Goal: Contribute content: Contribute content

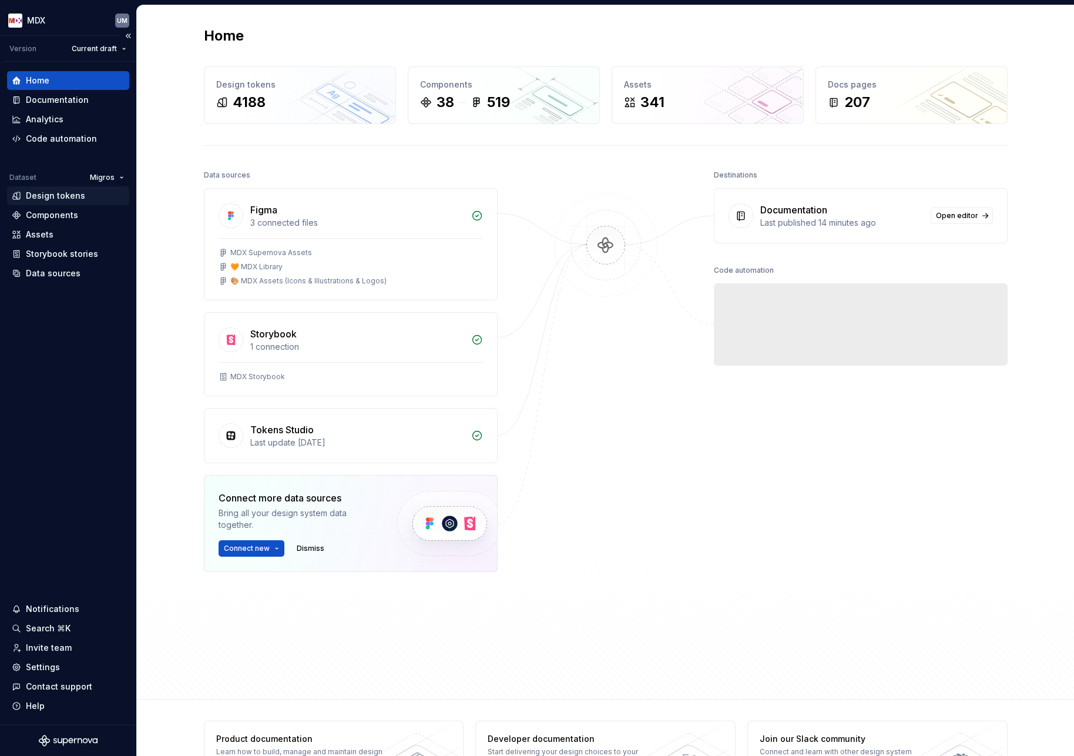
click at [45, 200] on div "Design tokens" at bounding box center [55, 196] width 59 height 12
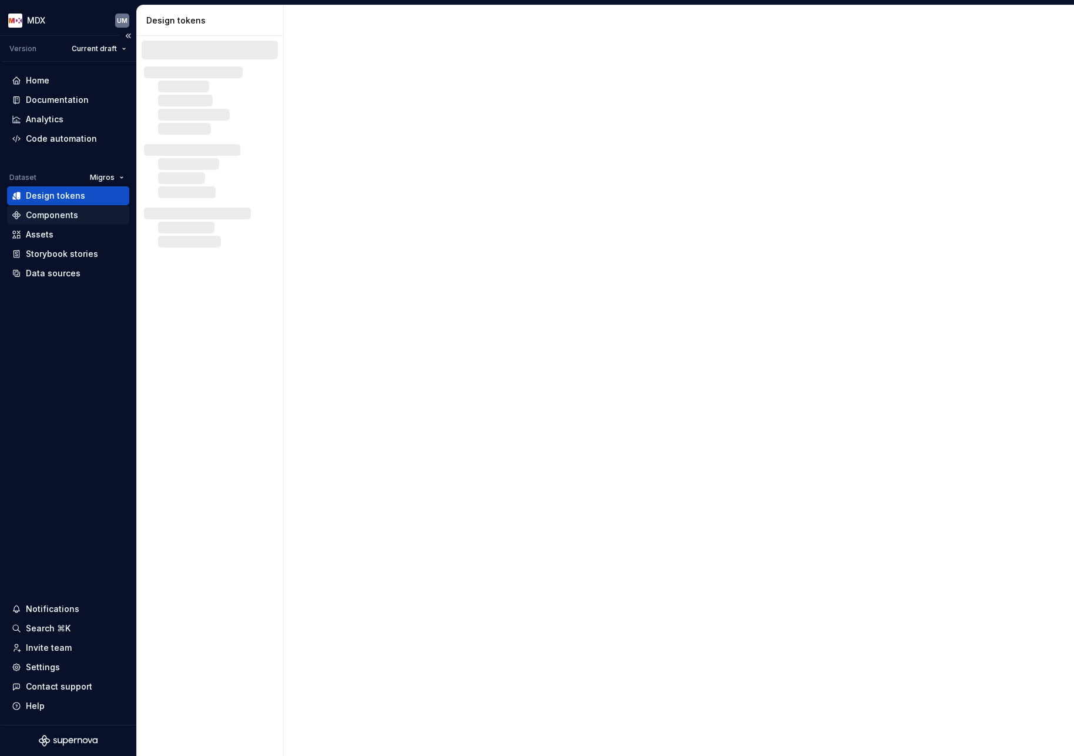
click at [61, 217] on div "Components" at bounding box center [52, 215] width 52 height 12
click at [69, 97] on div "Documentation" at bounding box center [57, 100] width 63 height 12
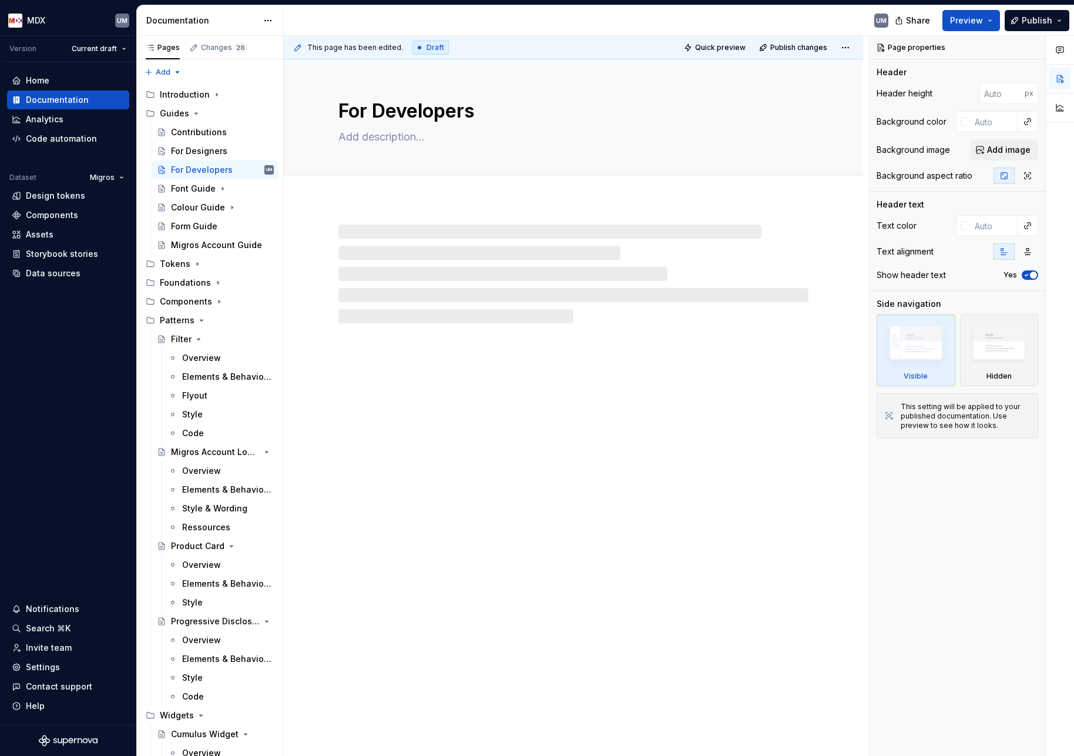
click at [265, 16] on html "MDX UM Version Current draft Home Documentation Analytics Code automation Datas…" at bounding box center [537, 378] width 1074 height 756
click at [270, 24] on html "MDX UM Version Current draft Home Documentation Analytics Code automation Datas…" at bounding box center [537, 378] width 1074 height 756
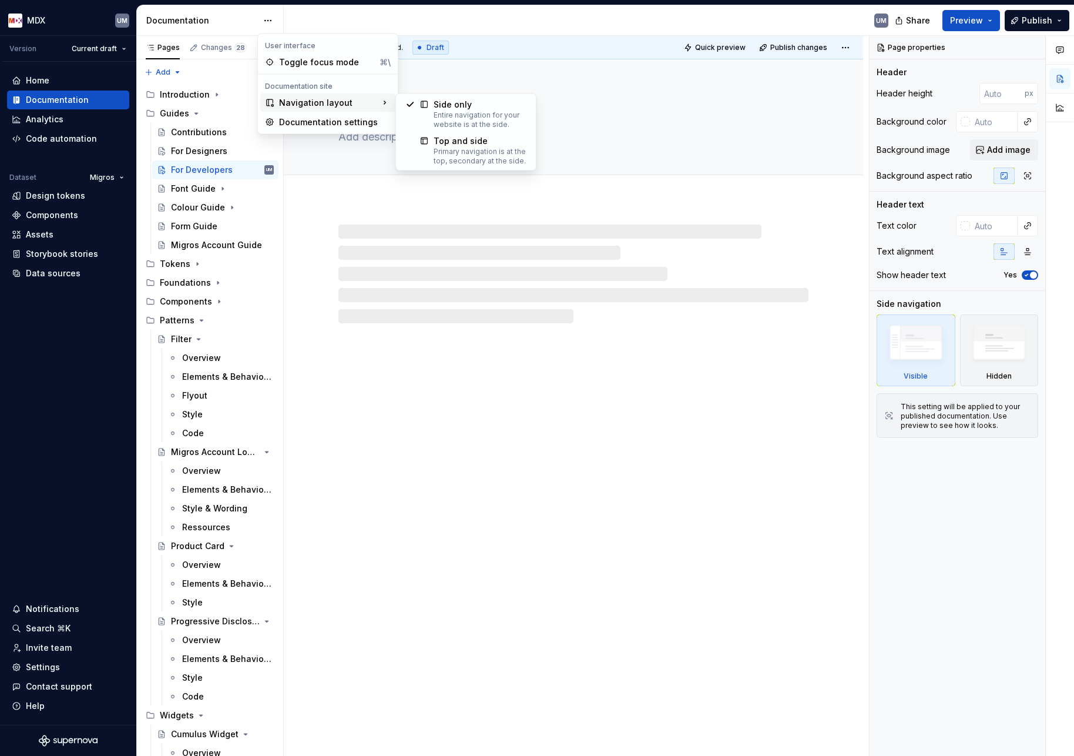
click at [291, 108] on div "Navigation layout" at bounding box center [327, 102] width 135 height 19
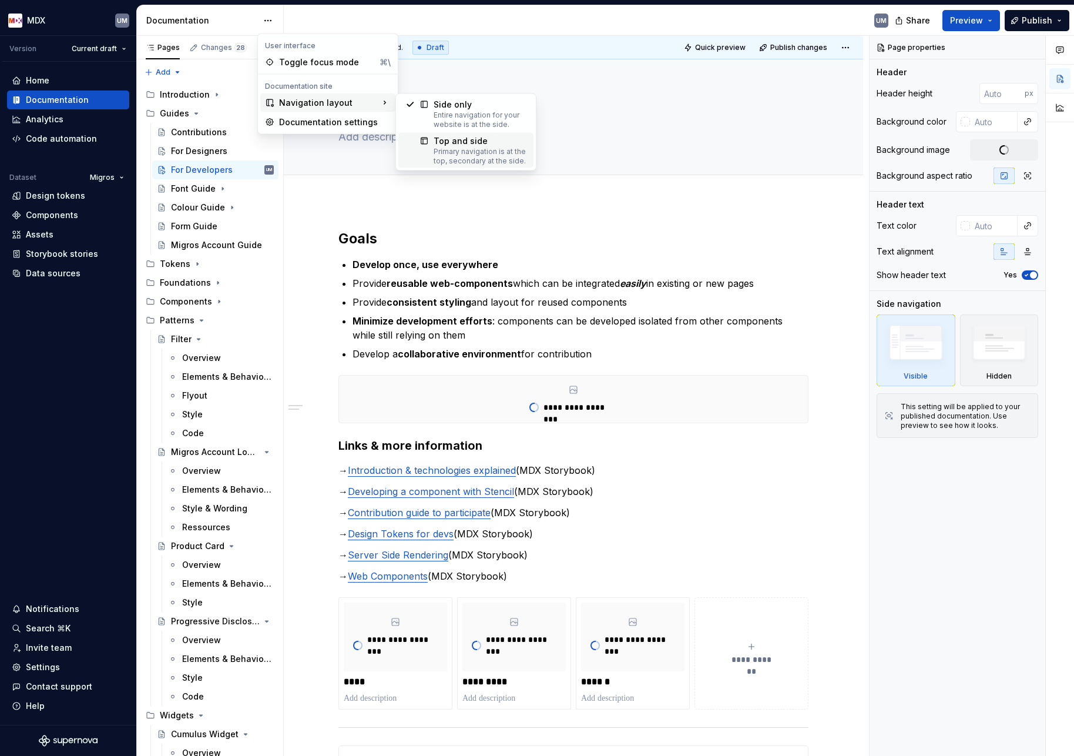
click at [470, 149] on div "Primary navigation is at the top, secondary at the side." at bounding box center [480, 156] width 93 height 19
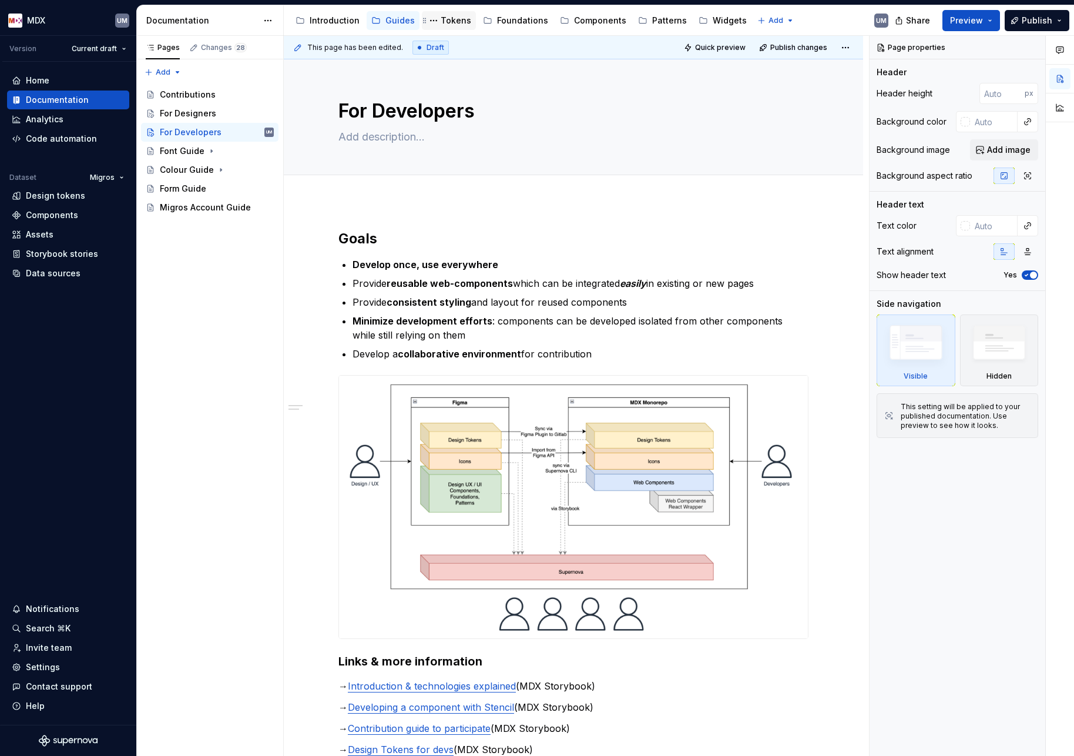
click at [448, 20] on div "Tokens" at bounding box center [456, 21] width 31 height 12
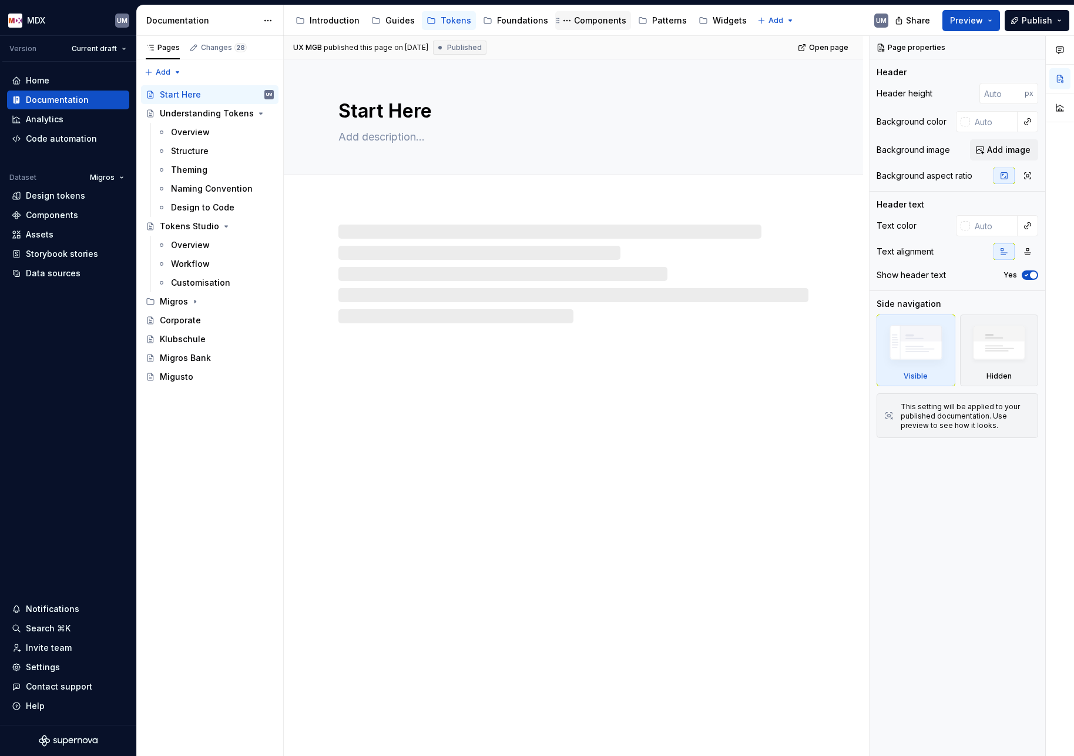
click at [590, 23] on div "Components" at bounding box center [600, 21] width 52 height 12
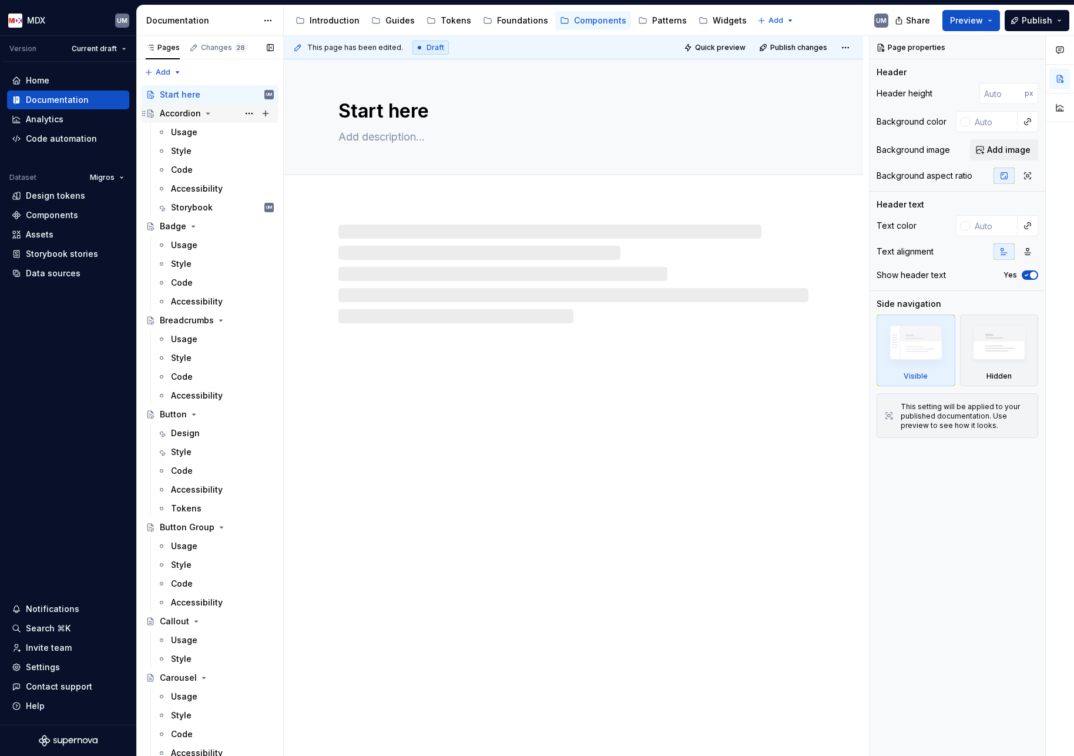
click at [204, 113] on icon "Page tree" at bounding box center [207, 113] width 9 height 9
click at [193, 132] on icon "Page tree" at bounding box center [193, 132] width 3 height 1
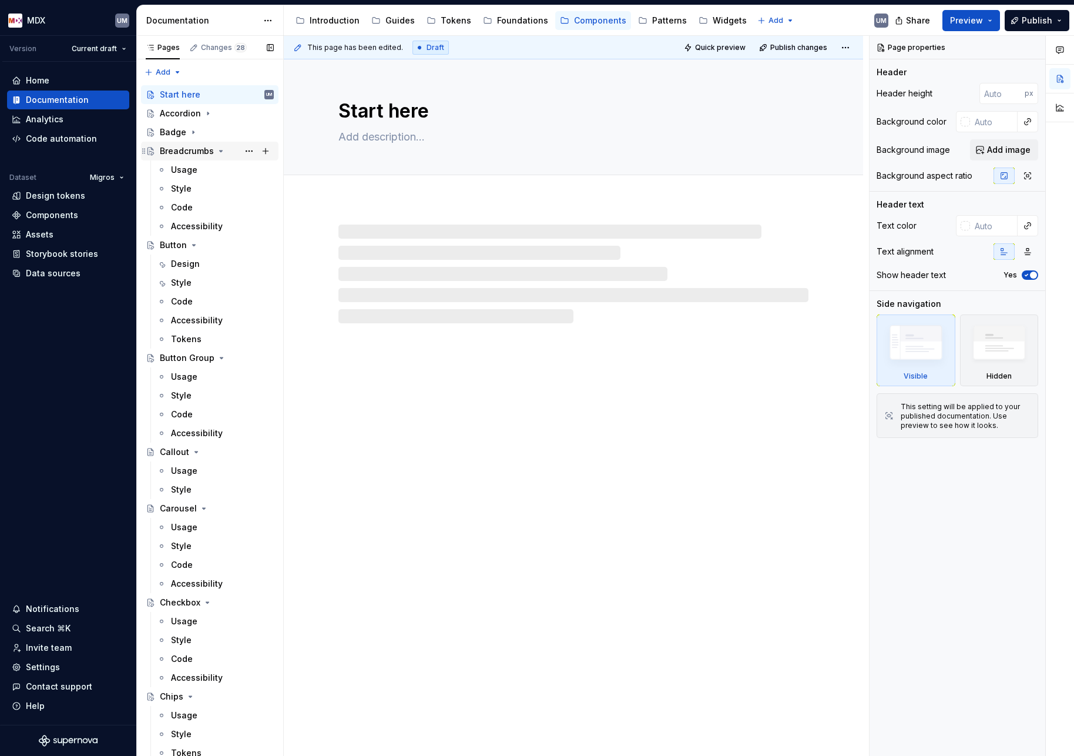
click at [218, 152] on icon "Page tree" at bounding box center [220, 150] width 9 height 9
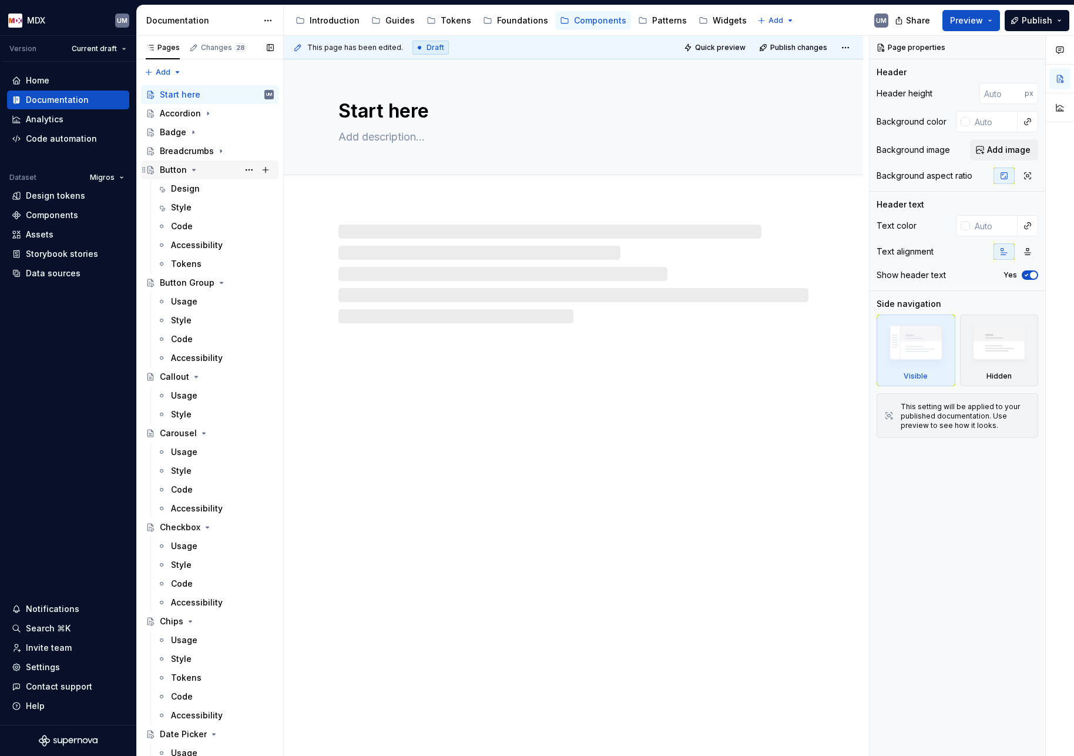
click at [192, 171] on icon "Page tree" at bounding box center [193, 169] width 9 height 9
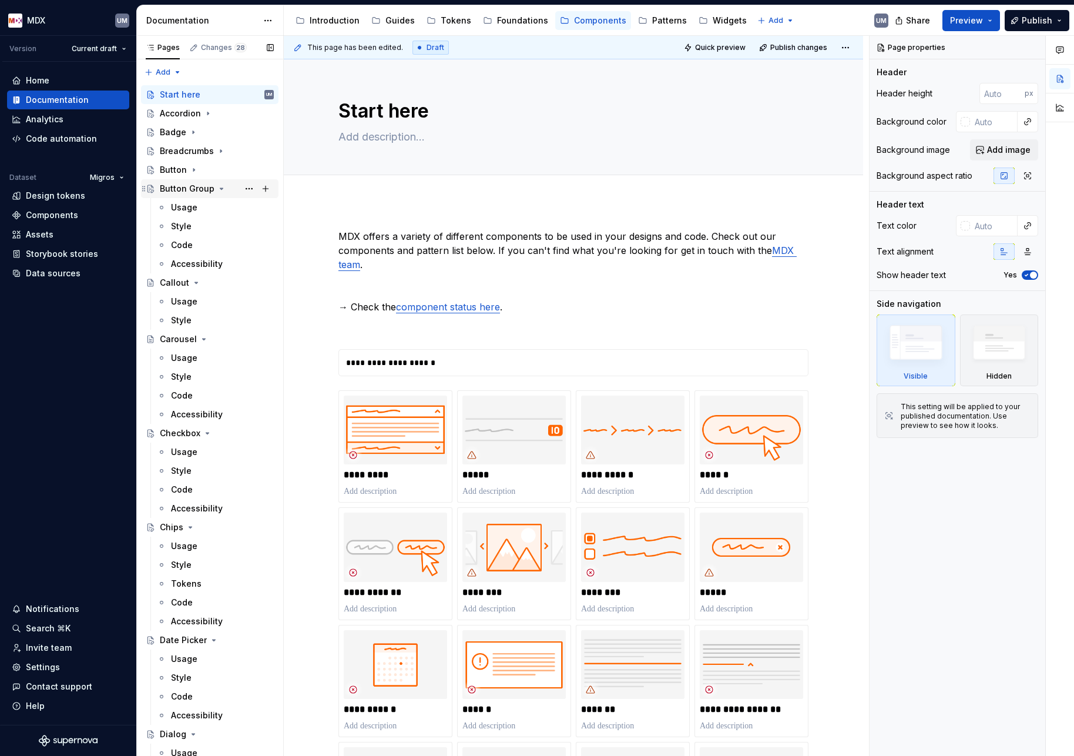
click at [217, 192] on icon "Page tree" at bounding box center [221, 188] width 9 height 9
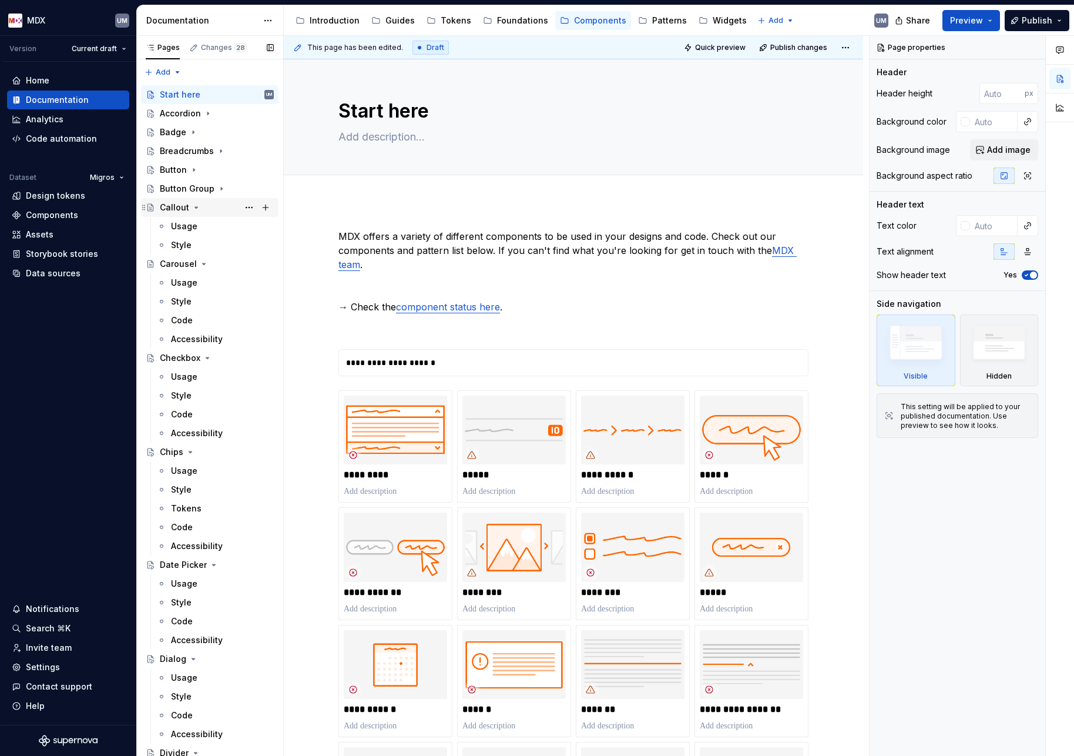
click at [192, 205] on icon "Page tree" at bounding box center [196, 207] width 9 height 9
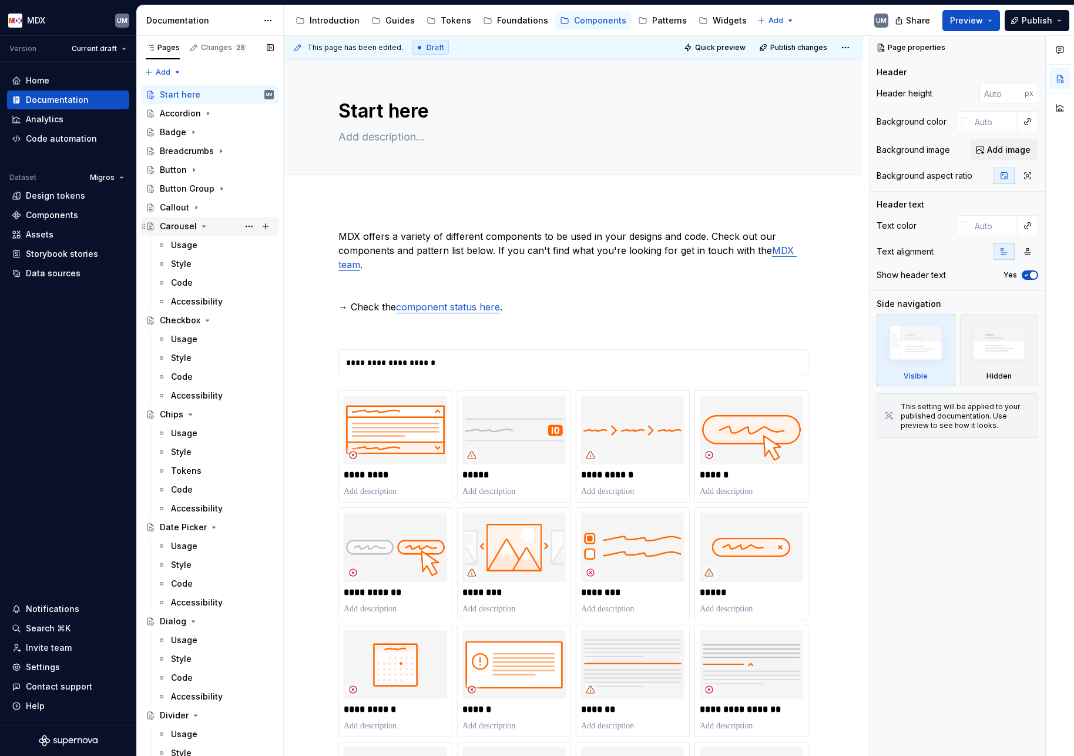
click at [200, 223] on icon "Page tree" at bounding box center [203, 226] width 9 height 9
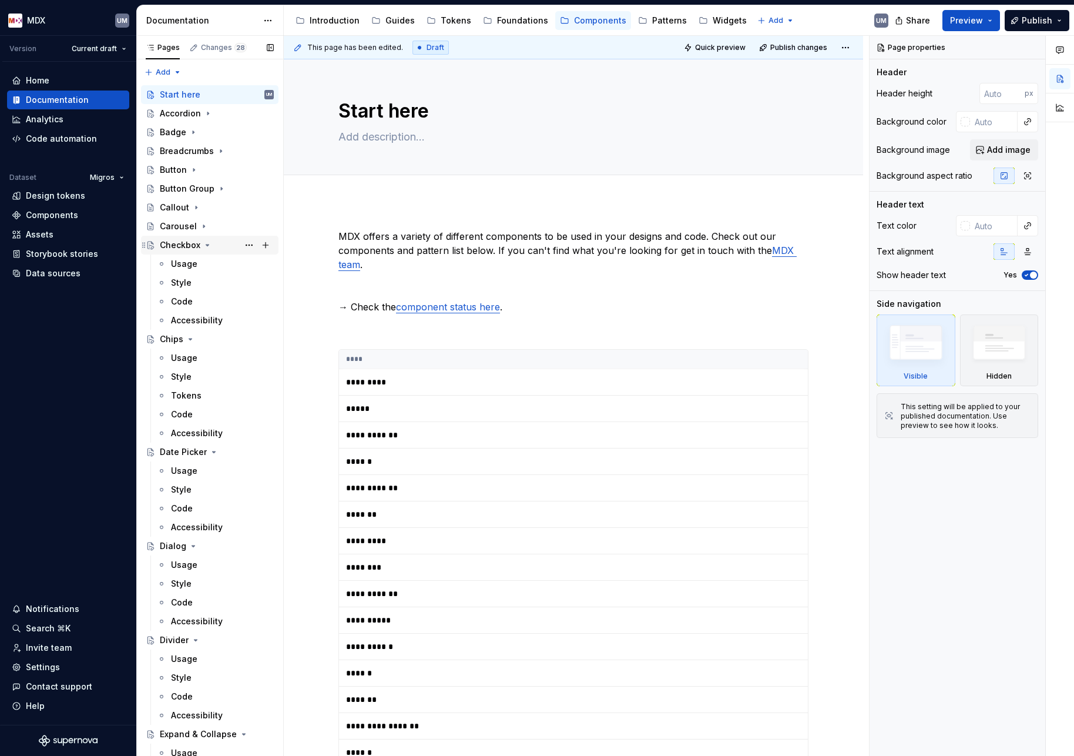
click at [206, 244] on icon "Page tree" at bounding box center [207, 244] width 3 height 1
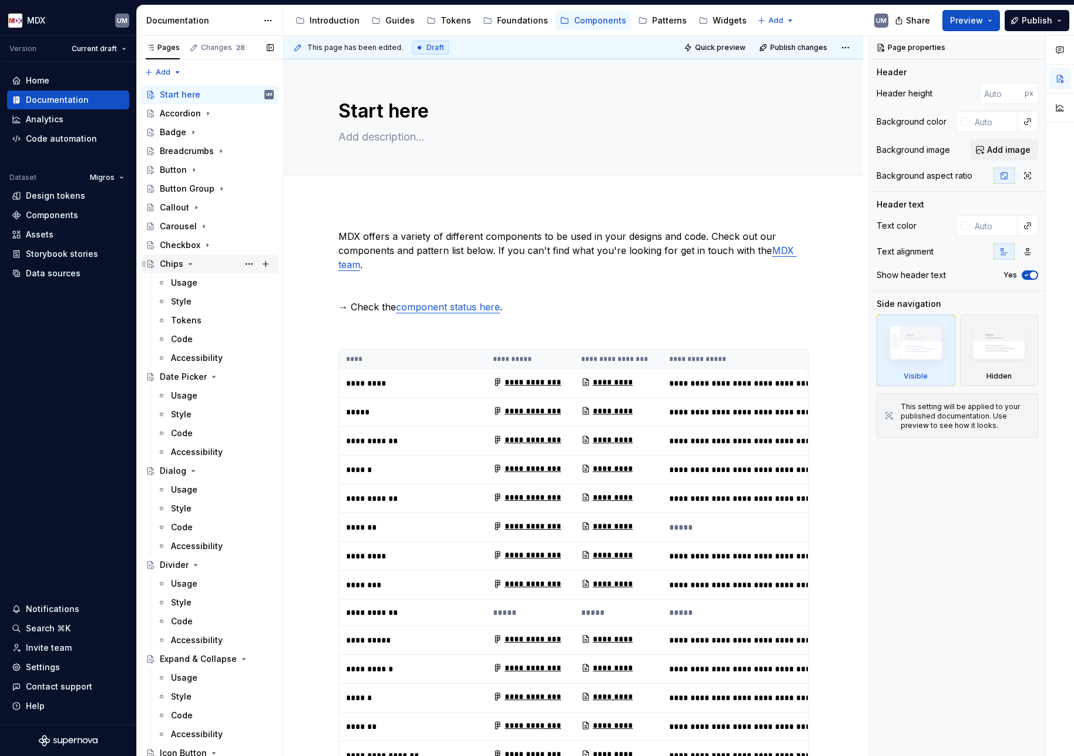
click at [188, 267] on icon "Page tree" at bounding box center [190, 263] width 9 height 9
click at [209, 283] on icon "Page tree" at bounding box center [213, 282] width 9 height 9
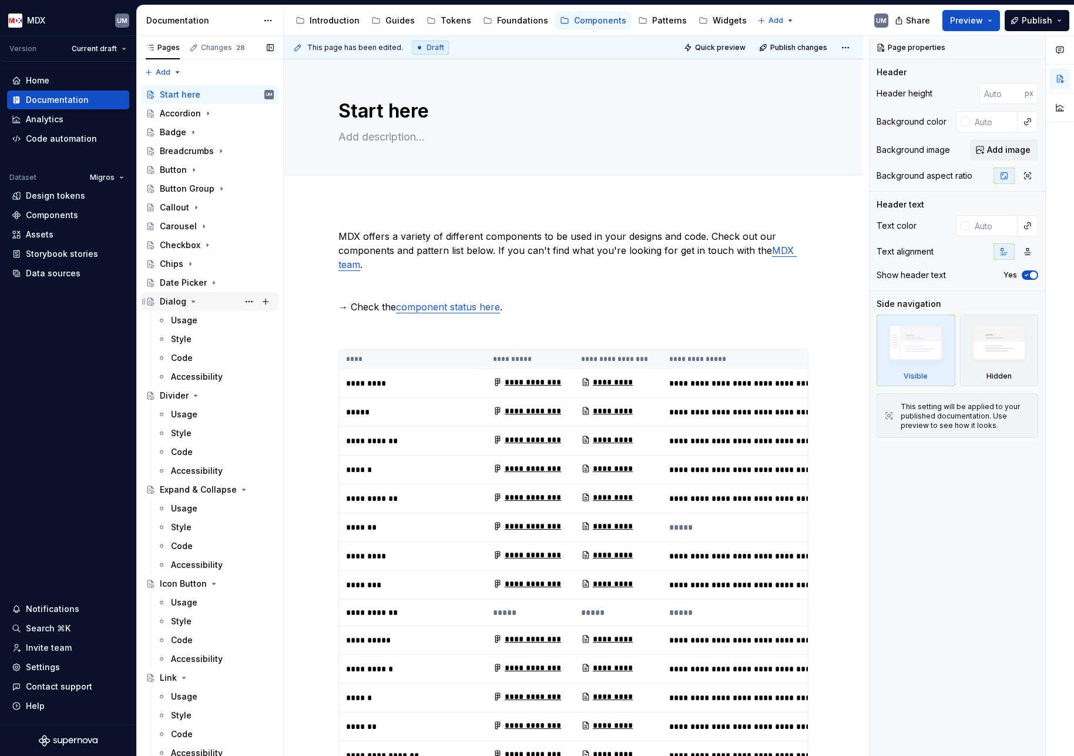
click at [193, 299] on icon "Page tree" at bounding box center [193, 301] width 9 height 9
click at [196, 322] on icon "Page tree" at bounding box center [195, 320] width 9 height 9
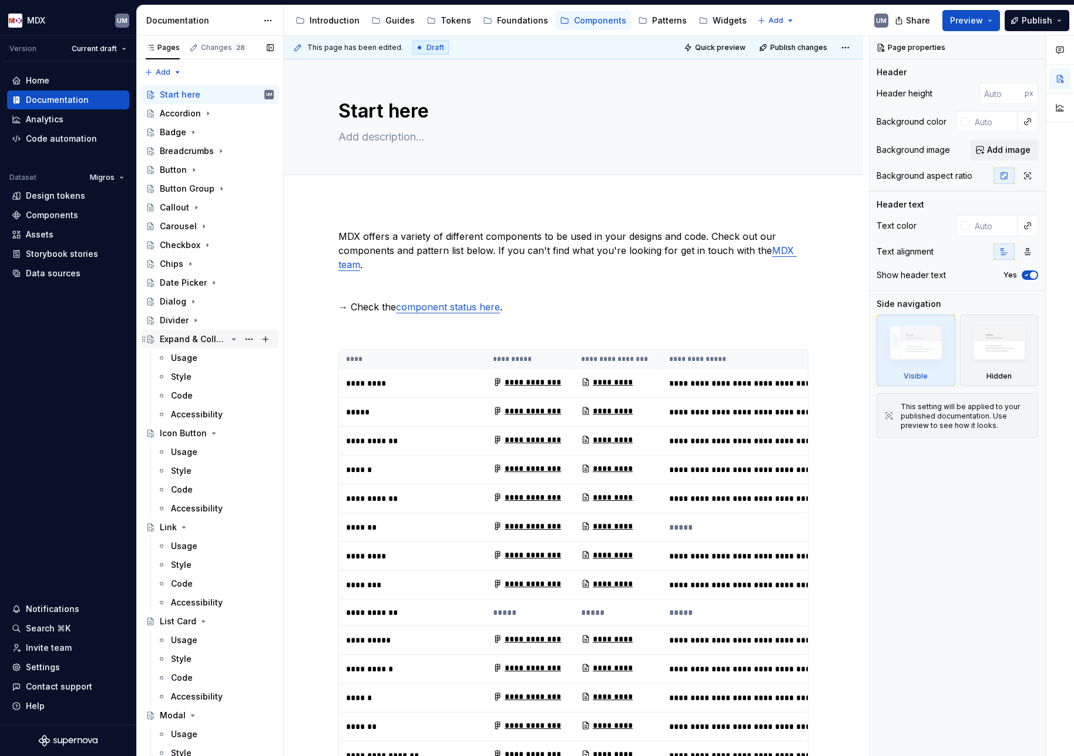
click at [232, 342] on icon "Page tree" at bounding box center [233, 338] width 9 height 9
click at [210, 361] on icon "Page tree" at bounding box center [213, 357] width 9 height 9
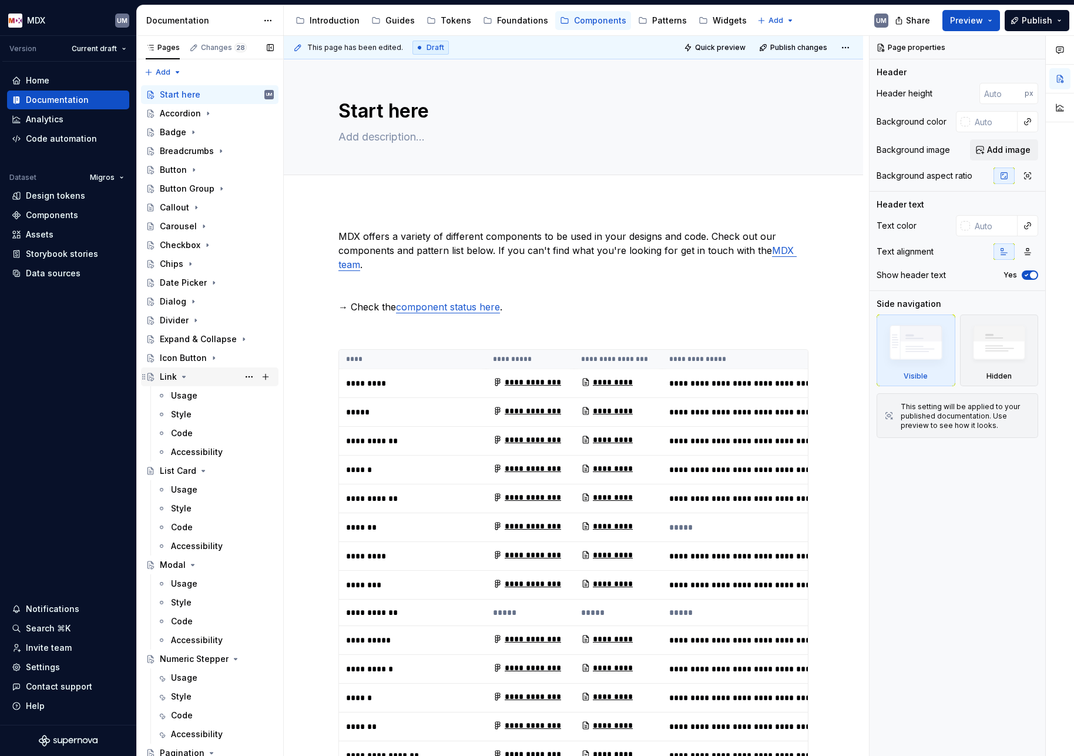
click at [184, 377] on icon "Page tree" at bounding box center [183, 376] width 9 height 9
click at [203, 394] on icon "Page tree" at bounding box center [203, 395] width 9 height 9
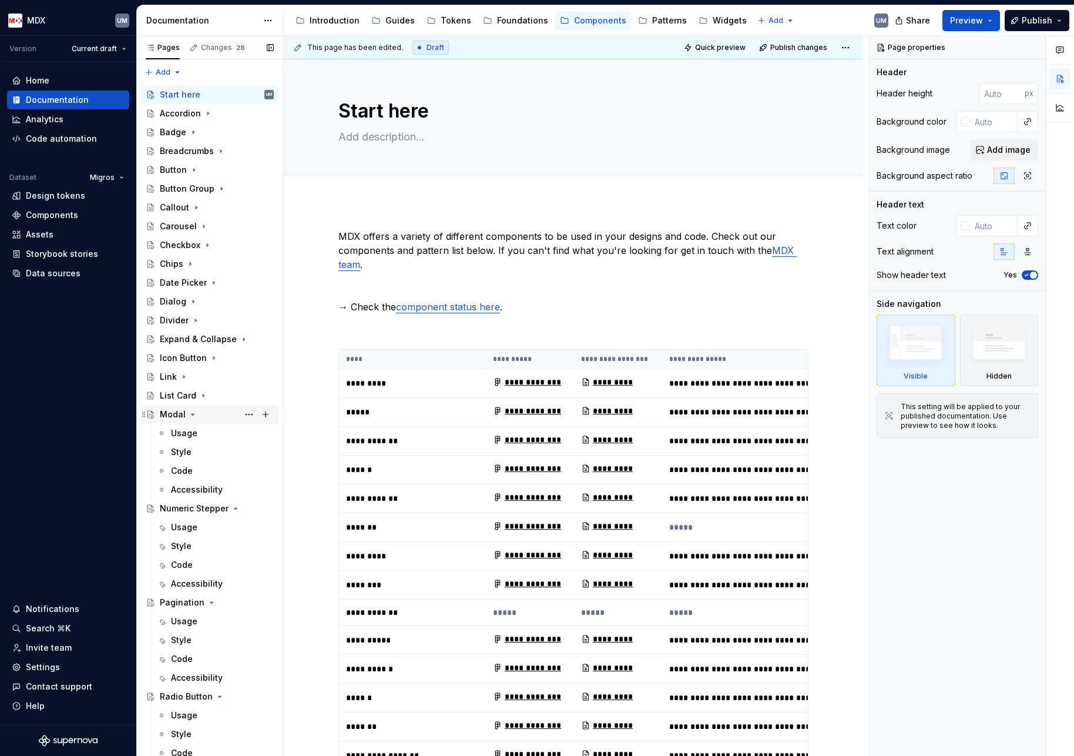
click at [189, 414] on icon "Page tree" at bounding box center [192, 414] width 9 height 9
click at [227, 430] on div "Numeric Stepper" at bounding box center [217, 433] width 114 height 16
click at [234, 437] on icon "Page tree" at bounding box center [233, 432] width 9 height 9
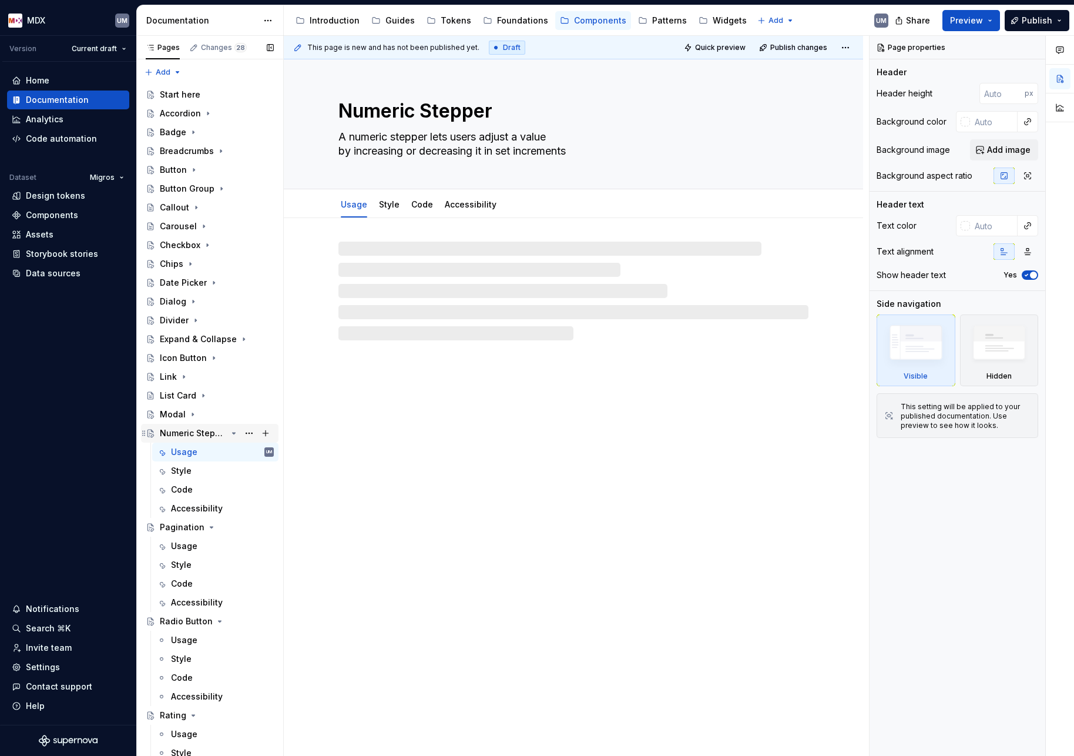
click at [233, 435] on icon "Page tree" at bounding box center [233, 432] width 9 height 9
click at [210, 453] on icon "Page tree" at bounding box center [211, 451] width 9 height 9
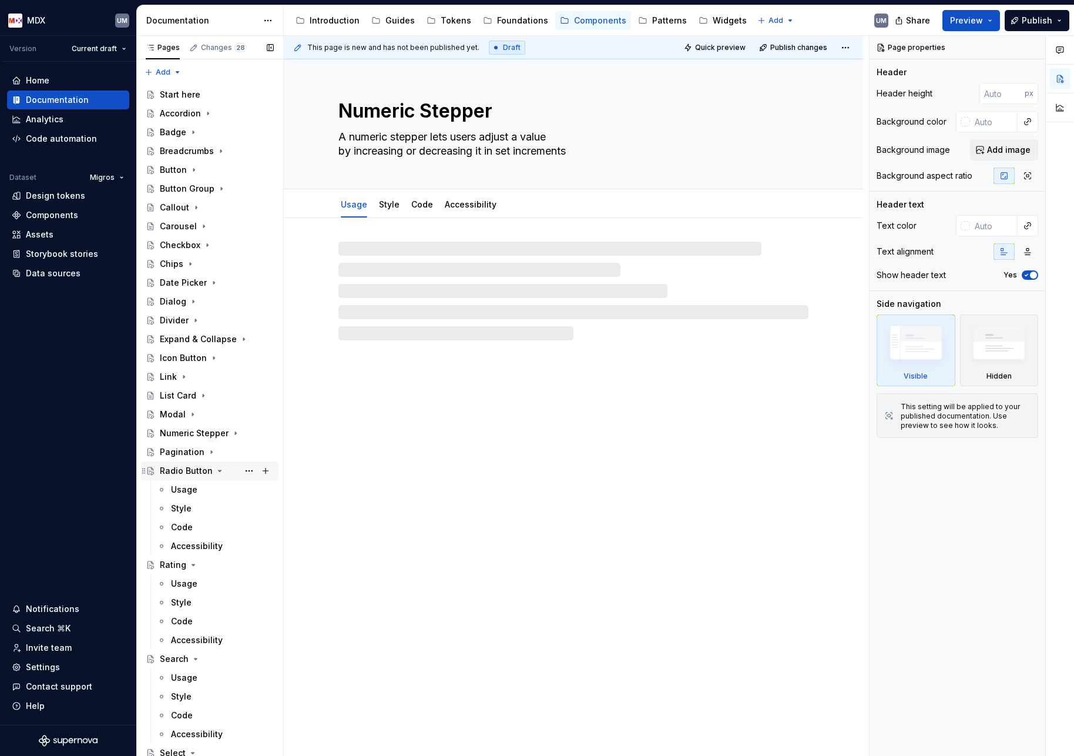
click at [218, 469] on icon "Page tree" at bounding box center [219, 470] width 9 height 9
click at [192, 489] on icon "Page tree" at bounding box center [193, 489] width 3 height 1
click at [193, 509] on icon "Page tree" at bounding box center [195, 508] width 9 height 9
click at [192, 529] on icon "Page tree" at bounding box center [192, 526] width 9 height 9
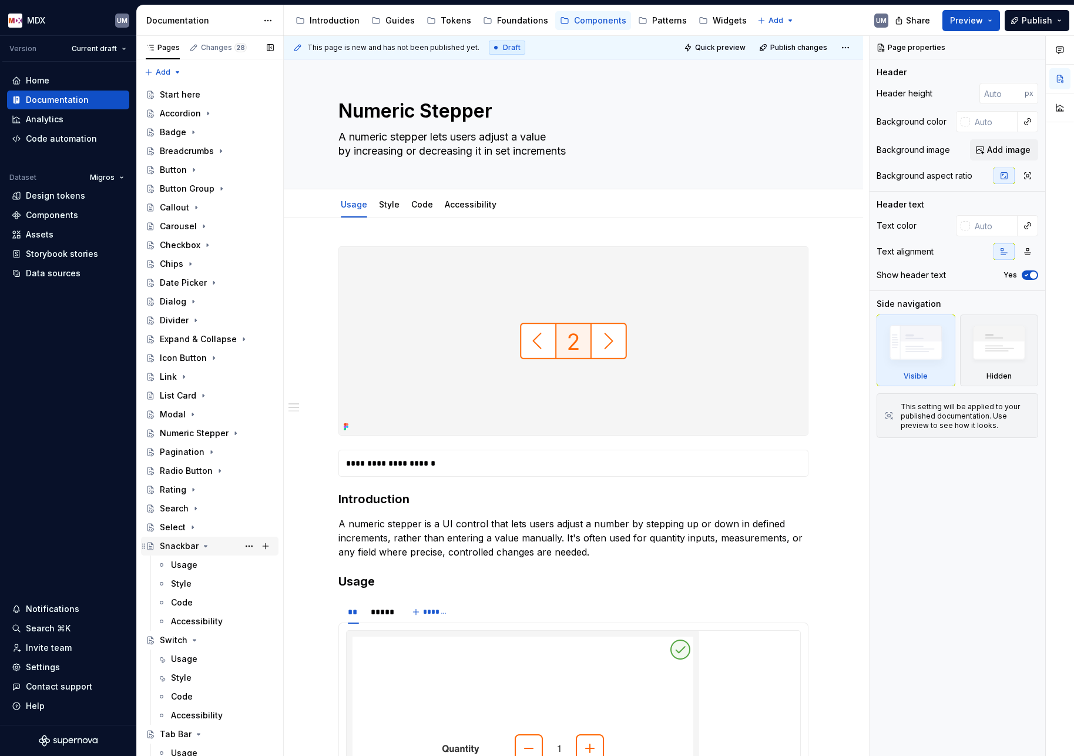
click at [204, 551] on div "Snackbar" at bounding box center [217, 546] width 114 height 16
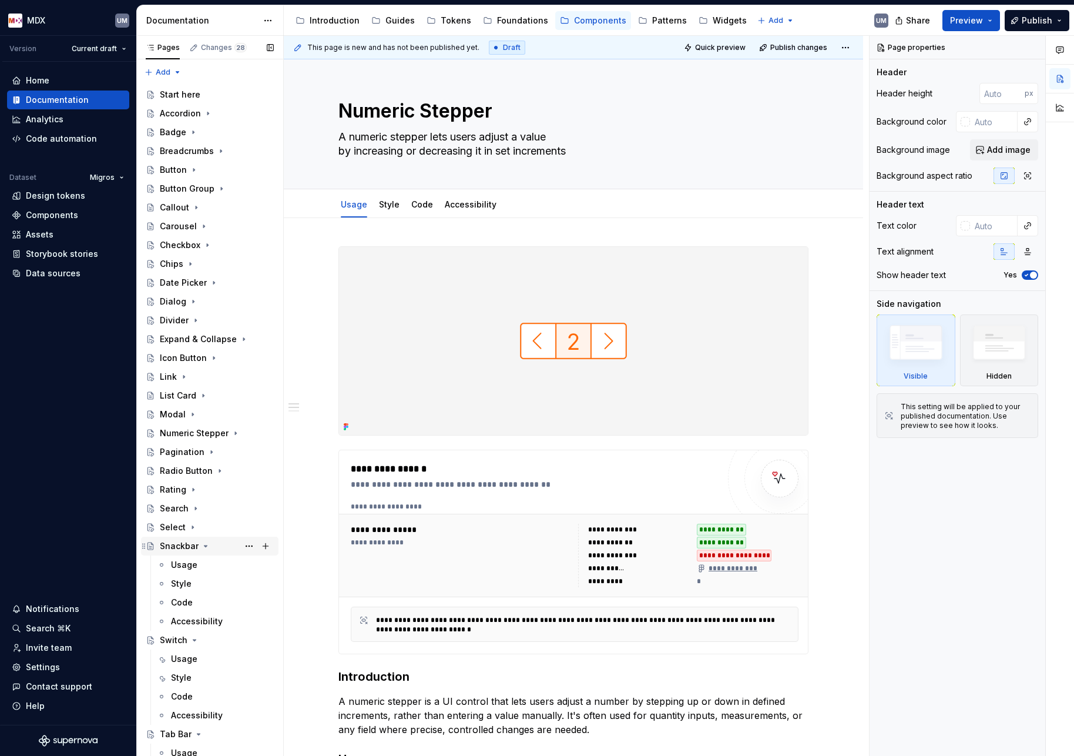
click at [204, 545] on icon "Page tree" at bounding box center [205, 545] width 3 height 1
click at [197, 562] on icon "Page tree" at bounding box center [194, 564] width 9 height 9
click at [196, 585] on icon "Page tree" at bounding box center [198, 583] width 9 height 9
click at [189, 603] on icon "Page tree" at bounding box center [190, 602] width 3 height 1
click at [202, 622] on icon "Page tree" at bounding box center [203, 620] width 9 height 9
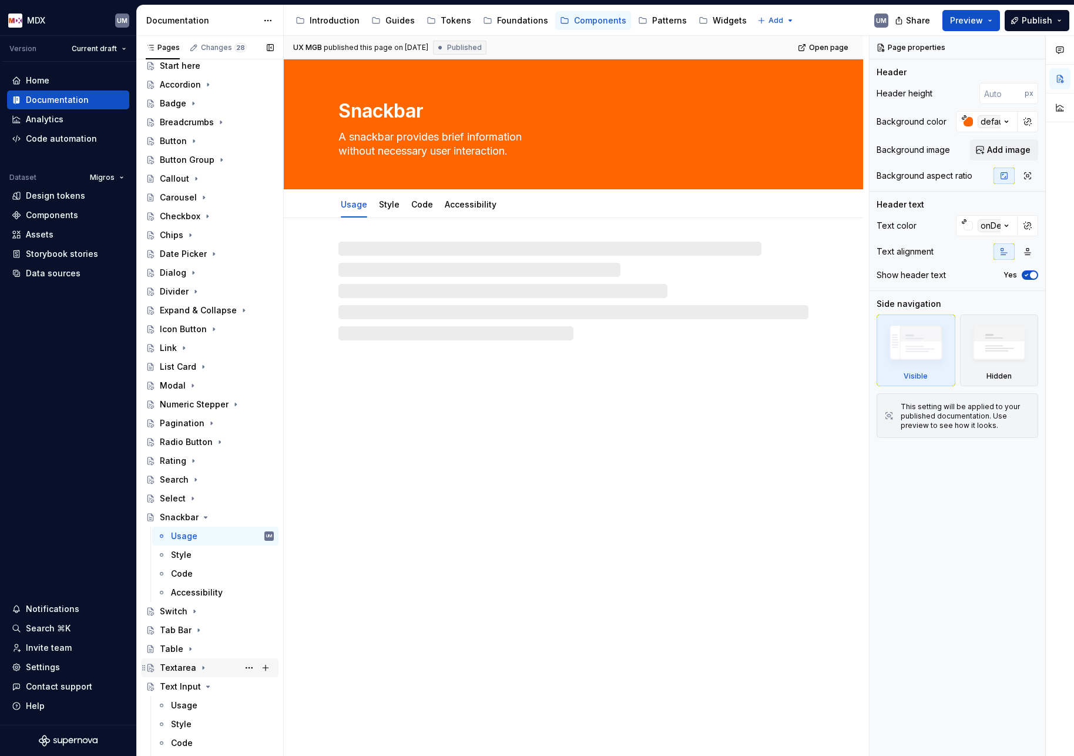
scroll to position [66, 0]
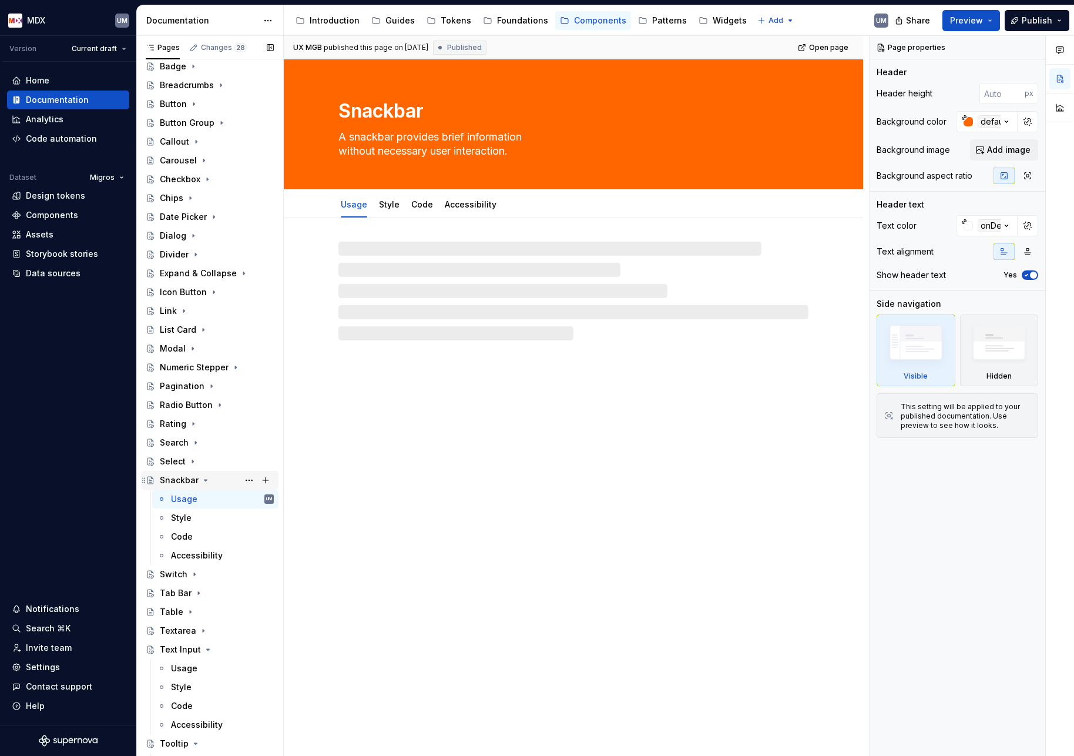
click at [204, 480] on icon "Page tree" at bounding box center [205, 479] width 3 height 1
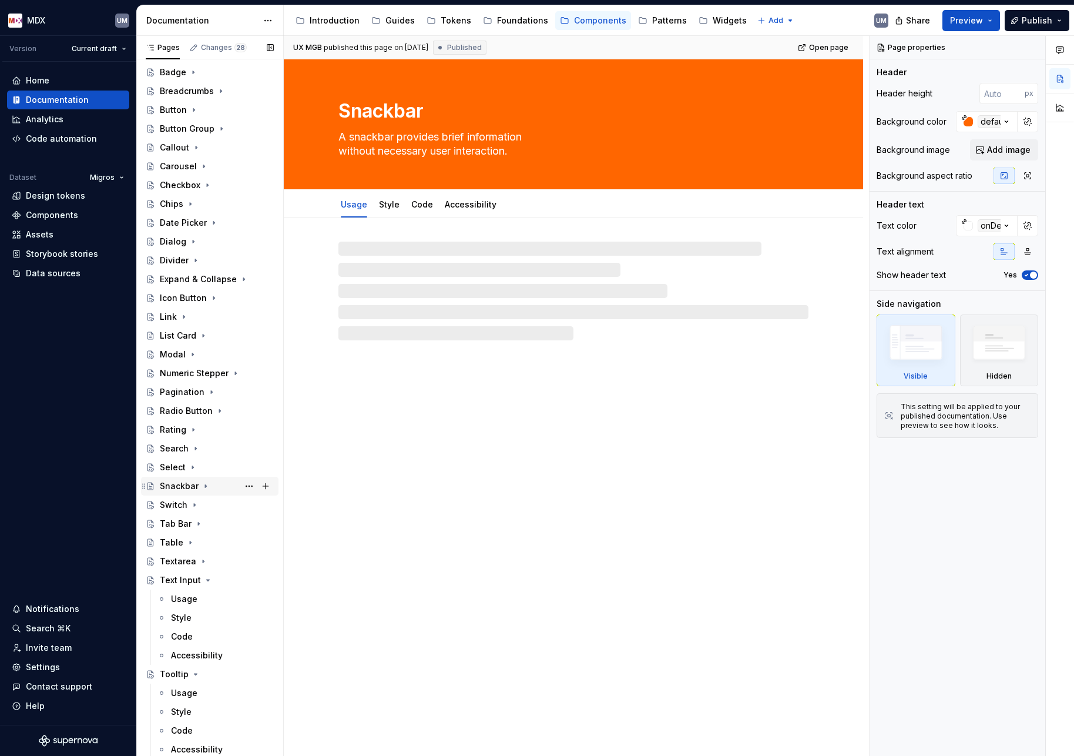
scroll to position [60, 0]
click at [207, 581] on icon "Page tree" at bounding box center [207, 579] width 9 height 9
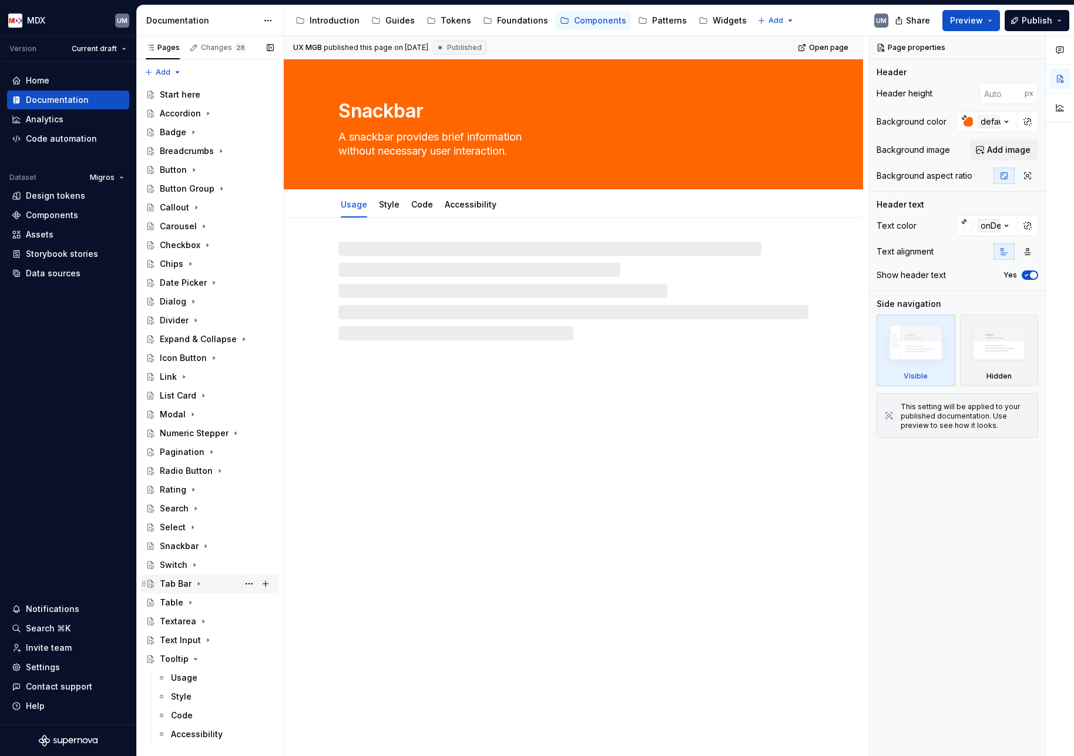
scroll to position [0, 0]
click at [194, 658] on icon "Page tree" at bounding box center [195, 658] width 3 height 1
click at [177, 73] on div "Pages Changes 28 Add Accessibility guide for tree Page tree. Navigate the tree …" at bounding box center [209, 396] width 147 height 720
click at [180, 115] on div "New group" at bounding box center [201, 114] width 76 height 12
type textarea "*"
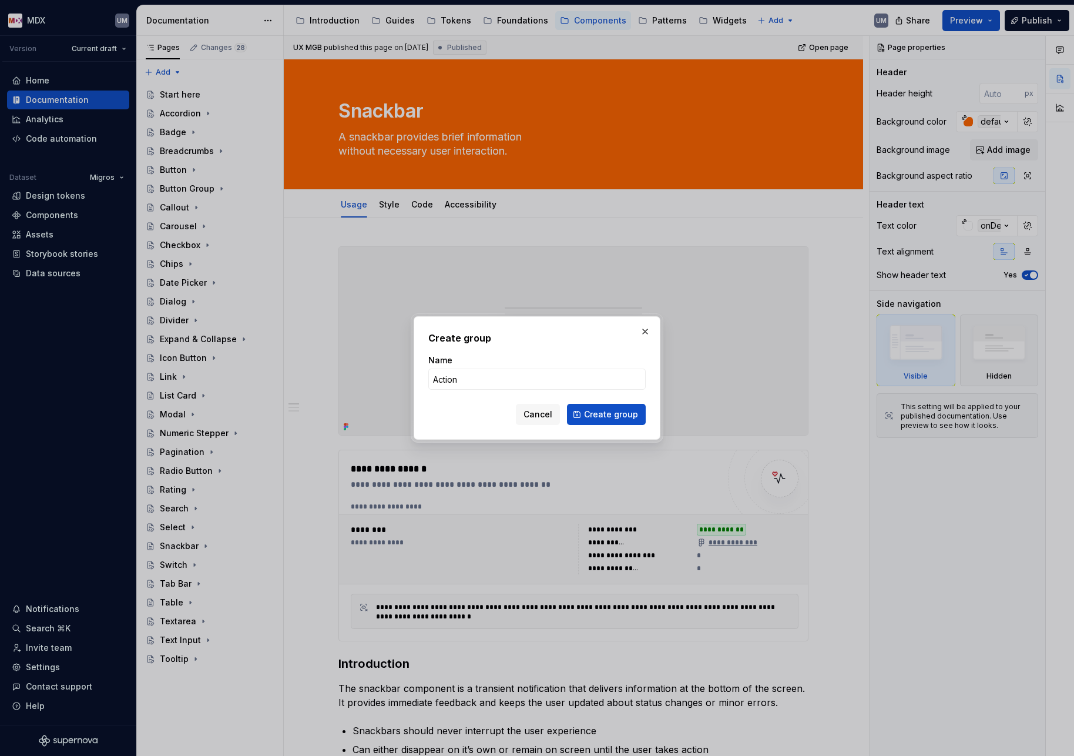
type input "Actions"
click button "Create group" at bounding box center [606, 414] width 79 height 21
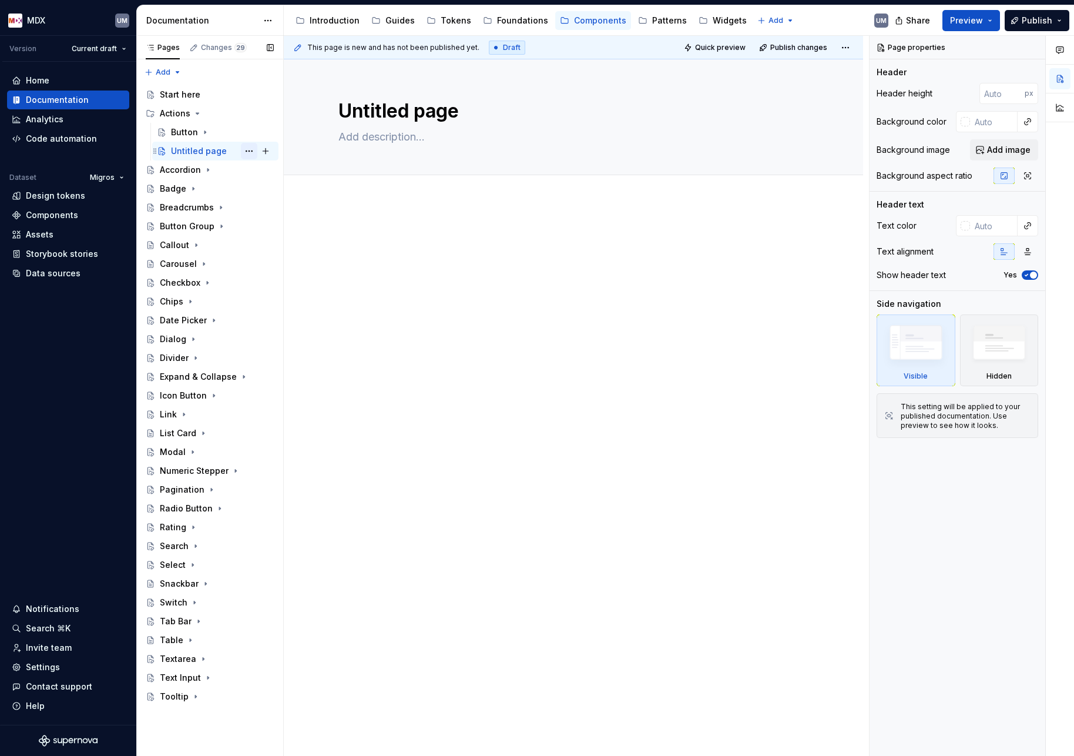
click at [247, 150] on button "Page tree" at bounding box center [249, 151] width 16 height 16
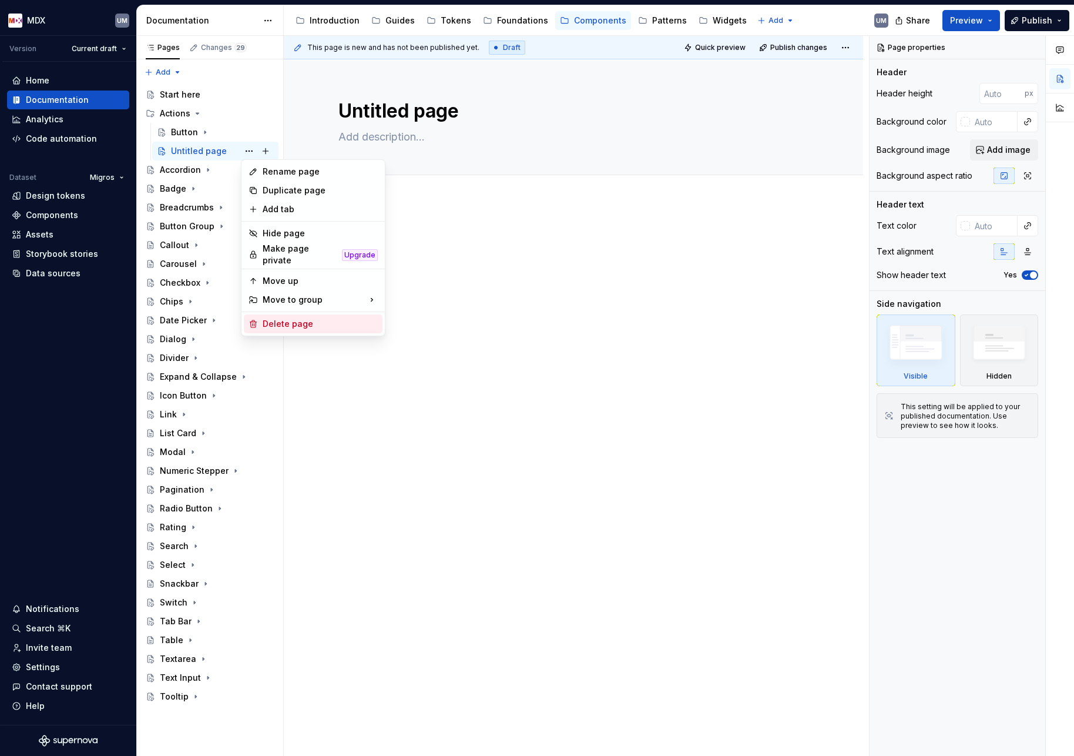
click at [270, 318] on div "Delete page" at bounding box center [320, 324] width 115 height 12
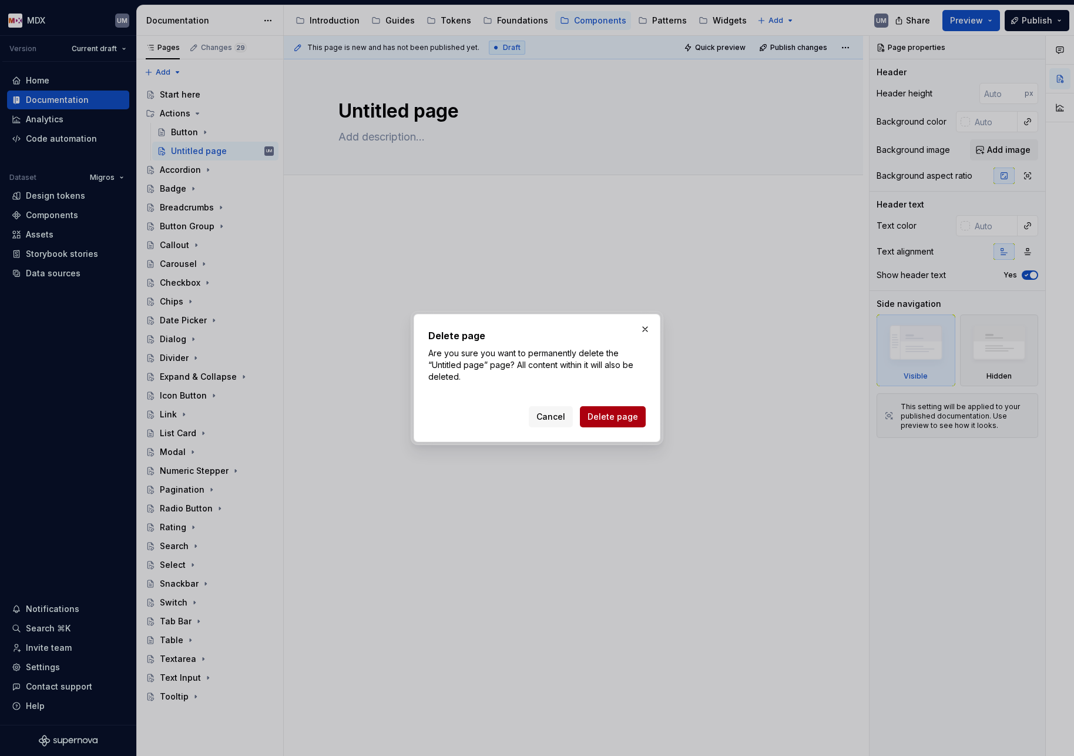
click at [620, 418] on span "Delete page" at bounding box center [613, 417] width 51 height 12
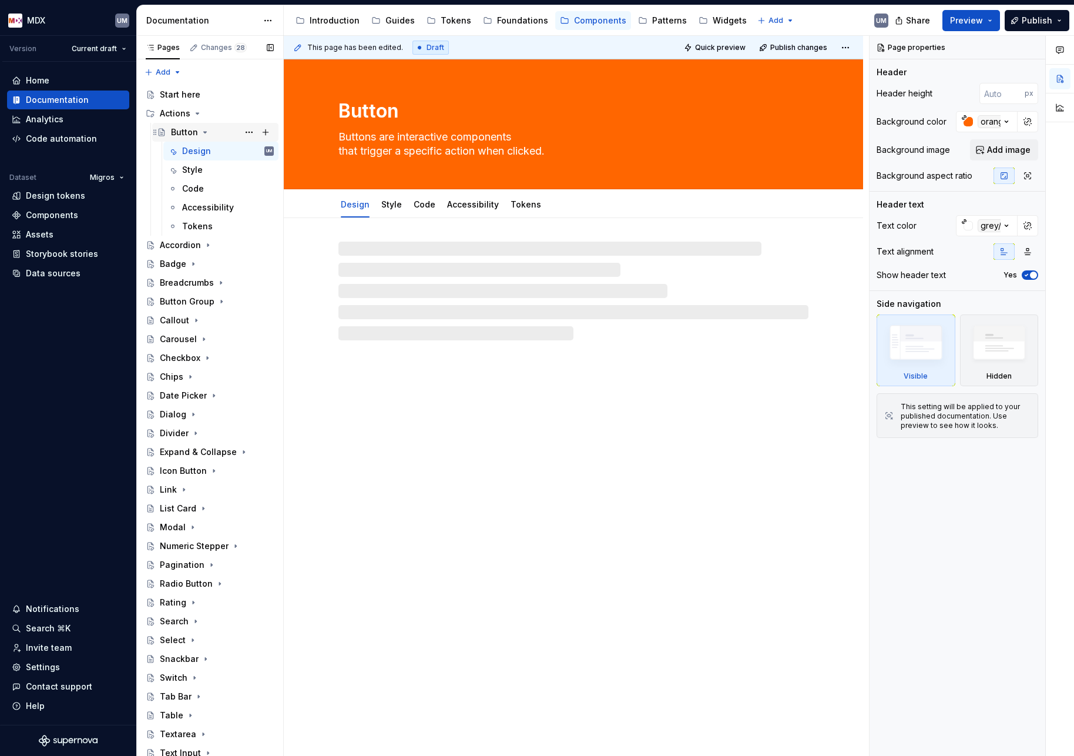
click at [204, 130] on icon "Page tree" at bounding box center [204, 132] width 9 height 9
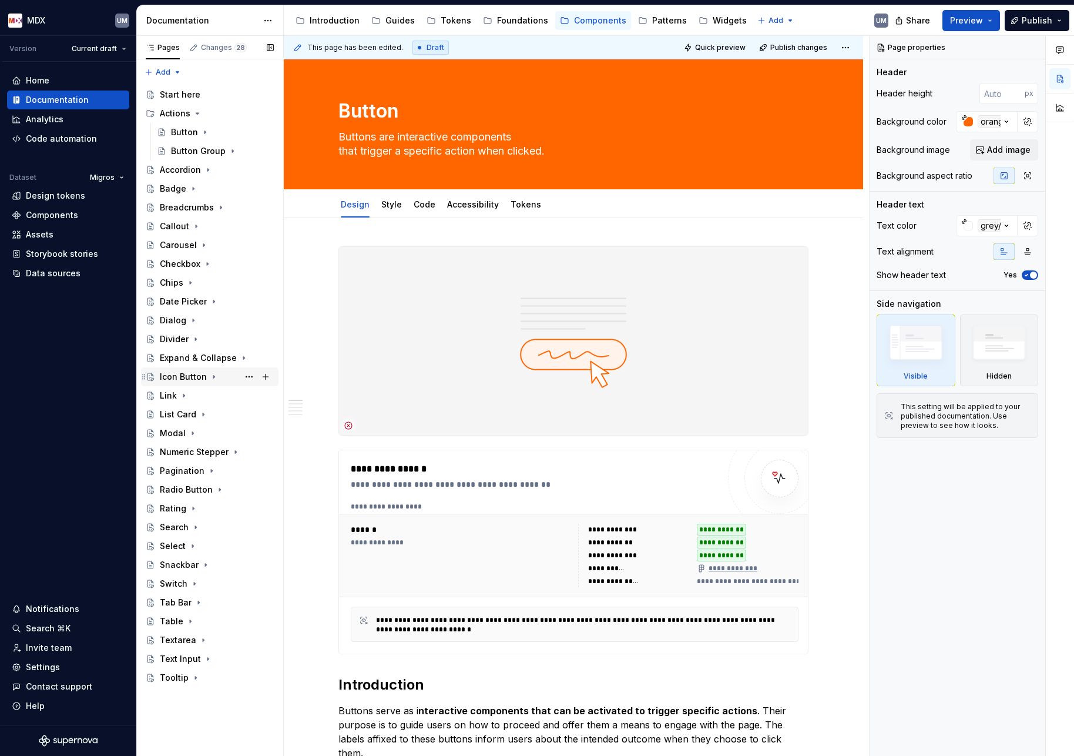
click at [142, 375] on icon "Page tree" at bounding box center [143, 376] width 9 height 9
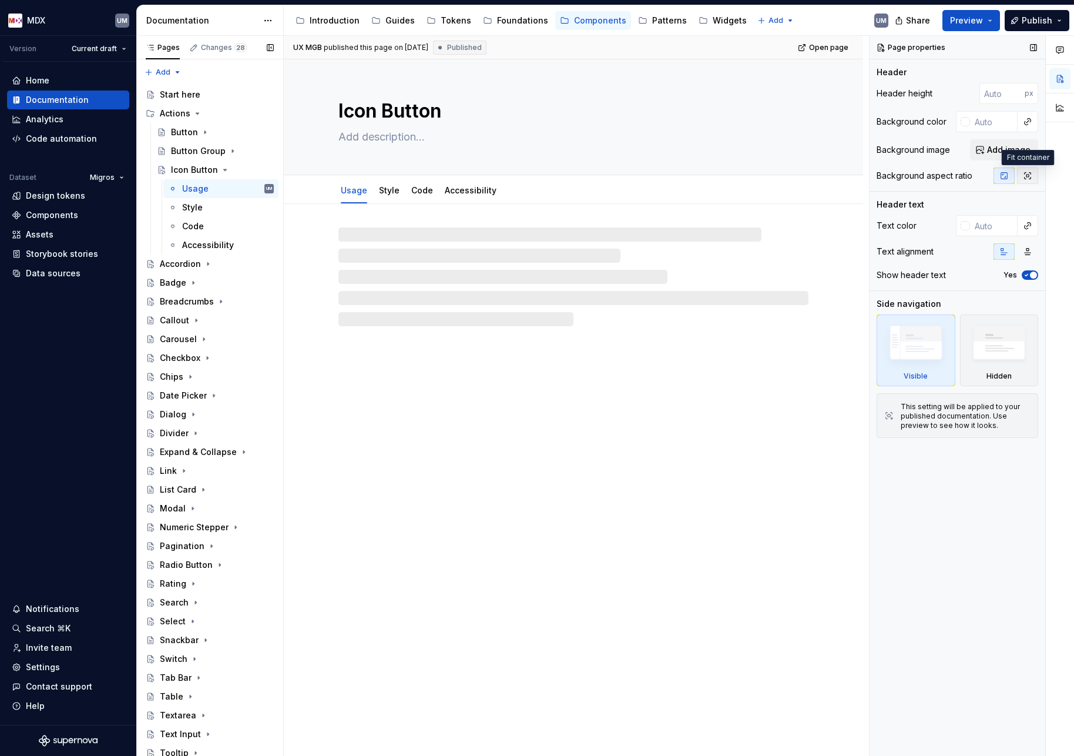
type textarea "*"
type textarea "Icon buttons are interactive components that trigger a specific action when cli…"
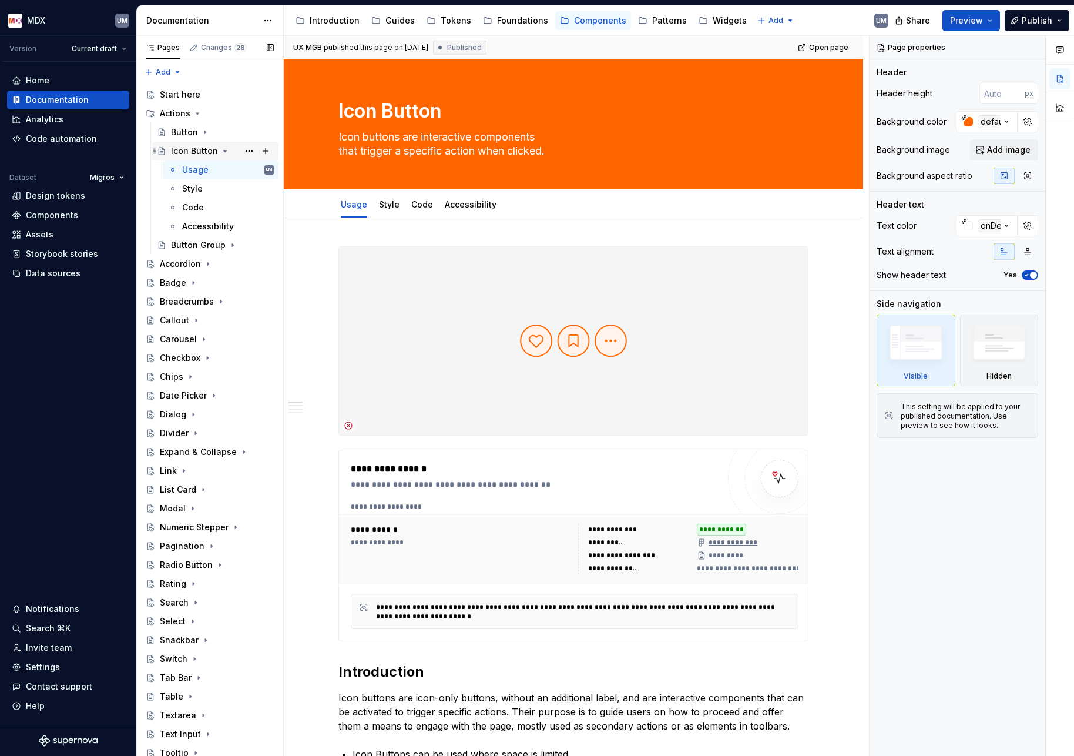
click at [223, 149] on icon "Page tree" at bounding box center [224, 150] width 9 height 9
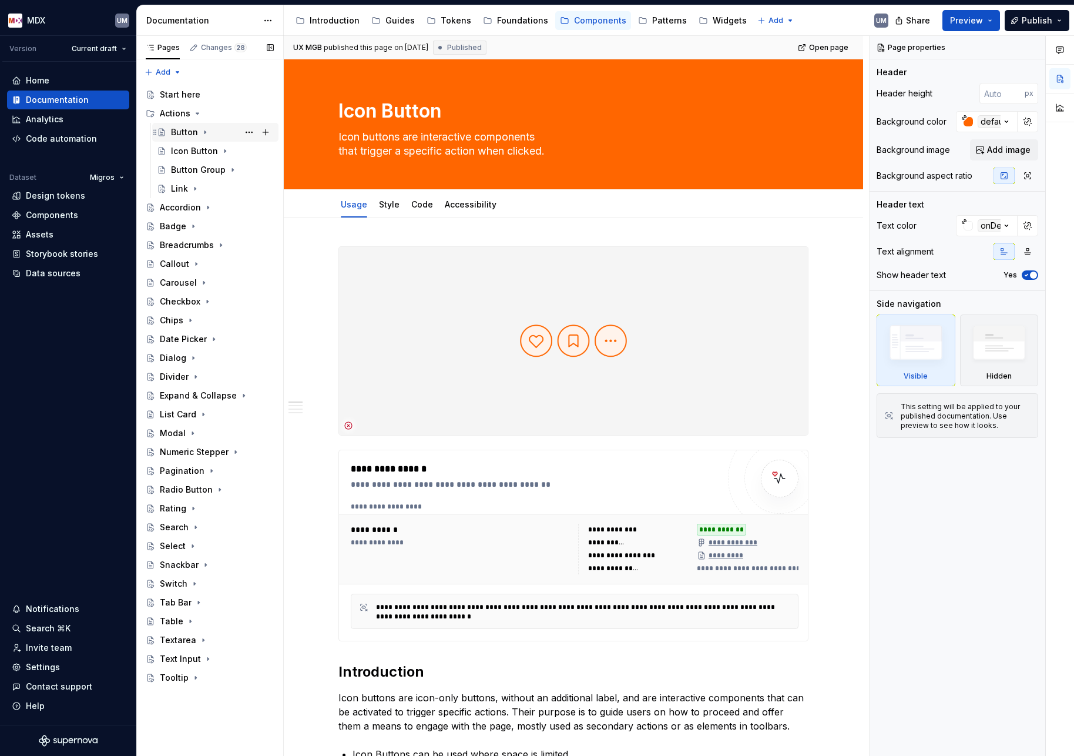
click at [202, 128] on icon "Page tree" at bounding box center [204, 132] width 9 height 9
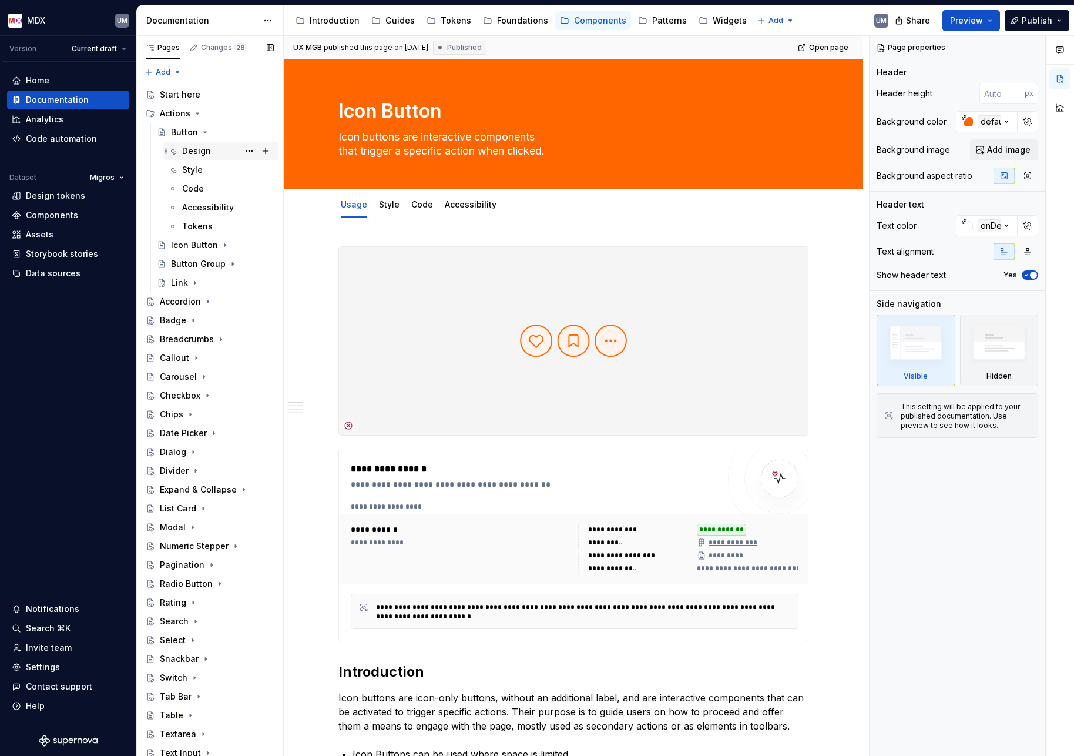
click at [192, 150] on div "Design" at bounding box center [196, 151] width 29 height 12
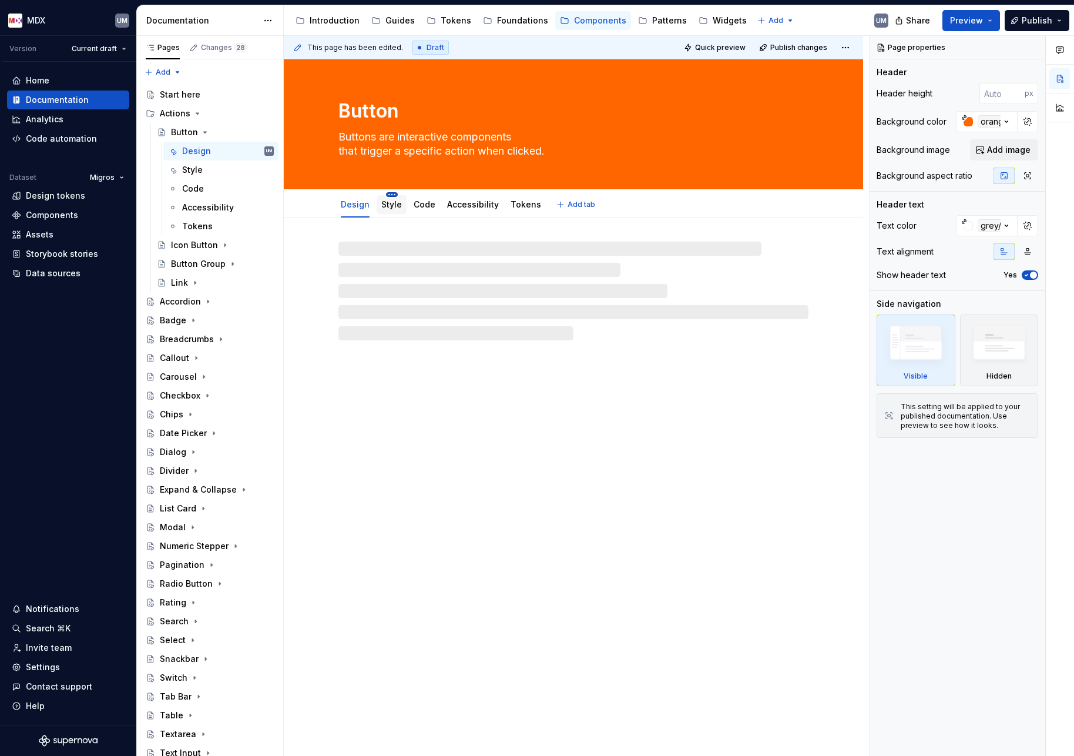
click at [393, 196] on html "MDX UM Version Current draft Home Documentation Analytics Code automation Datas…" at bounding box center [537, 378] width 1074 height 756
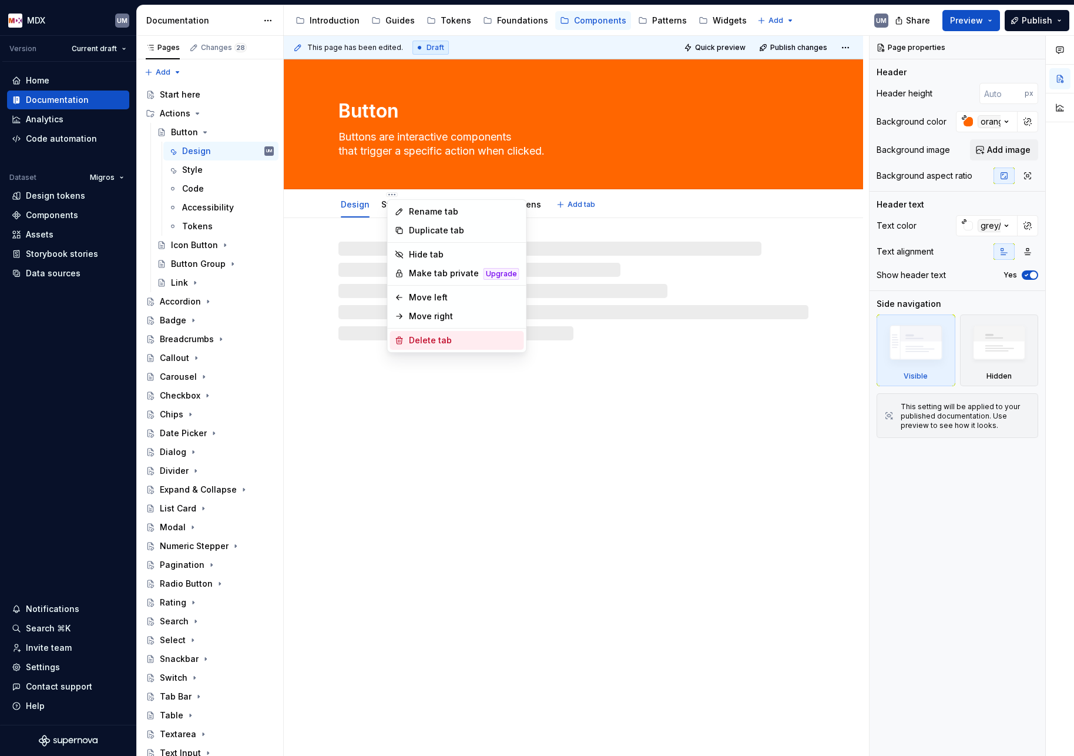
click at [418, 339] on div "Delete tab" at bounding box center [464, 340] width 110 height 12
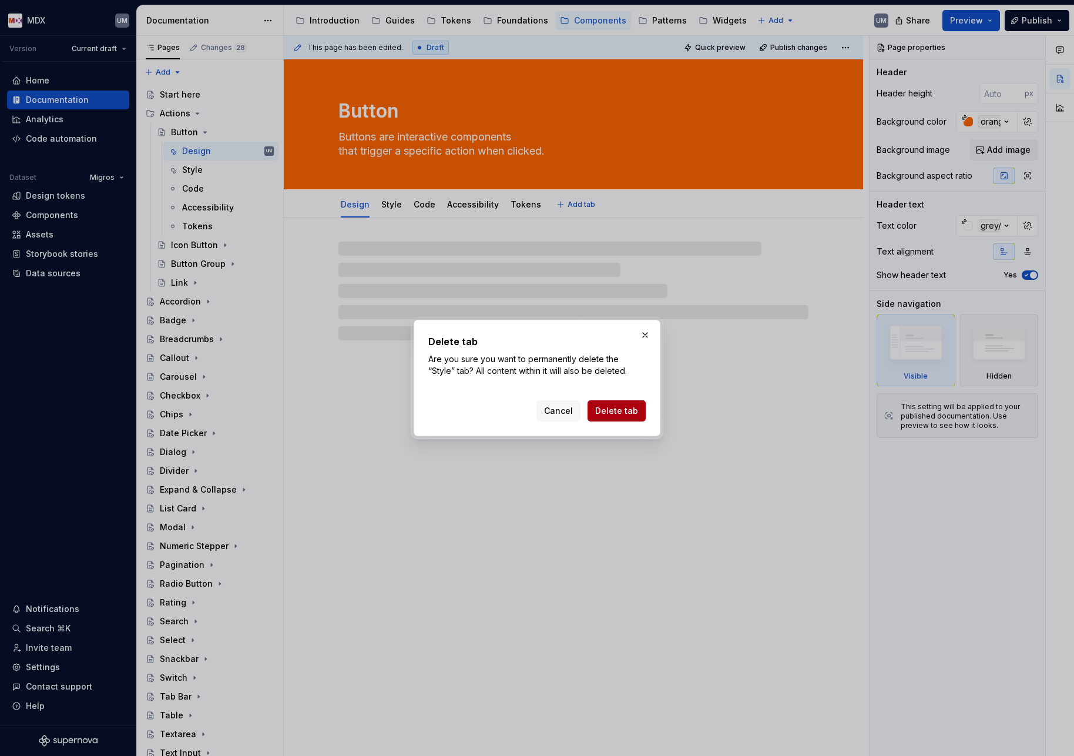
click at [622, 412] on span "Delete tab" at bounding box center [616, 411] width 43 height 12
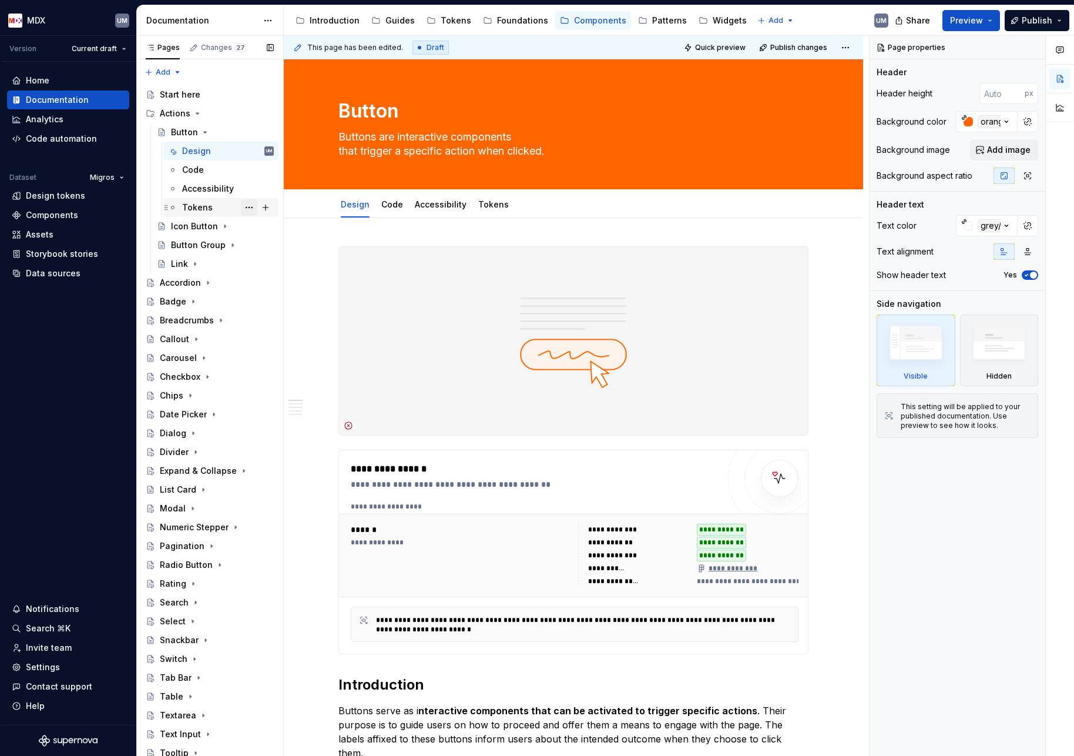
click at [247, 207] on button "Page tree" at bounding box center [249, 207] width 16 height 16
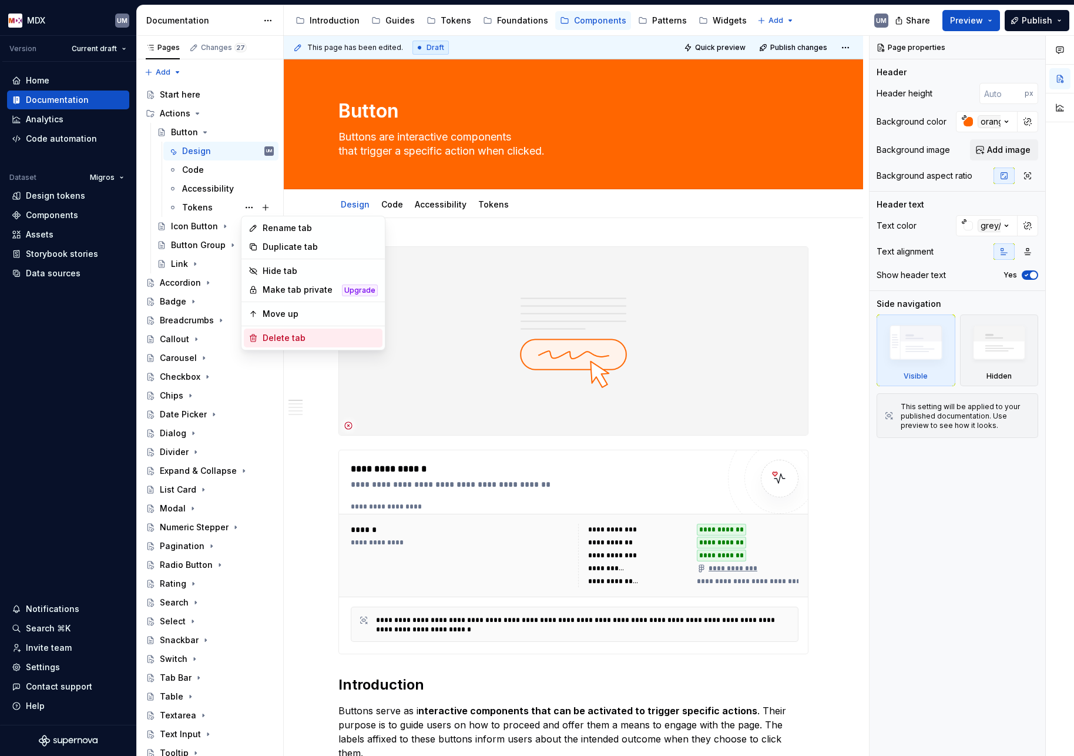
click at [286, 336] on div "Delete tab" at bounding box center [320, 338] width 115 height 12
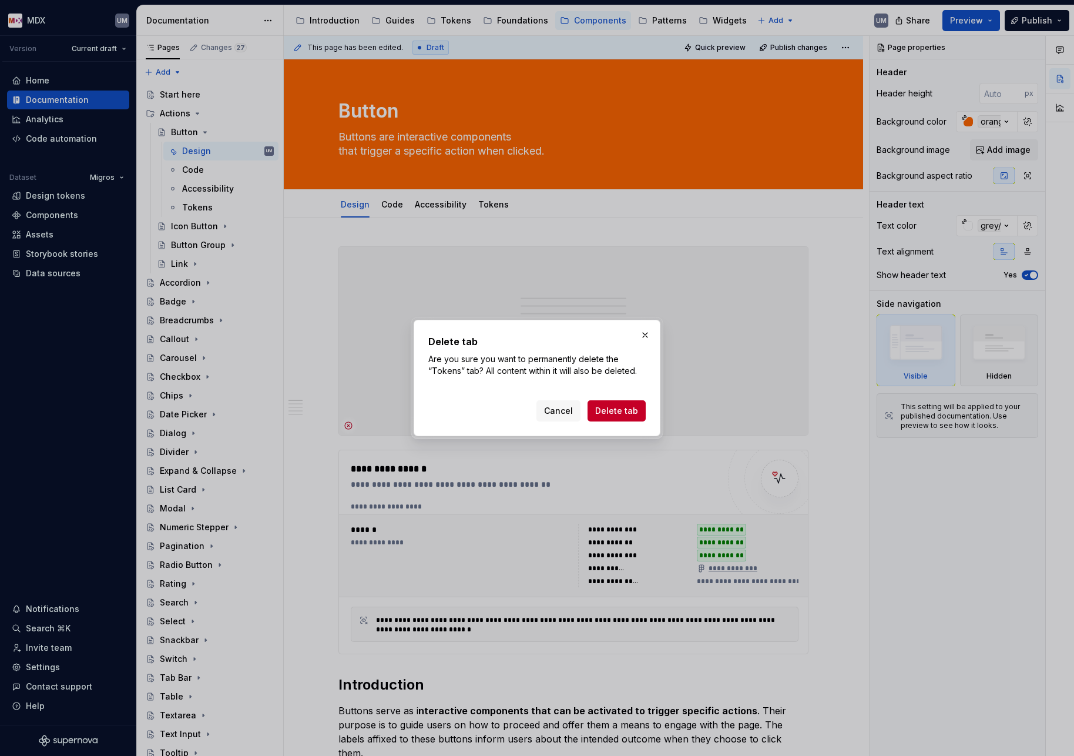
click at [610, 408] on span "Delete tab" at bounding box center [616, 411] width 43 height 12
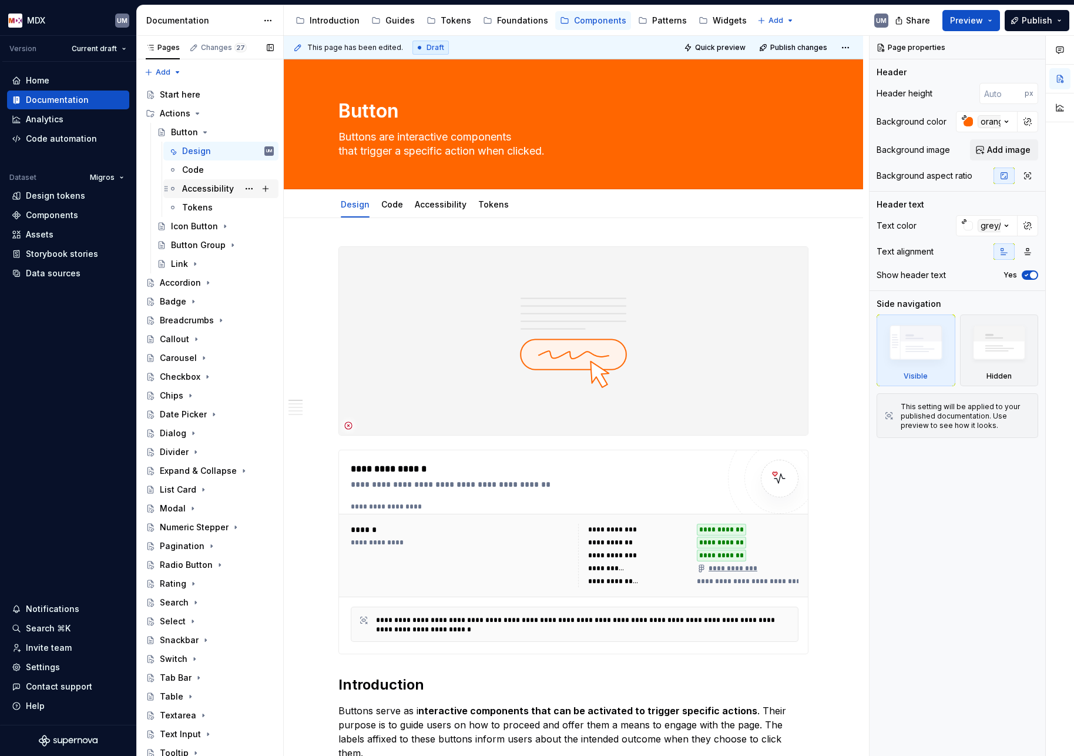
click at [210, 195] on div "Accessibility" at bounding box center [228, 188] width 92 height 16
click at [435, 204] on link "Accessibility" at bounding box center [441, 204] width 52 height 10
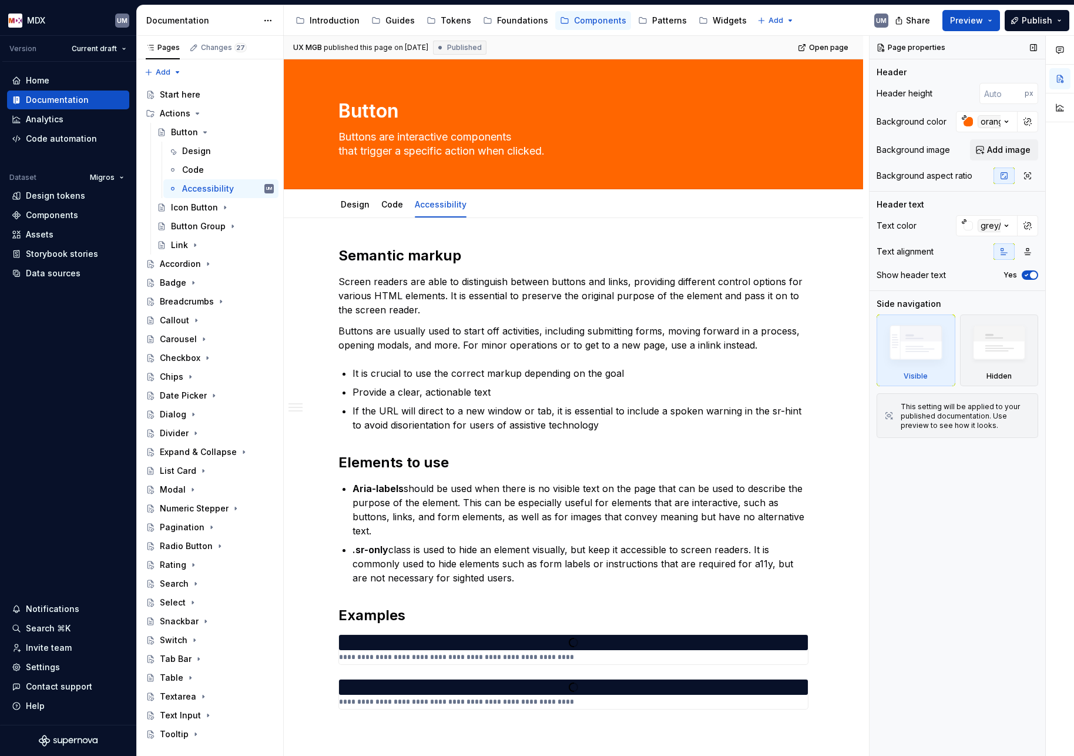
type textarea "*"
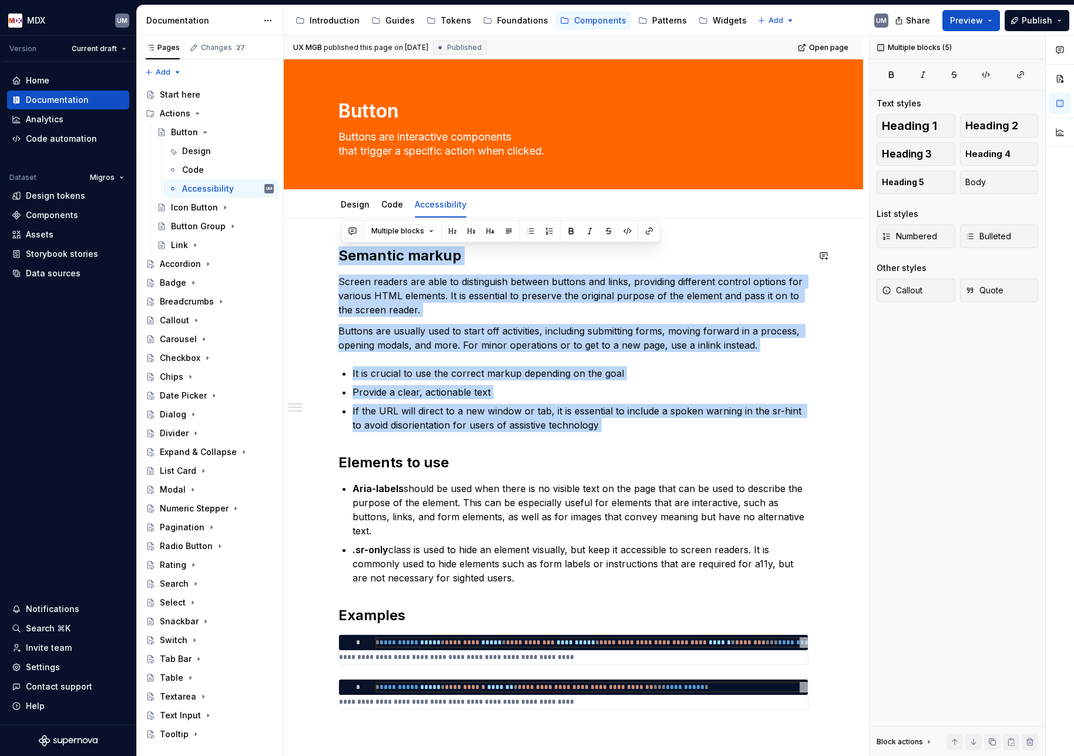
drag, startPoint x: 624, startPoint y: 437, endPoint x: 330, endPoint y: 236, distance: 355.9
click at [330, 236] on div "**********" at bounding box center [573, 598] width 579 height 760
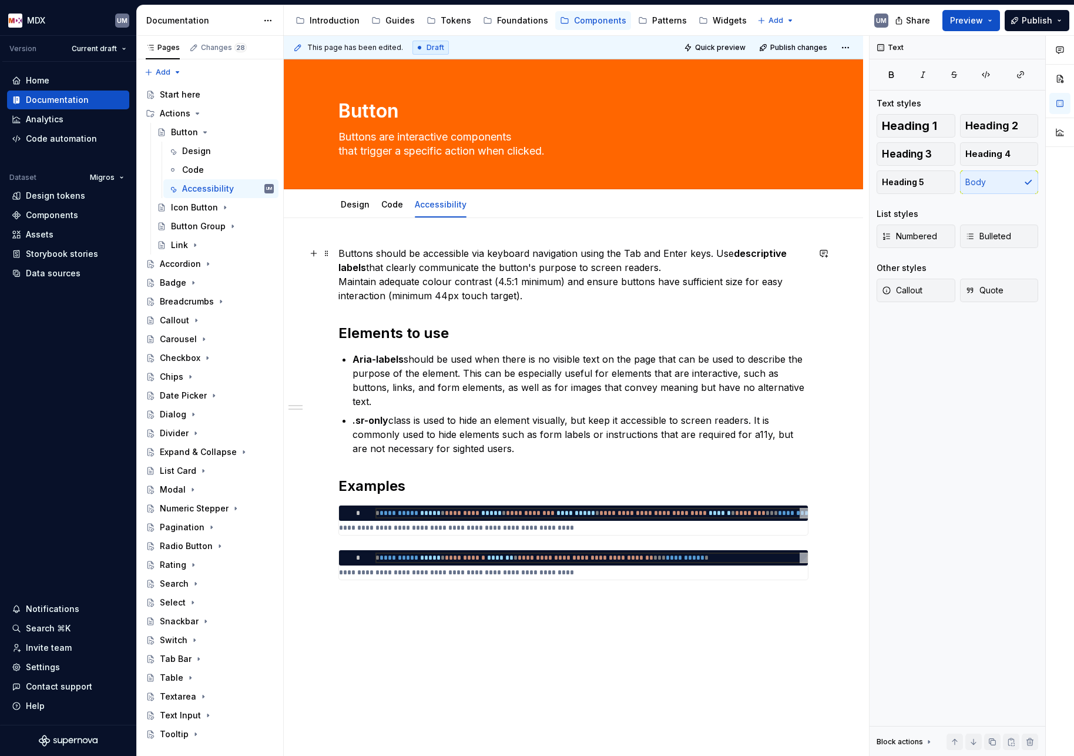
click at [341, 283] on div "**********" at bounding box center [573, 533] width 579 height 631
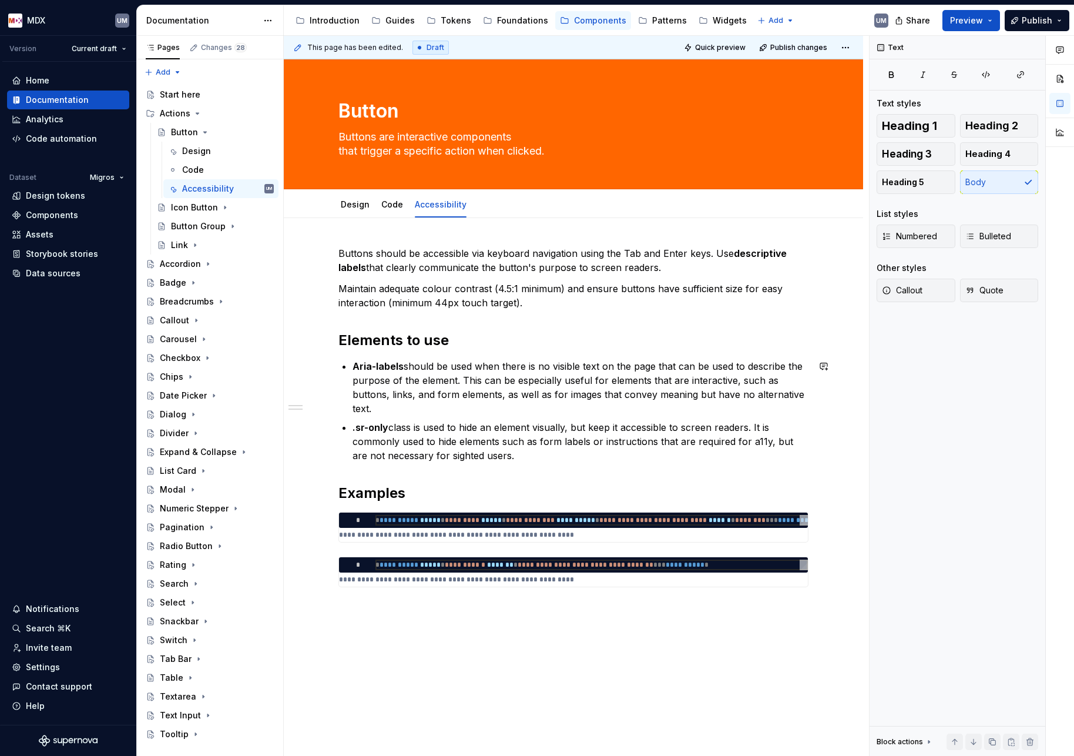
click at [566, 310] on div "**********" at bounding box center [573, 430] width 470 height 369
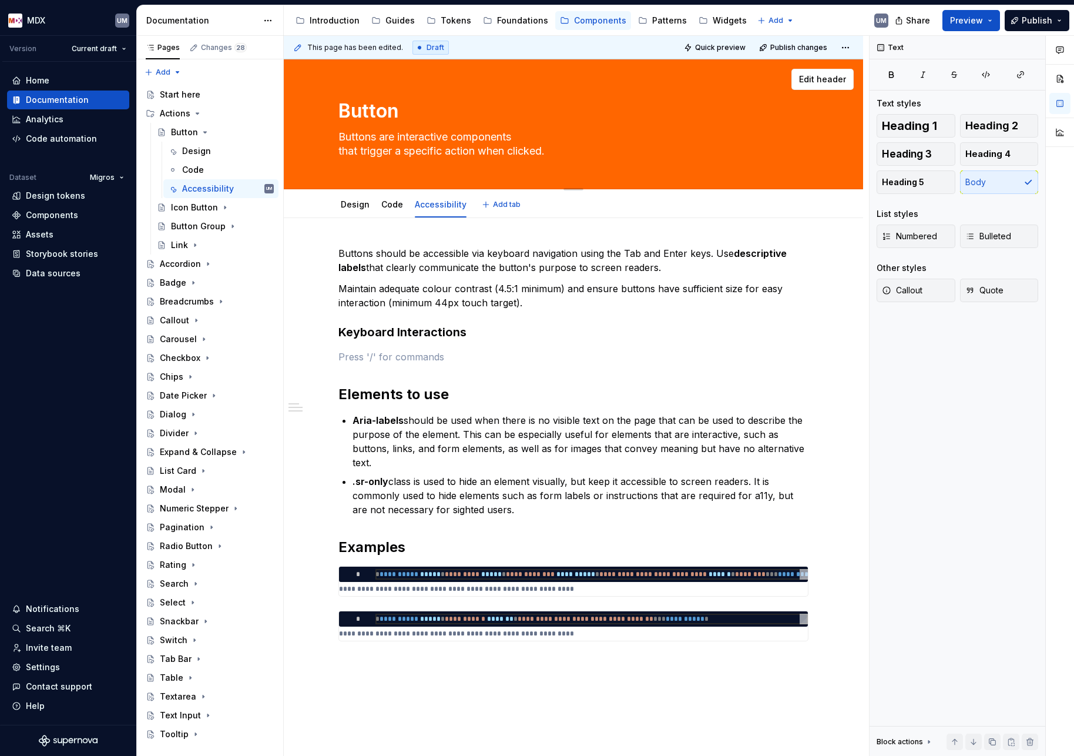
click at [716, 159] on textarea "Buttons are interactive components that trigger a specific action when clicked." at bounding box center [571, 144] width 470 height 33
click at [821, 75] on span "Edit header" at bounding box center [822, 79] width 47 height 12
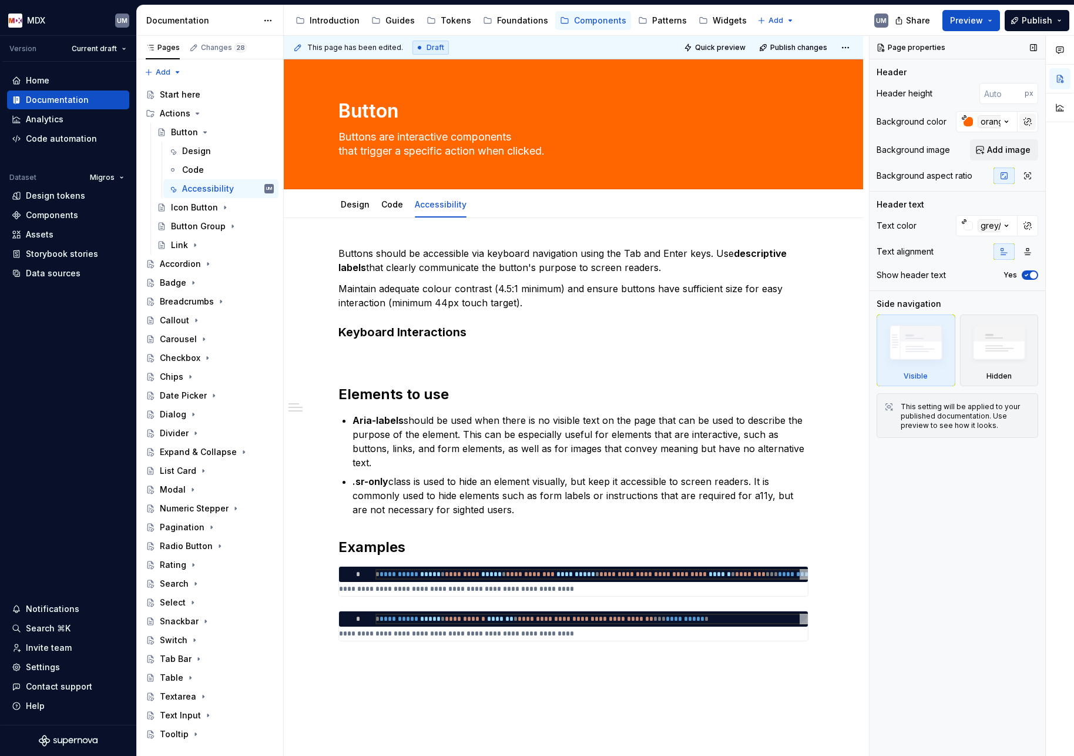
click at [1028, 121] on button "button" at bounding box center [1027, 121] width 16 height 16
click at [995, 120] on input "#ff6600ff" at bounding box center [994, 121] width 45 height 21
type textarea "*"
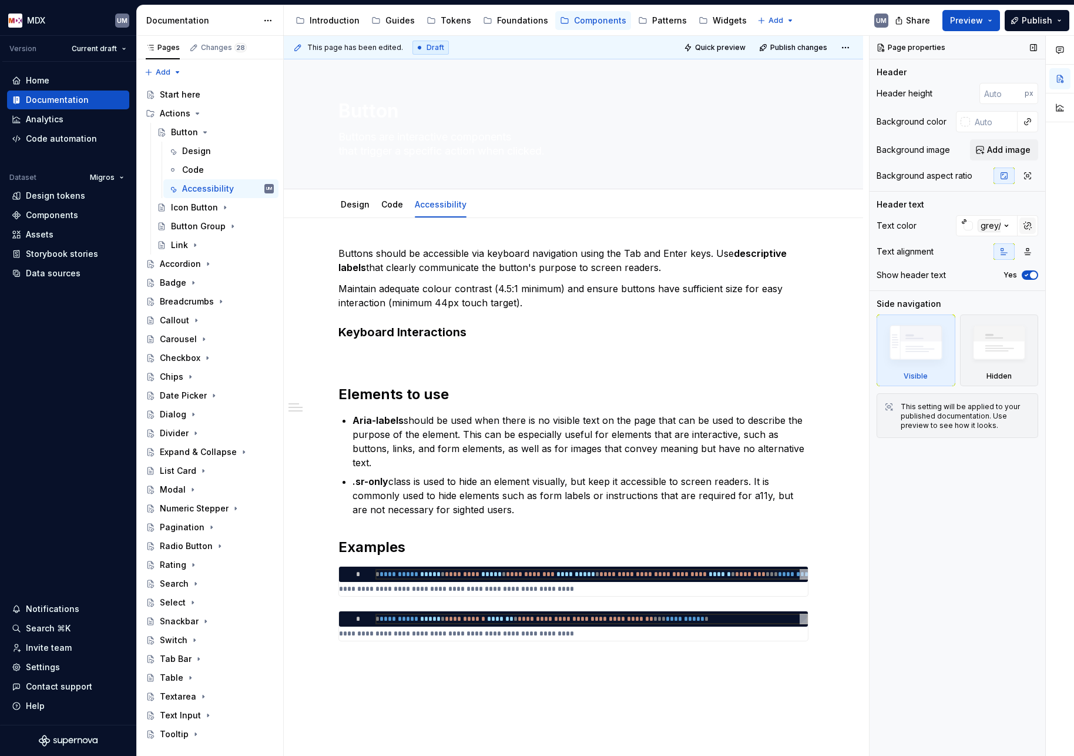
click at [1028, 223] on button "button" at bounding box center [1027, 225] width 16 height 16
type textarea "*"
click at [1002, 224] on input "#ffffffff" at bounding box center [994, 225] width 45 height 21
click at [546, 344] on div "**********" at bounding box center [573, 457] width 470 height 423
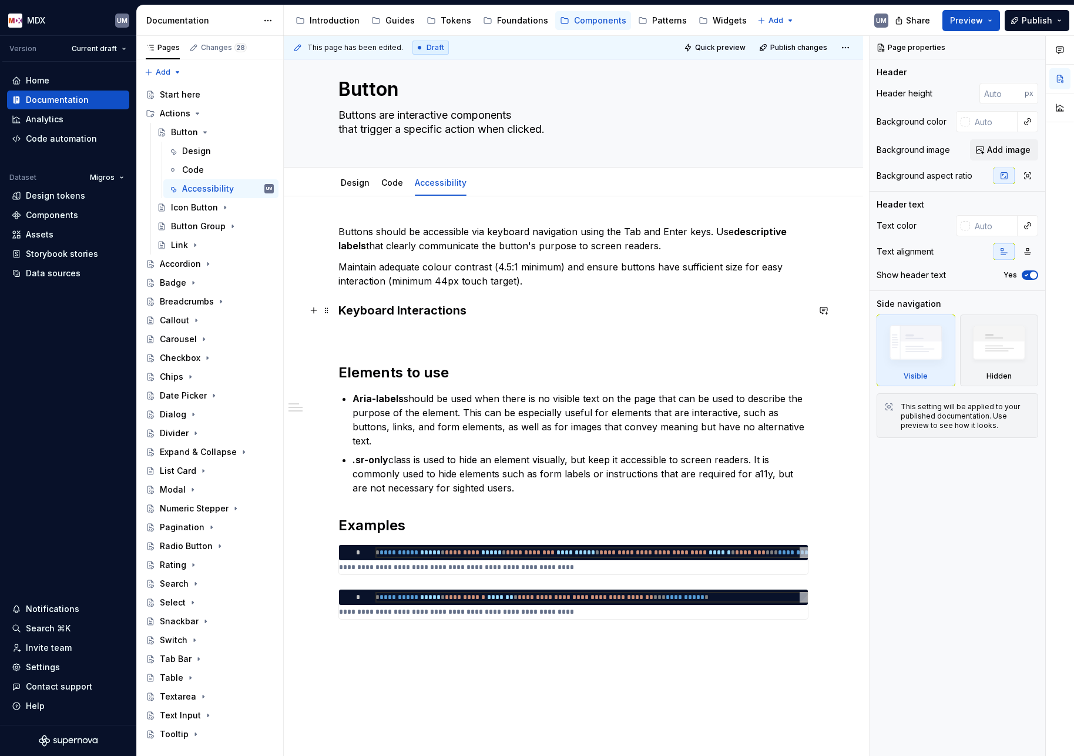
scroll to position [23, 0]
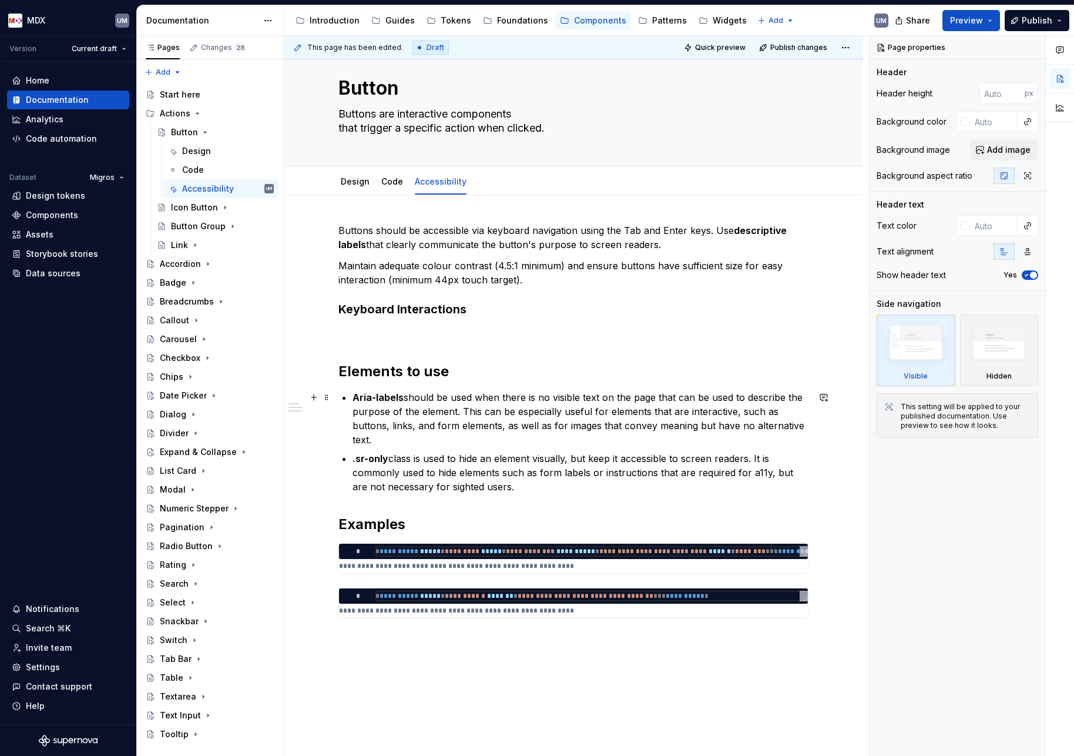
click at [437, 339] on p at bounding box center [573, 334] width 470 height 14
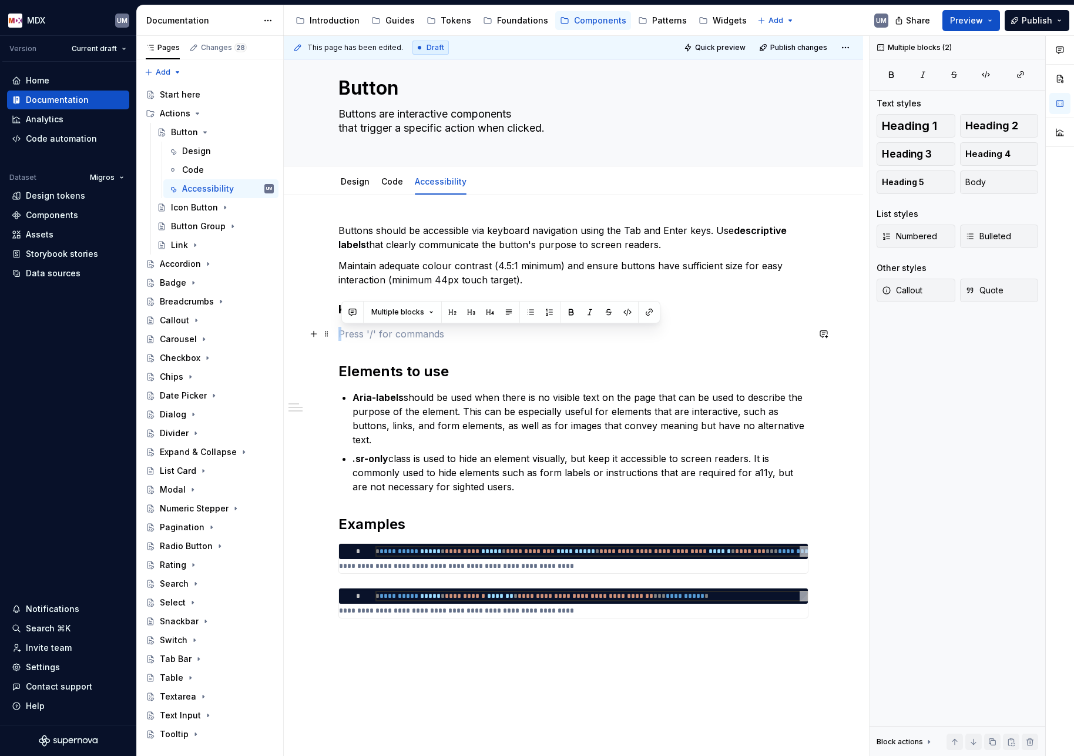
click at [437, 339] on p at bounding box center [573, 334] width 470 height 14
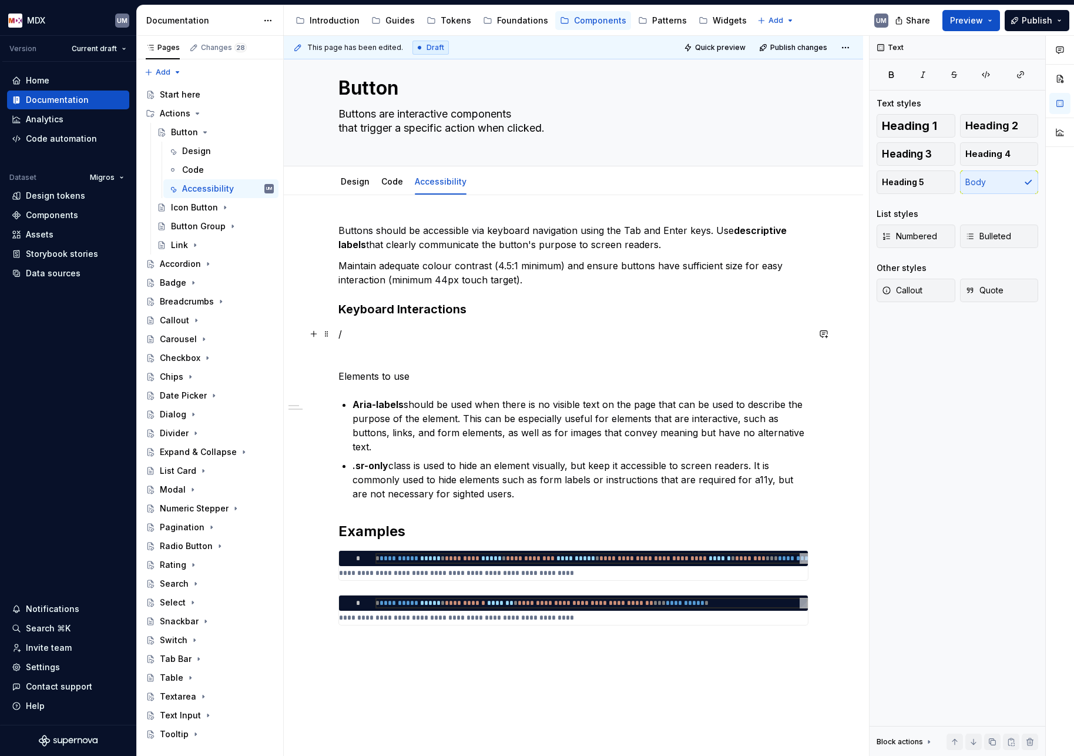
click at [397, 333] on p "/" at bounding box center [573, 334] width 470 height 14
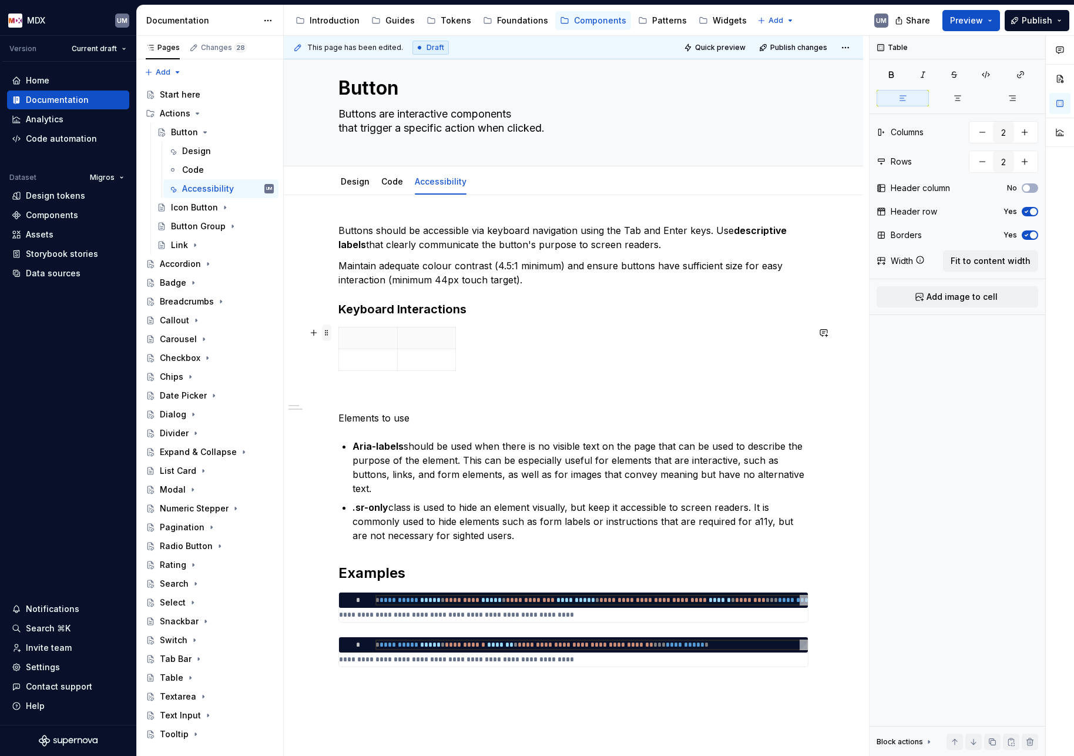
click at [329, 335] on span at bounding box center [326, 332] width 9 height 16
click at [532, 327] on div at bounding box center [573, 351] width 470 height 49
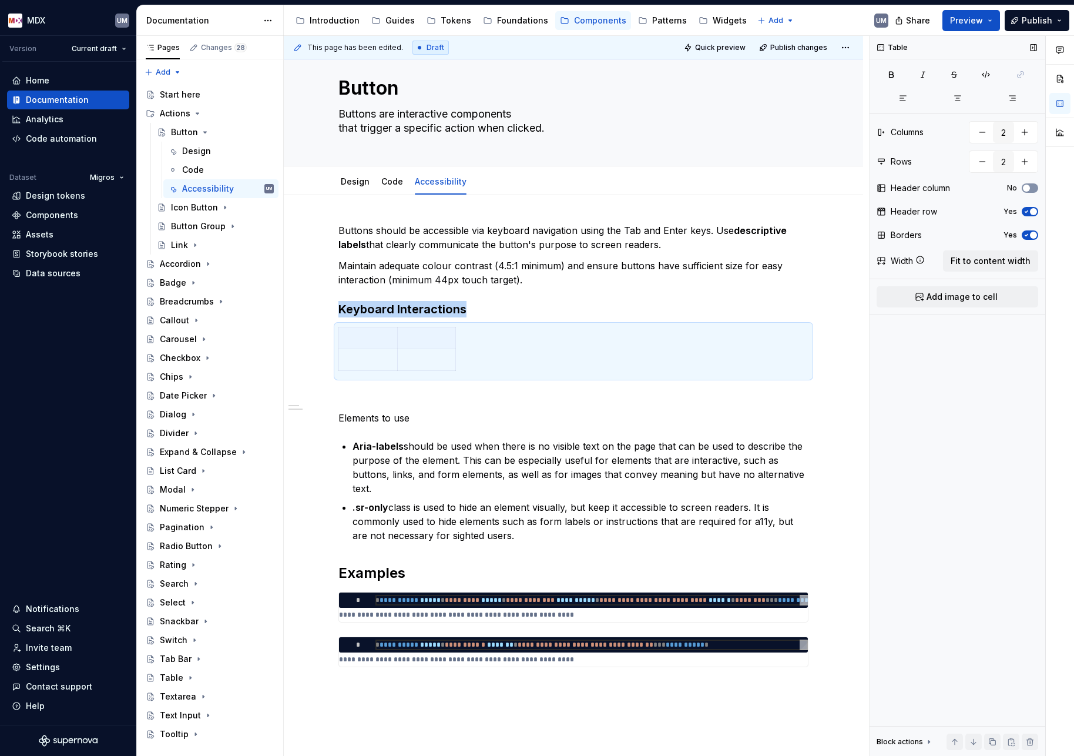
click at [1032, 189] on button "No" at bounding box center [1030, 187] width 16 height 9
click at [1029, 189] on icon "button" at bounding box center [1026, 187] width 9 height 7
click at [1029, 209] on icon "button" at bounding box center [1026, 211] width 9 height 7
click at [1009, 256] on span "Fit to content width" at bounding box center [991, 261] width 80 height 12
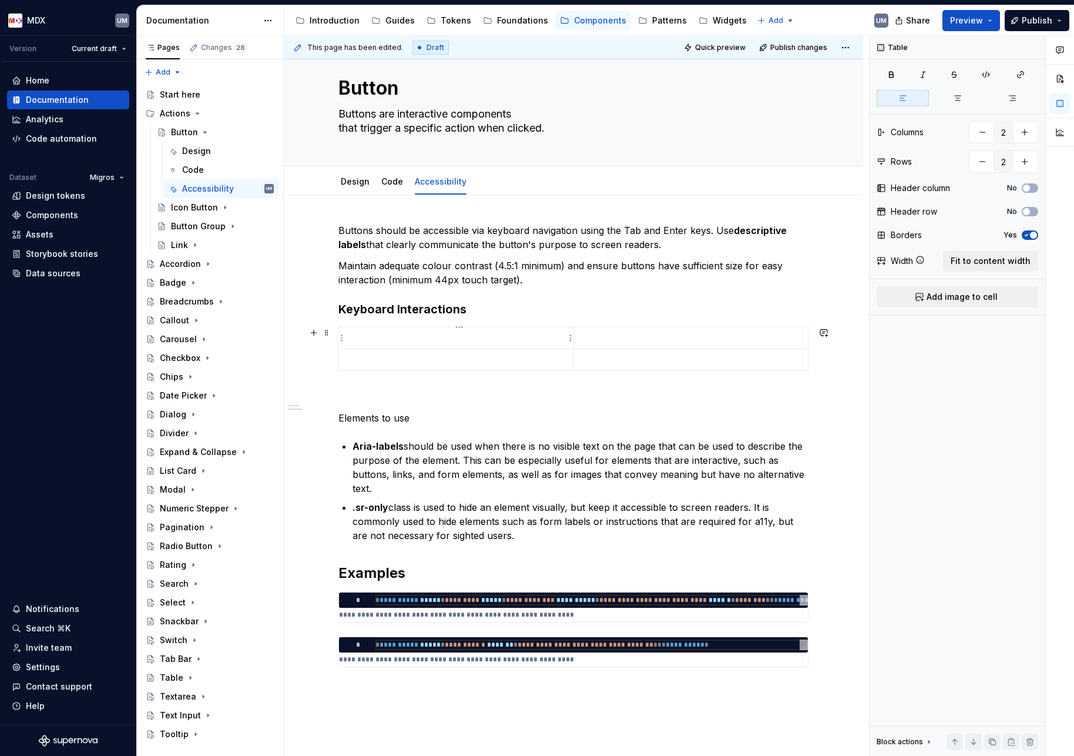
click at [451, 341] on p at bounding box center [456, 338] width 220 height 12
click at [441, 318] on button "button" at bounding box center [438, 317] width 16 height 16
click at [523, 361] on p at bounding box center [456, 360] width 220 height 12
click at [384, 340] on button "button" at bounding box center [382, 339] width 16 height 16
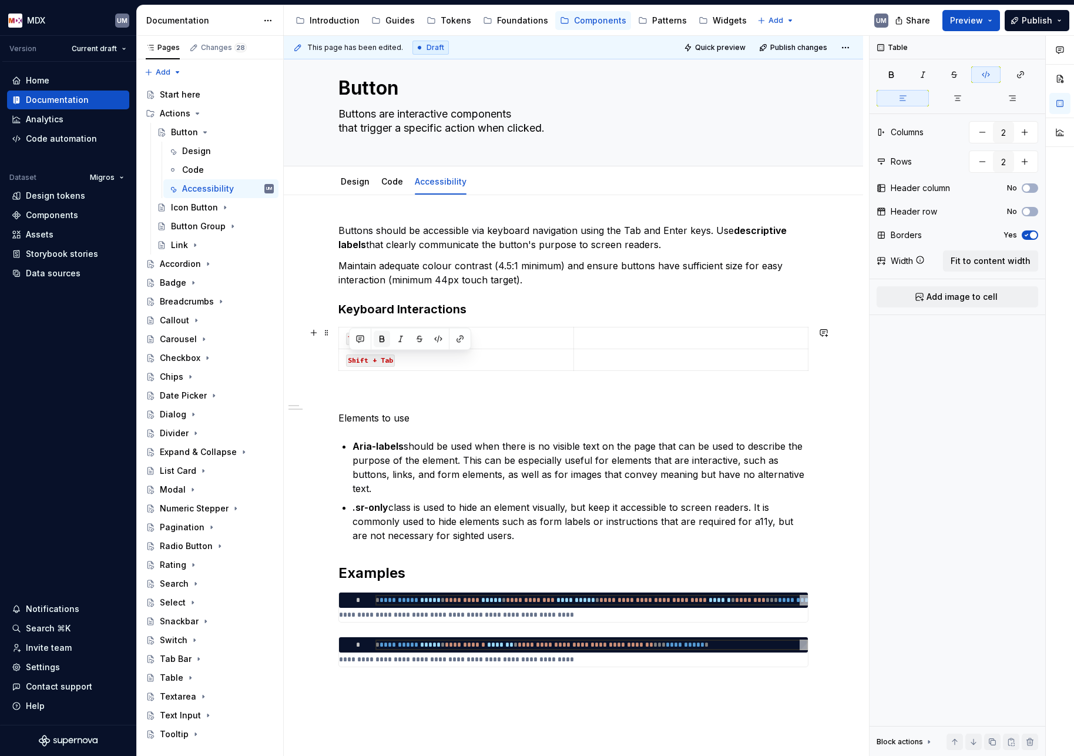
click at [384, 340] on button "button" at bounding box center [382, 339] width 16 height 16
click at [417, 365] on p "Shift + Tab" at bounding box center [456, 360] width 220 height 12
type textarea "*"
click at [576, 369] on icon "button" at bounding box center [576, 370] width 9 height 9
type input "3"
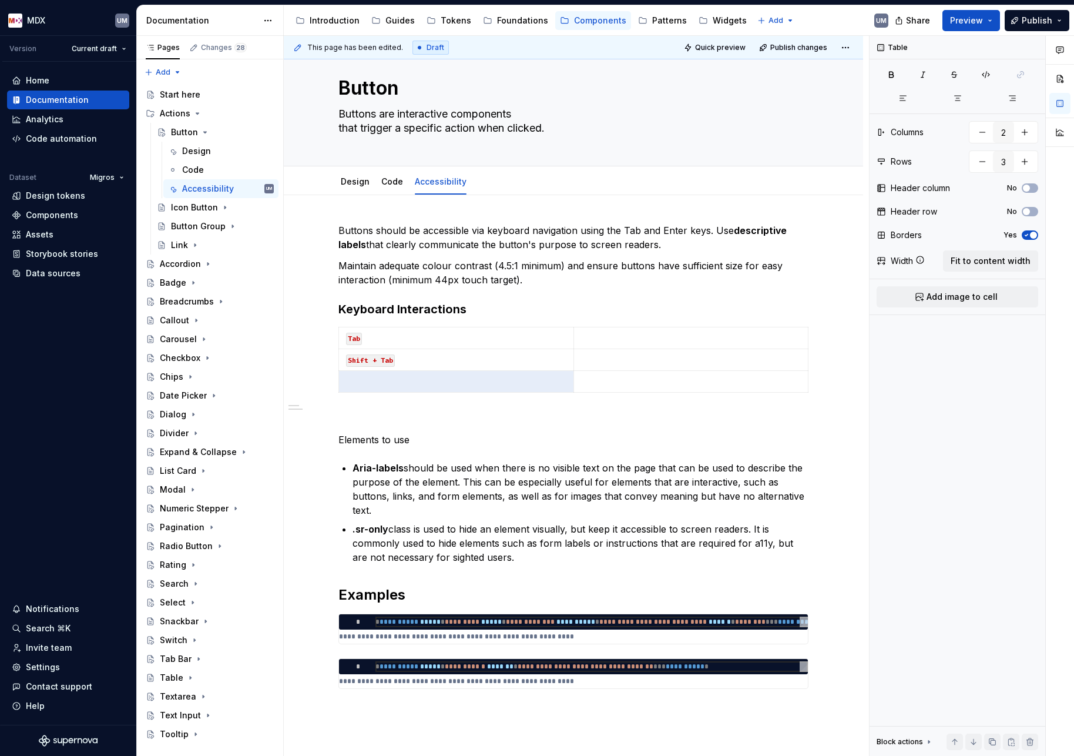
click at [506, 380] on p at bounding box center [456, 381] width 220 height 12
click at [625, 341] on p at bounding box center [691, 338] width 220 height 12
click at [592, 337] on p "moves focus to button" at bounding box center [691, 338] width 220 height 12
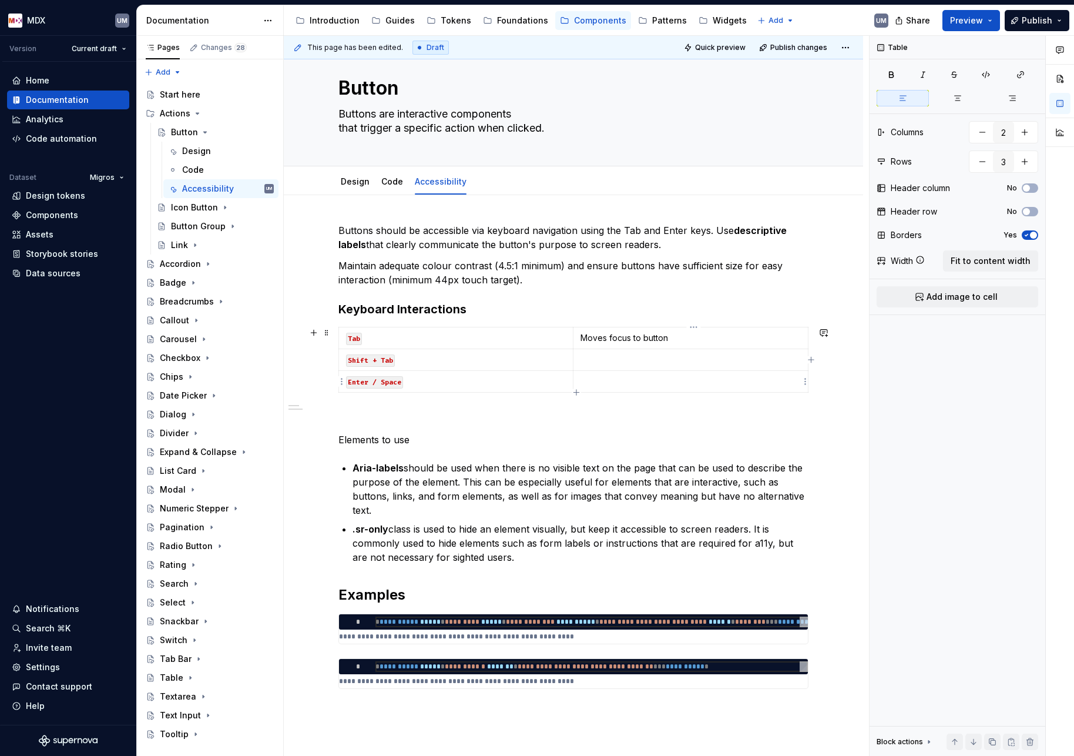
click at [684, 367] on td at bounding box center [690, 360] width 235 height 22
click at [665, 380] on p at bounding box center [691, 381] width 220 height 12
click at [330, 442] on span at bounding box center [326, 439] width 9 height 16
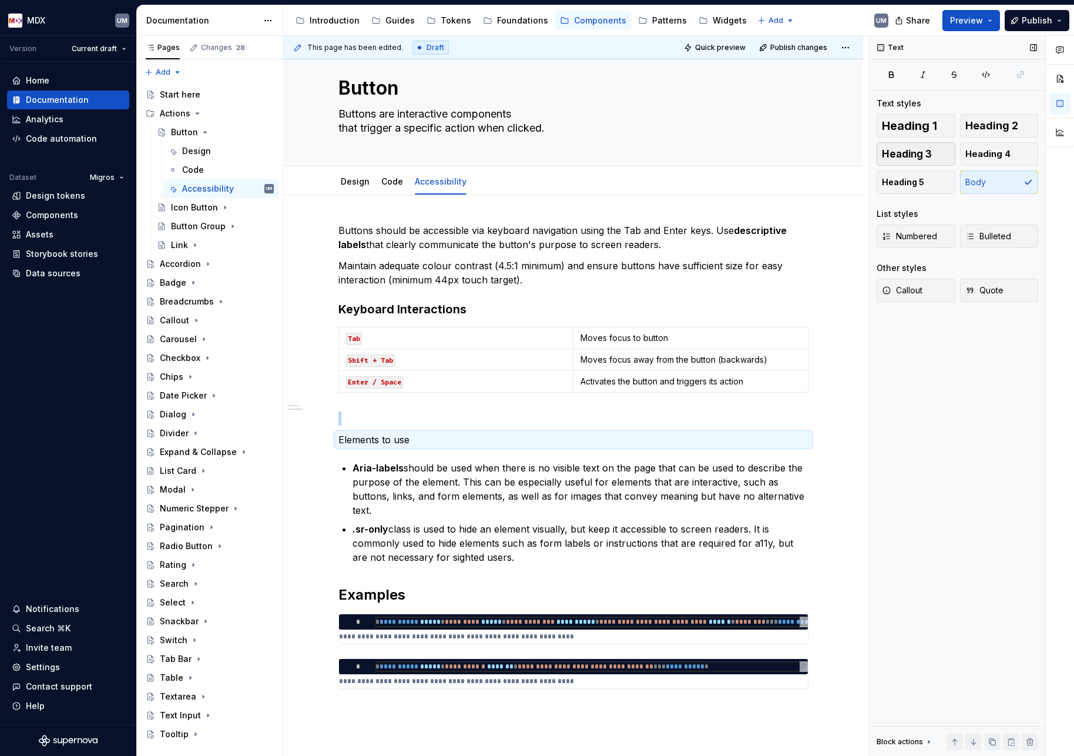
click at [927, 163] on button "Heading 3" at bounding box center [916, 154] width 79 height 24
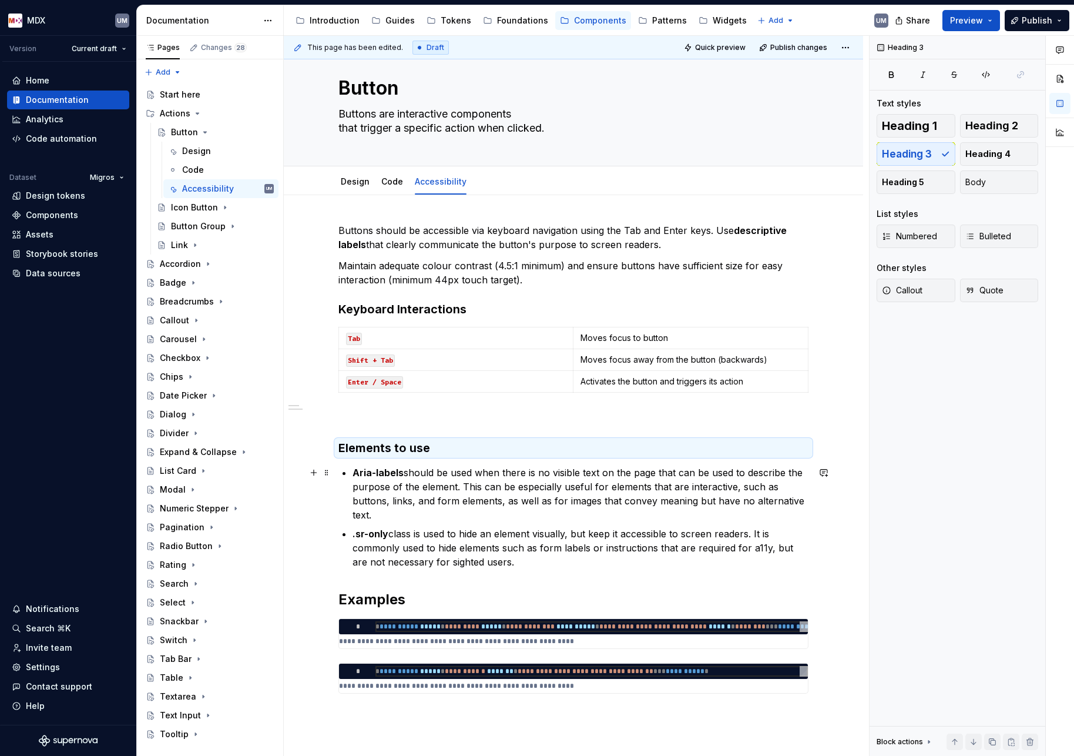
click at [459, 485] on p "Aria-labels should be used when there is no visible text on the page that can b…" at bounding box center [581, 493] width 456 height 56
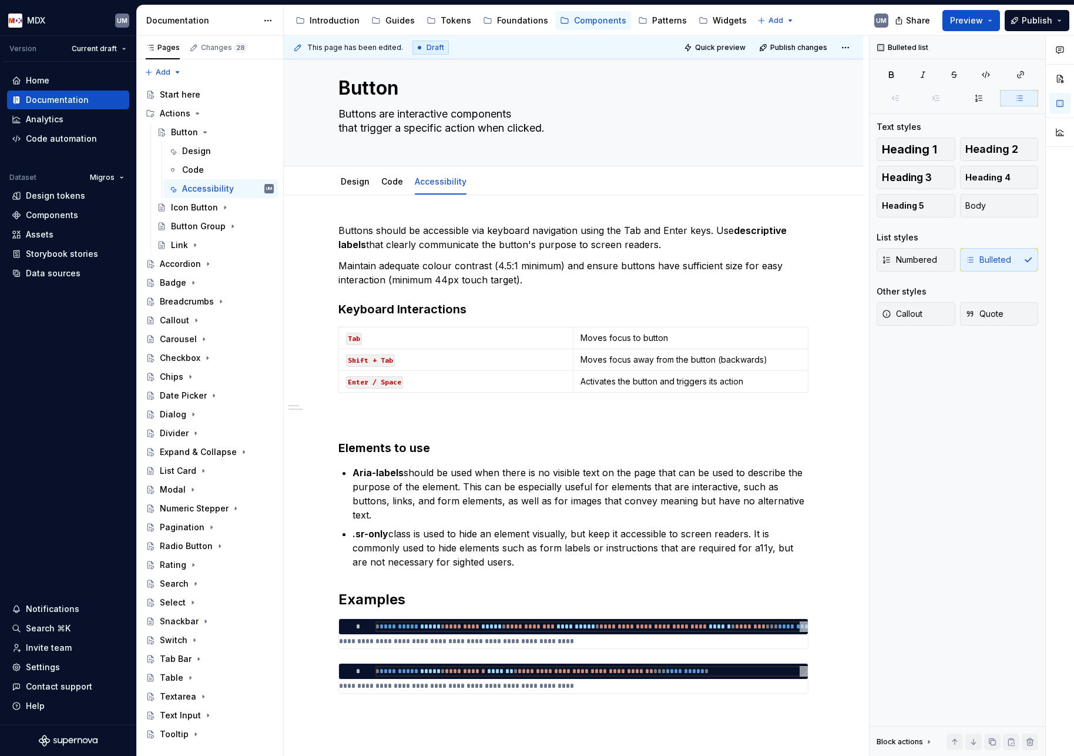
click at [405, 444] on h3 "Elements to use" at bounding box center [573, 448] width 470 height 16
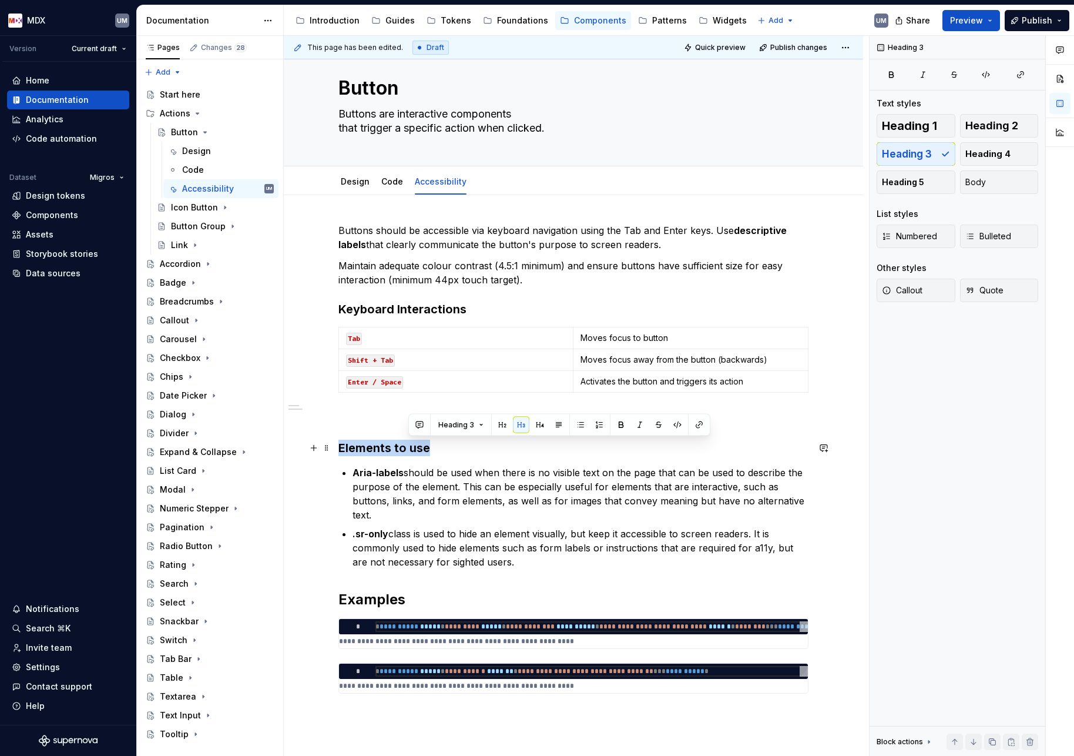
click at [405, 444] on h3 "Elements to use" at bounding box center [573, 448] width 470 height 16
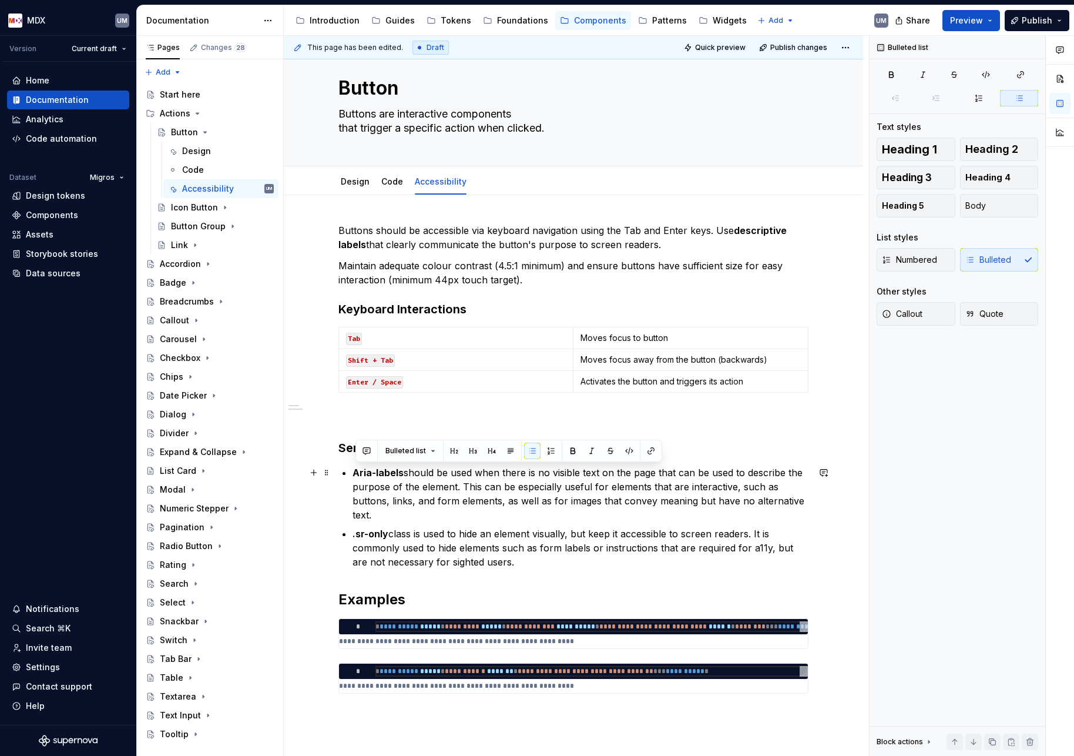
drag, startPoint x: 514, startPoint y: 563, endPoint x: 355, endPoint y: 478, distance: 180.6
click at [355, 478] on ul "Aria-labels should be used when there is no visible text on the page that can b…" at bounding box center [581, 516] width 456 height 103
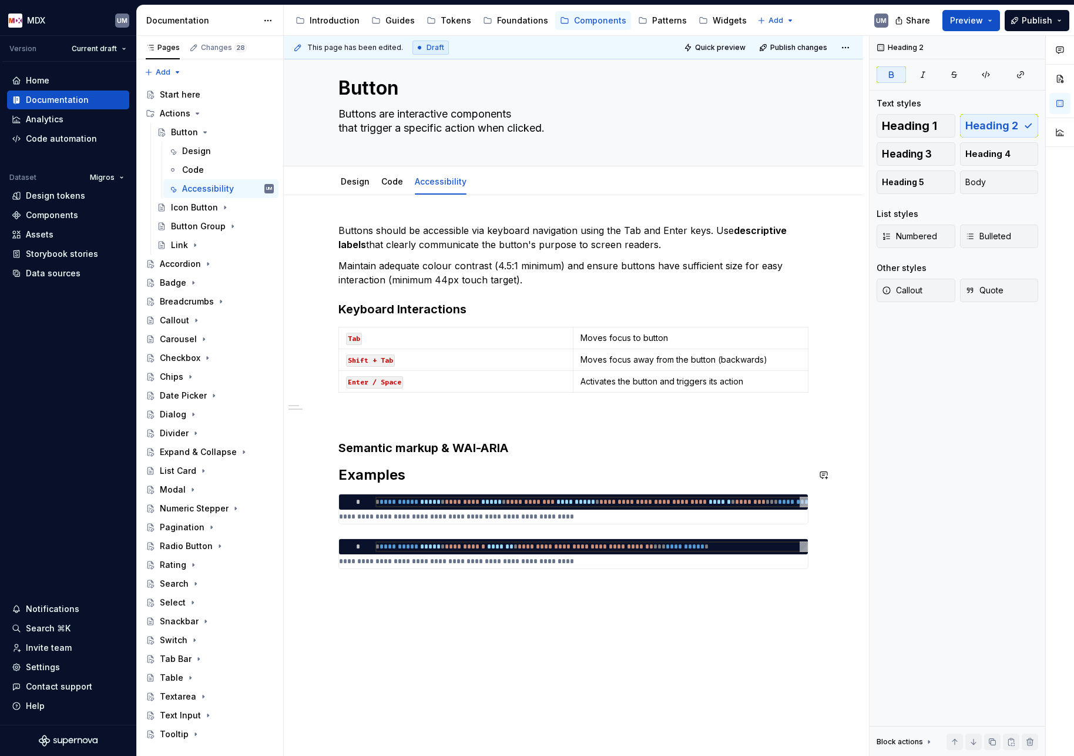
click at [519, 448] on h3 "Semantic markup & WAI-ARIA" at bounding box center [573, 448] width 470 height 16
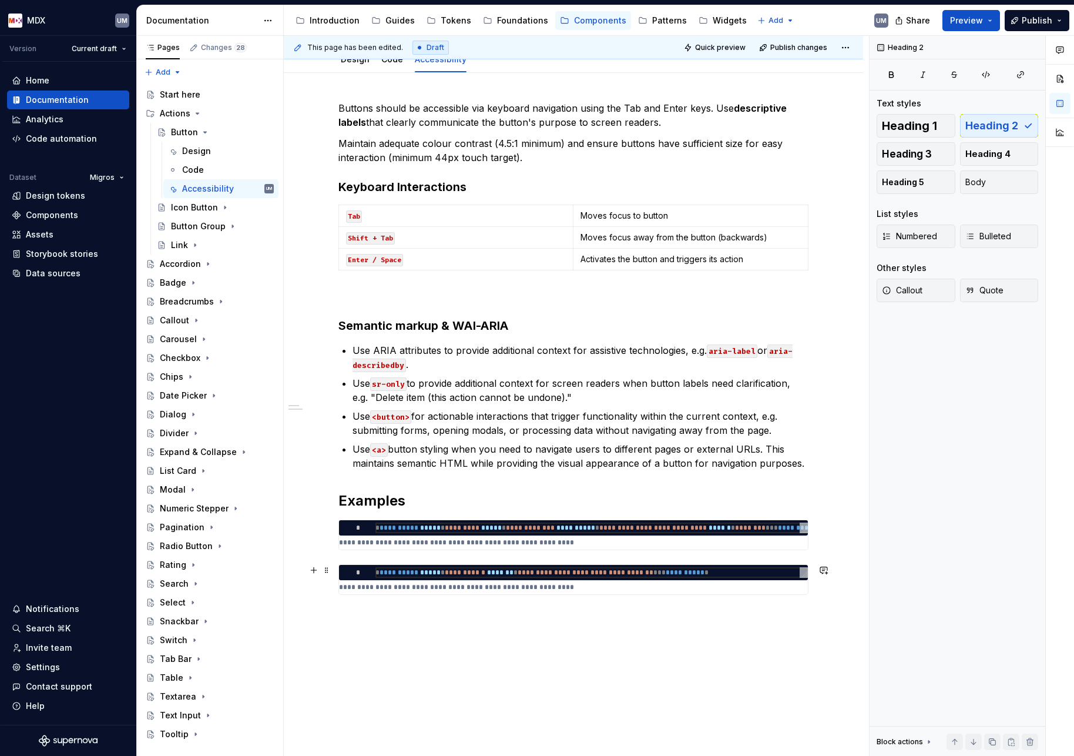
scroll to position [146, 0]
click at [536, 536] on div "**********" at bounding box center [573, 533] width 469 height 29
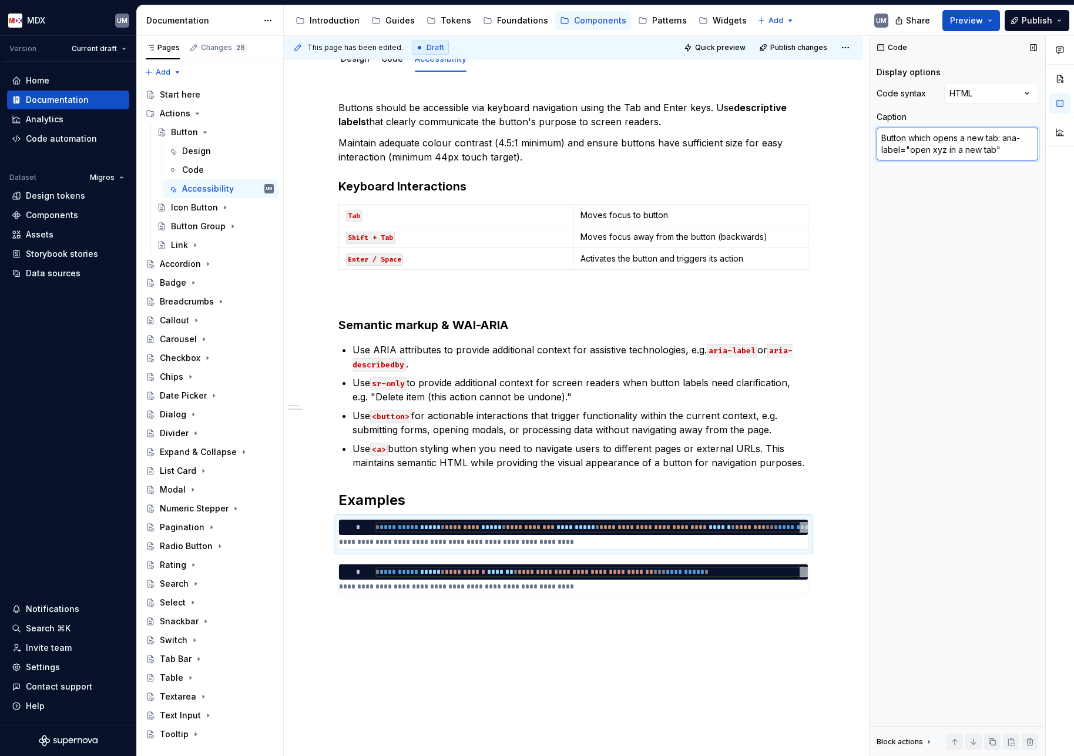
drag, startPoint x: 971, startPoint y: 139, endPoint x: 997, endPoint y: 139, distance: 25.9
click at [997, 139] on textarea "Button which opens a new tab: aria-label="open xyz in a new tab"" at bounding box center [958, 144] width 162 height 33
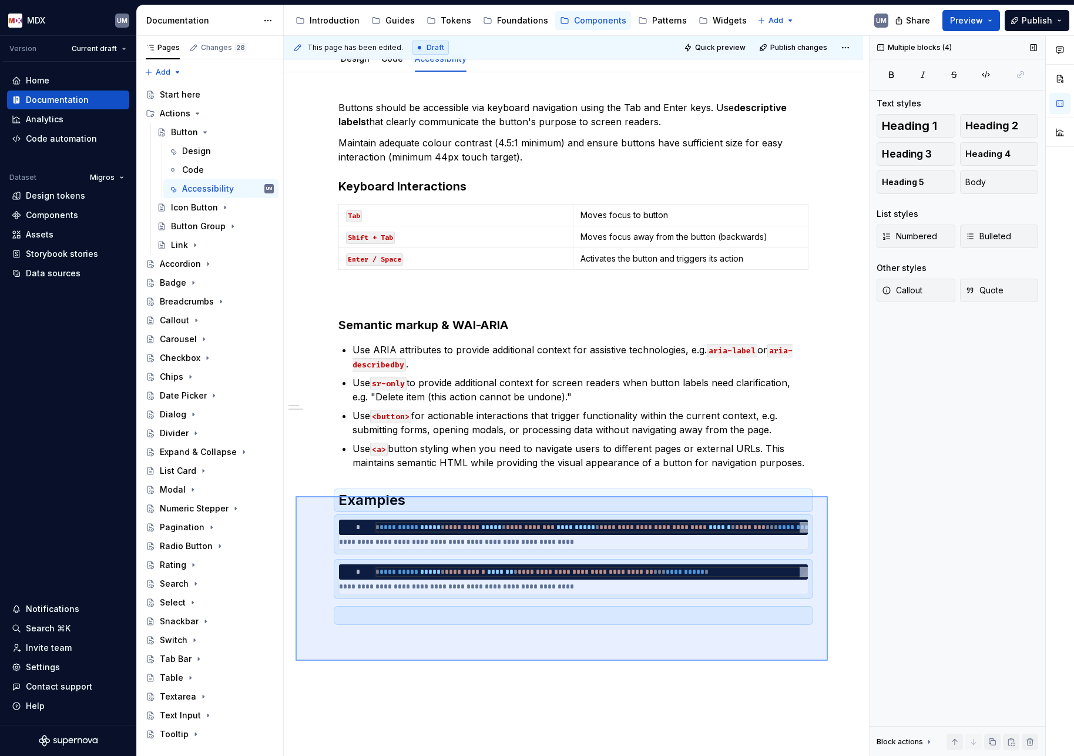
drag, startPoint x: 296, startPoint y: 496, endPoint x: 828, endPoint y: 665, distance: 558.6
click at [828, 665] on div "This page has been edited. Draft Quick preview Publish changes Button Buttons a…" at bounding box center [576, 396] width 585 height 720
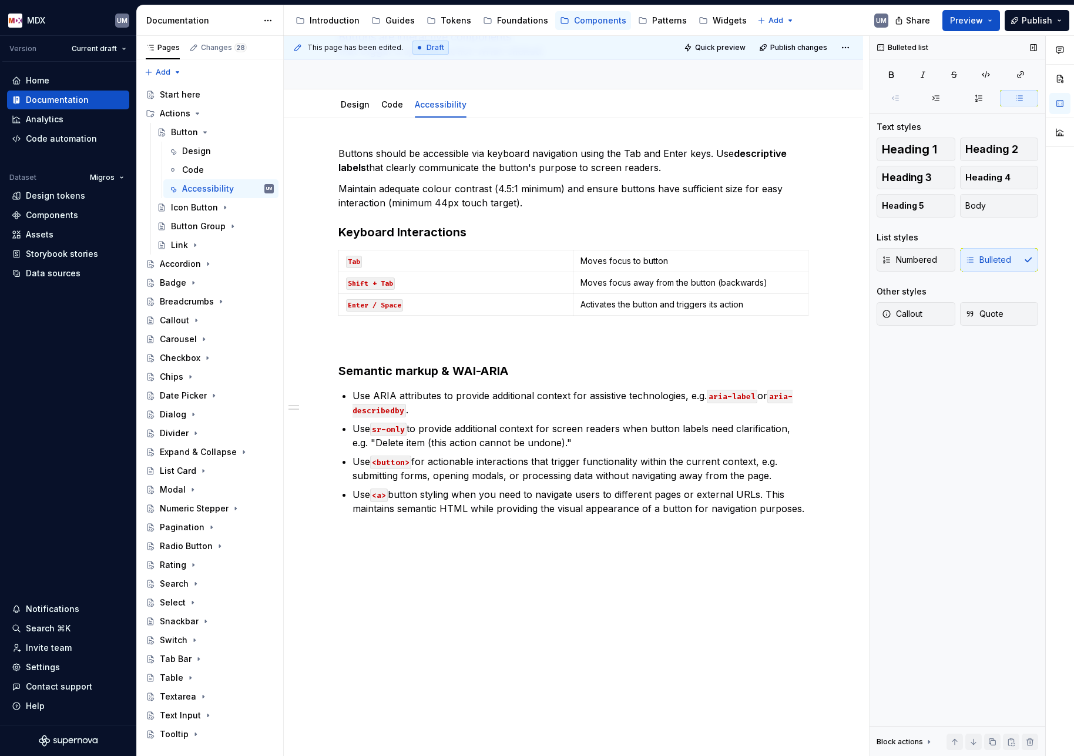
scroll to position [0, 0]
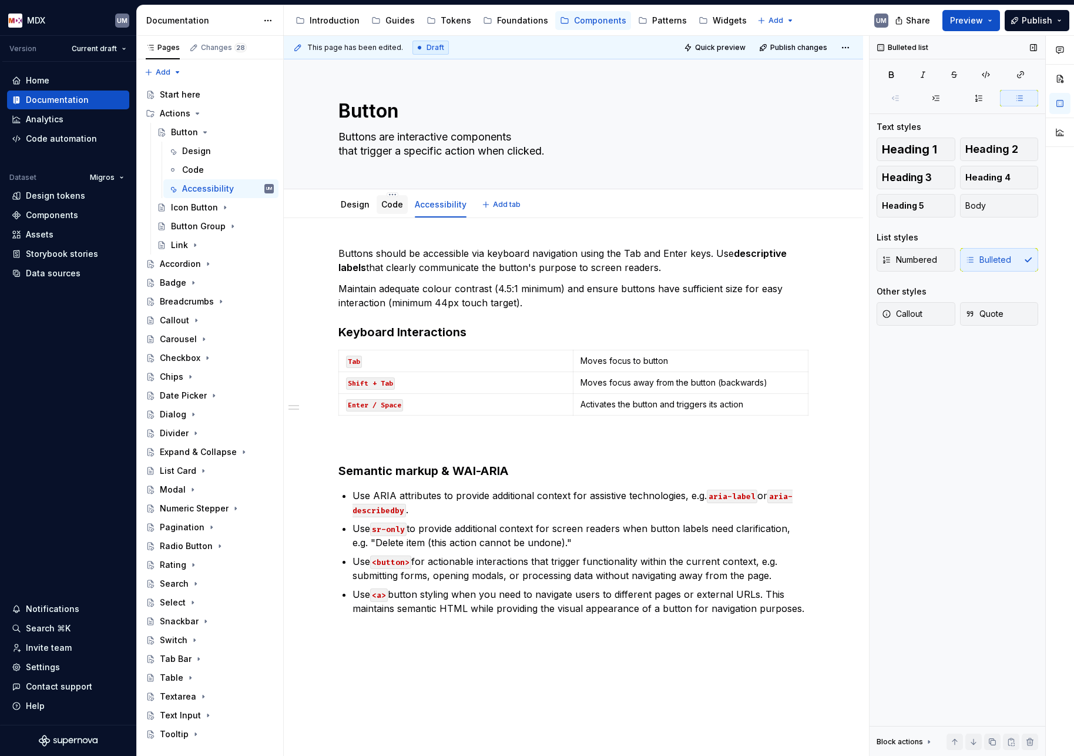
click at [391, 205] on link "Code" at bounding box center [392, 204] width 22 height 10
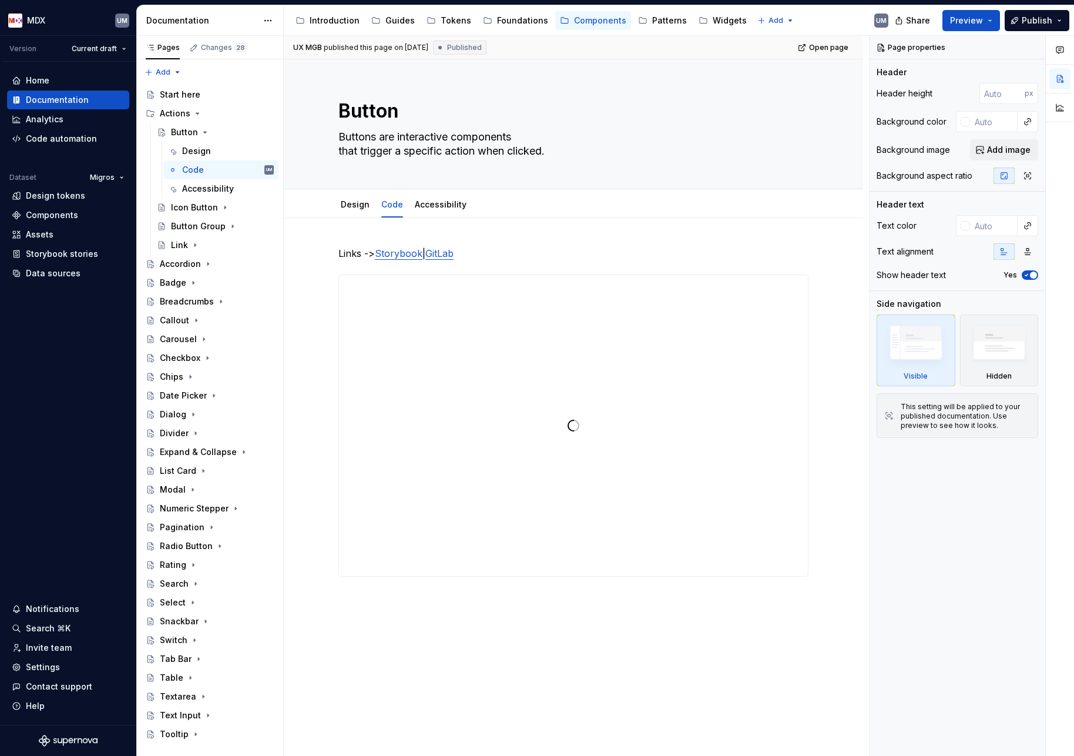
drag, startPoint x: 322, startPoint y: 233, endPoint x: 814, endPoint y: 623, distance: 627.9
click at [779, 620] on div "UX MGB published this page on [DATE] Published Open page Button Buttons are int…" at bounding box center [576, 396] width 585 height 720
click at [818, 623] on div "Links -> Storybook | GitLab" at bounding box center [573, 532] width 579 height 628
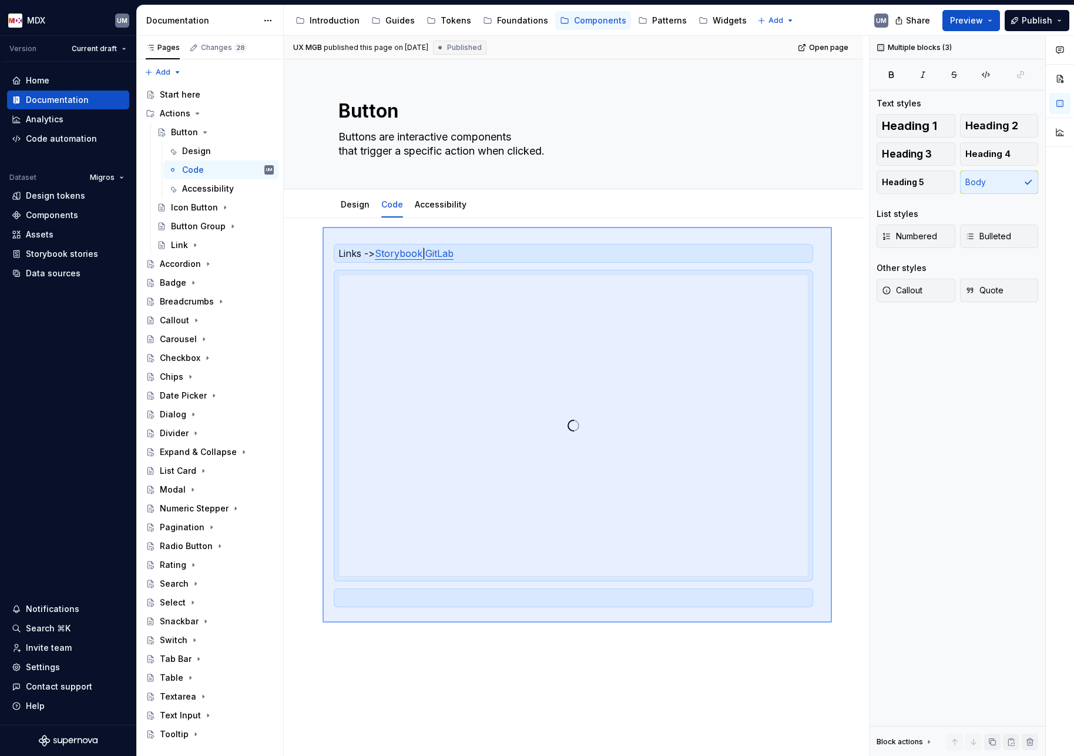
drag, startPoint x: 832, startPoint y: 622, endPoint x: 323, endPoint y: 227, distance: 644.4
click at [323, 227] on div "UX MGB published this page on [DATE] Published Open page Button Buttons are int…" at bounding box center [576, 396] width 585 height 720
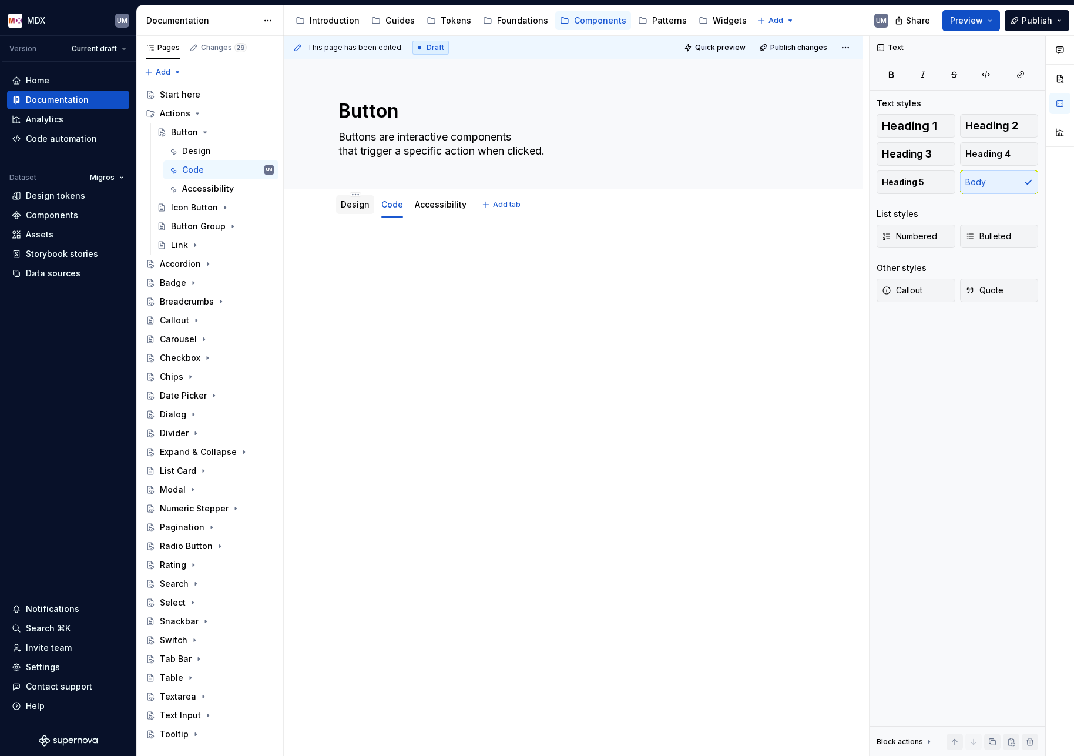
click at [363, 206] on link "Design" at bounding box center [355, 204] width 29 height 10
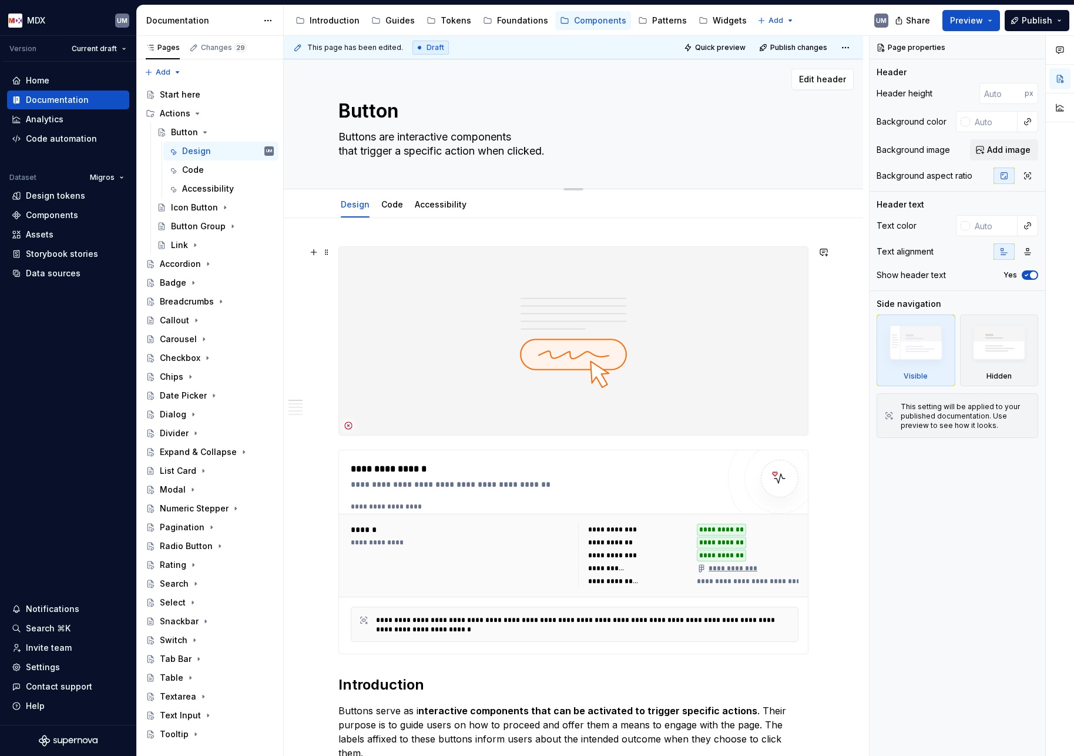
click at [474, 132] on textarea "Buttons are interactive components that trigger a specific action when clicked." at bounding box center [571, 144] width 470 height 33
paste textarea "that trigger specific actions"
type textarea "*"
type textarea "Buttons are interactive components that trigger specific actions when clicked."
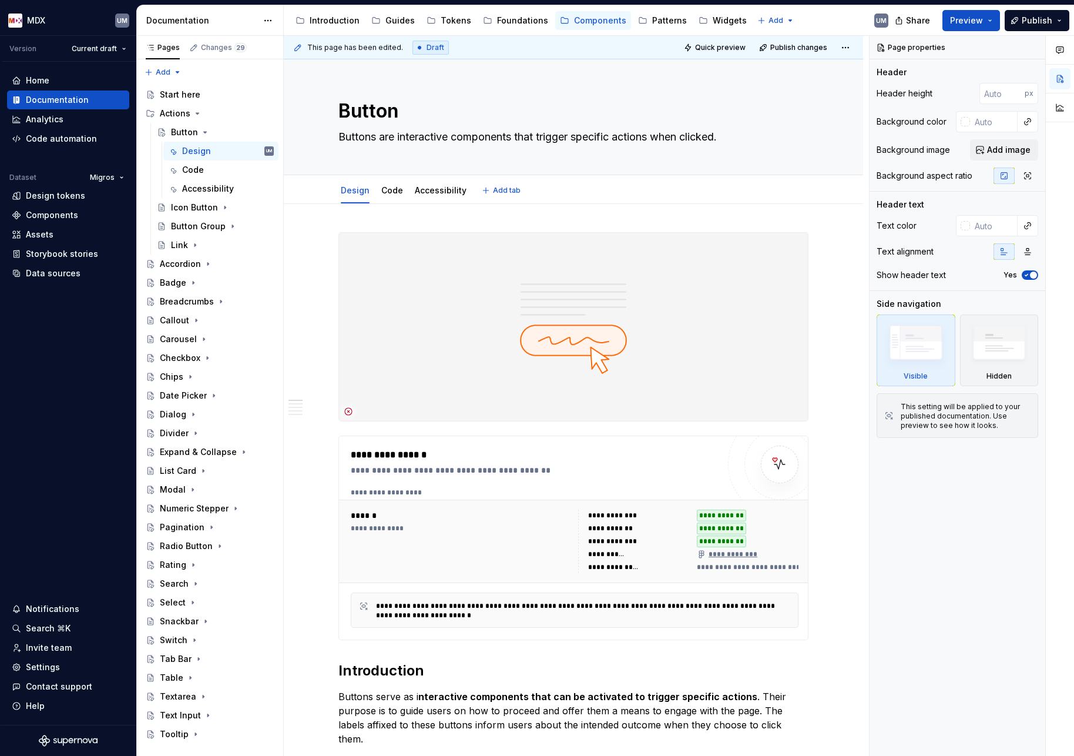
type textarea "*"
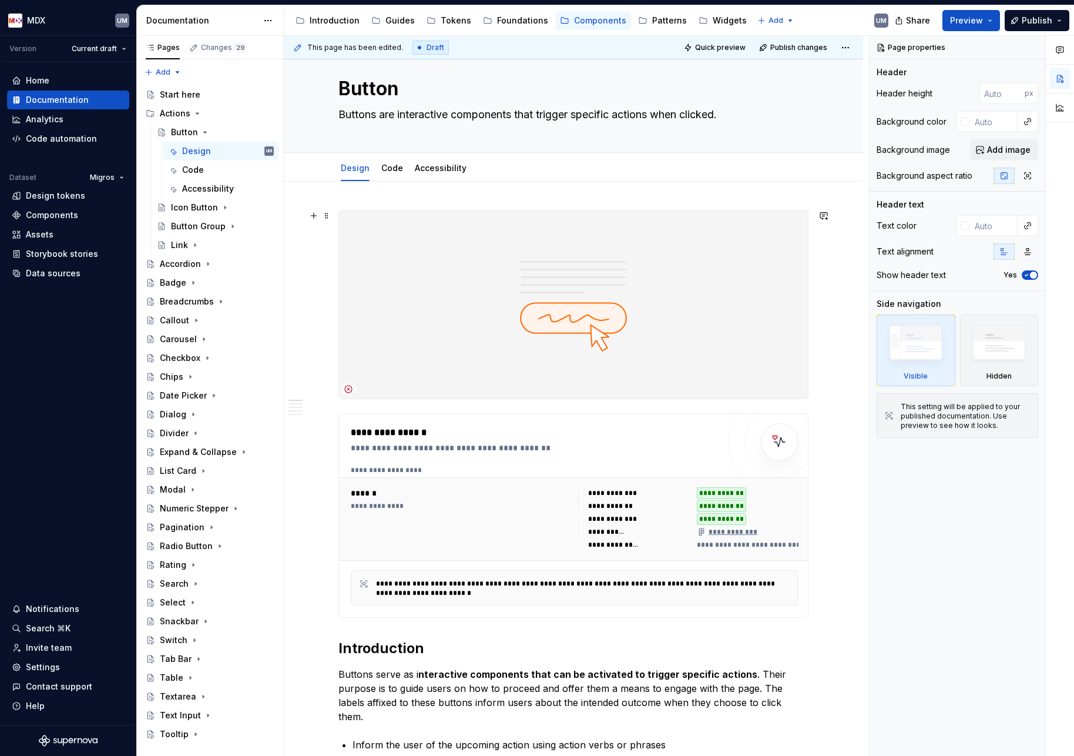
scroll to position [50, 0]
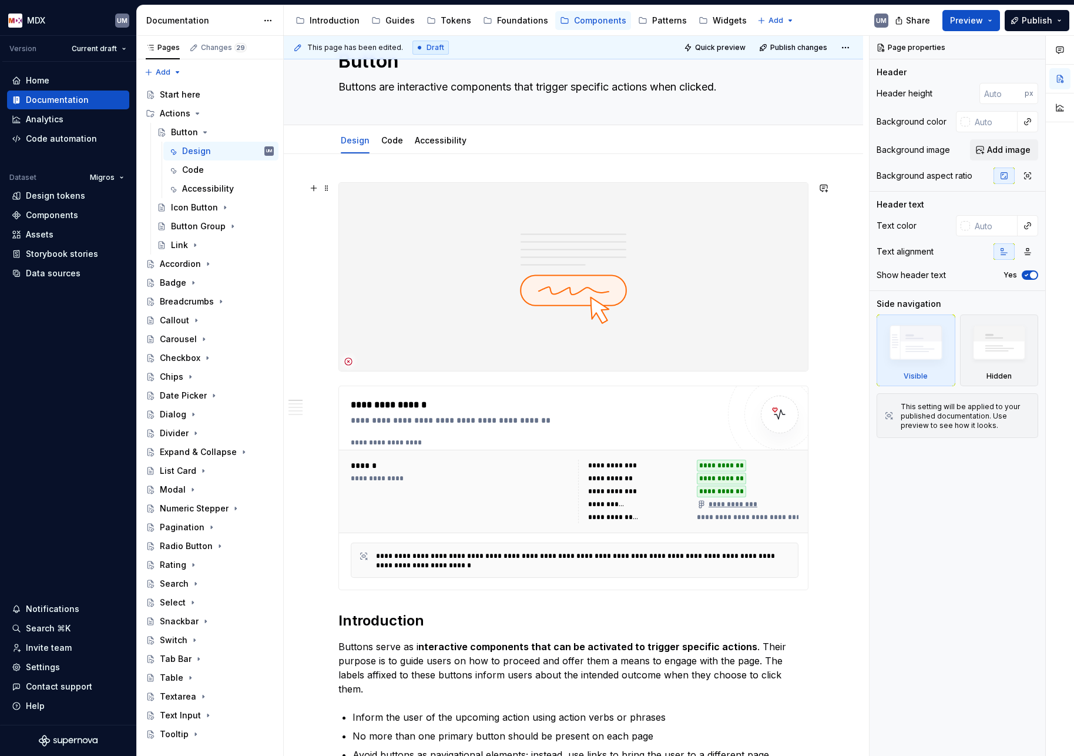
type textarea "Buttons are interactive components that trigger specific actions when clicked."
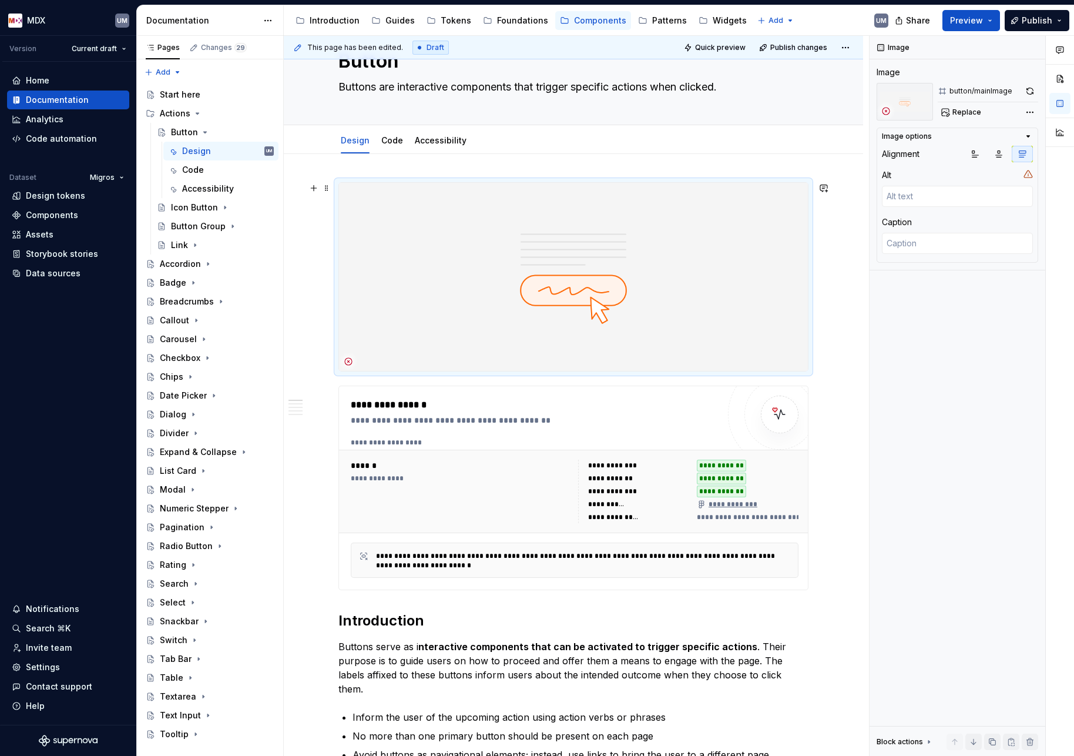
click at [555, 312] on img at bounding box center [573, 277] width 469 height 188
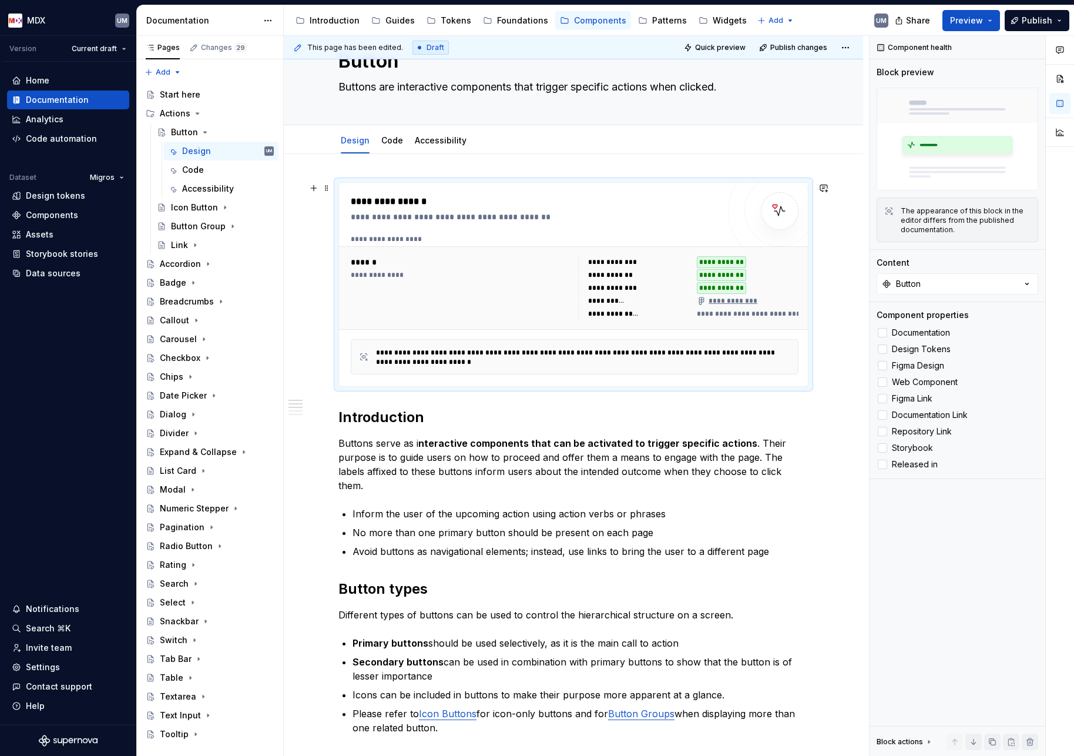
type textarea "*"
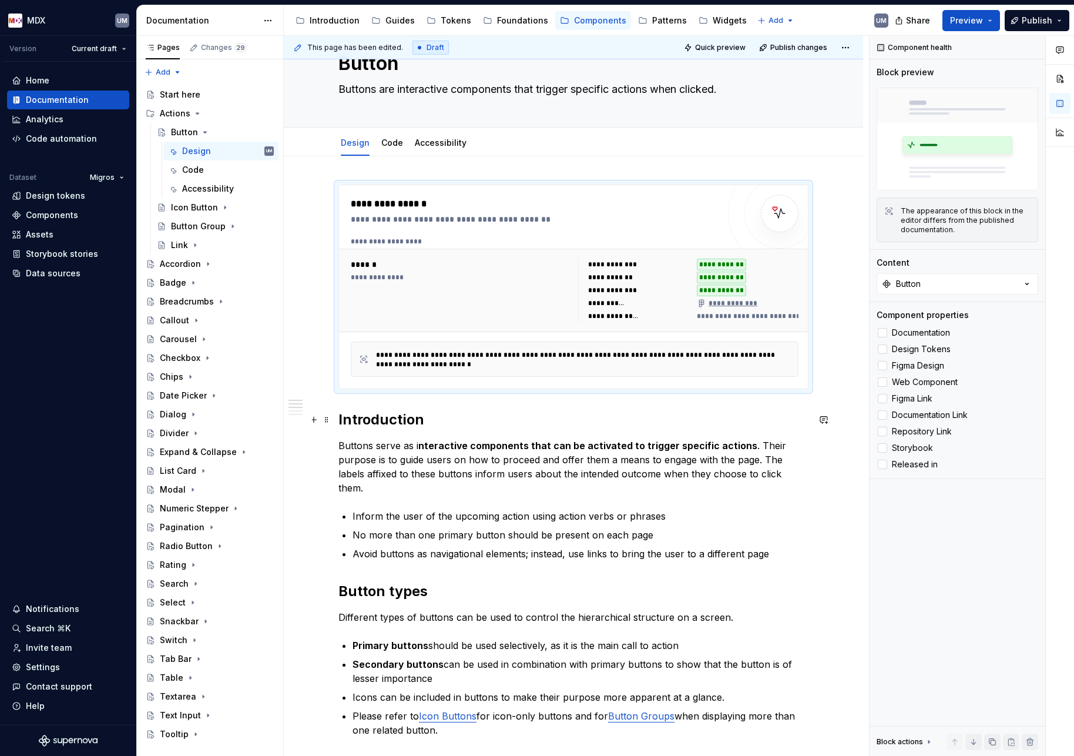
scroll to position [39, 0]
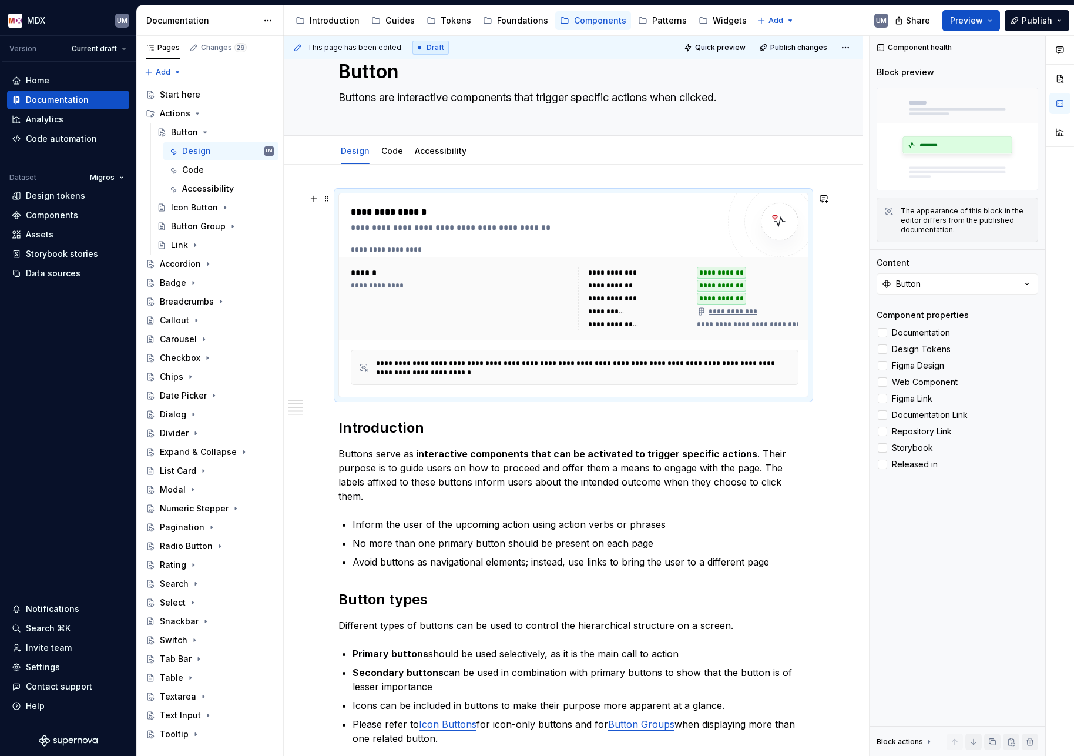
click at [538, 343] on div "**********" at bounding box center [575, 315] width 448 height 140
click at [1007, 276] on button "Button" at bounding box center [958, 283] width 162 height 21
click at [998, 259] on div "Content" at bounding box center [958, 263] width 162 height 12
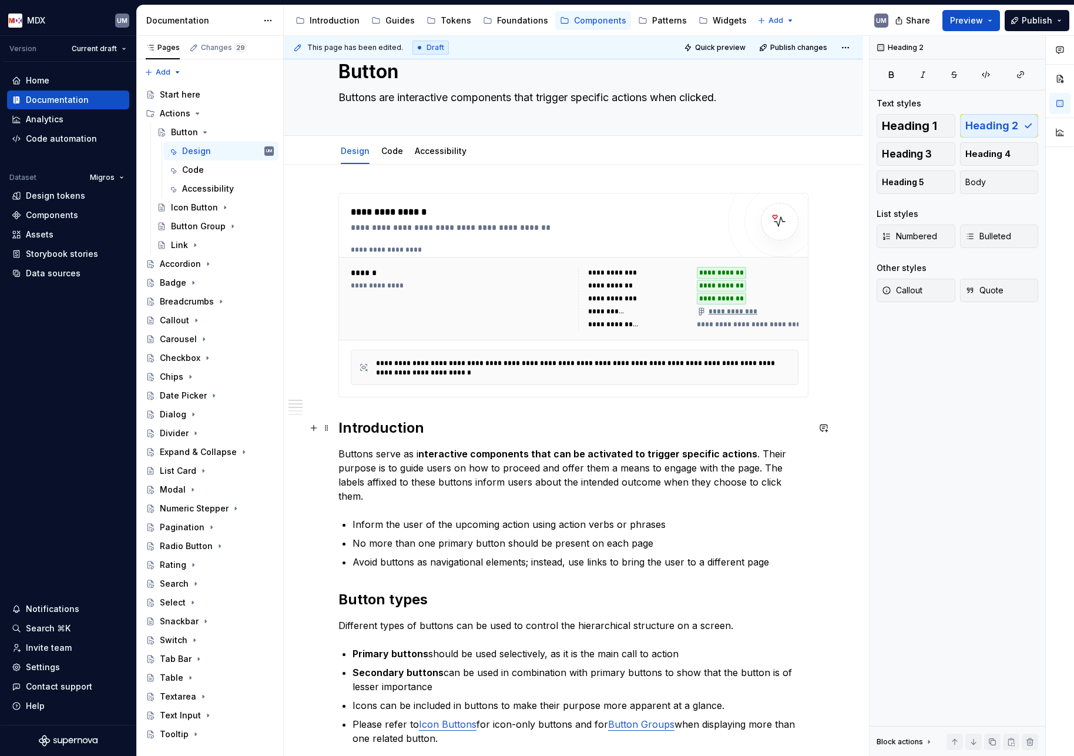
click at [343, 430] on h2 "Introduction" at bounding box center [573, 427] width 470 height 19
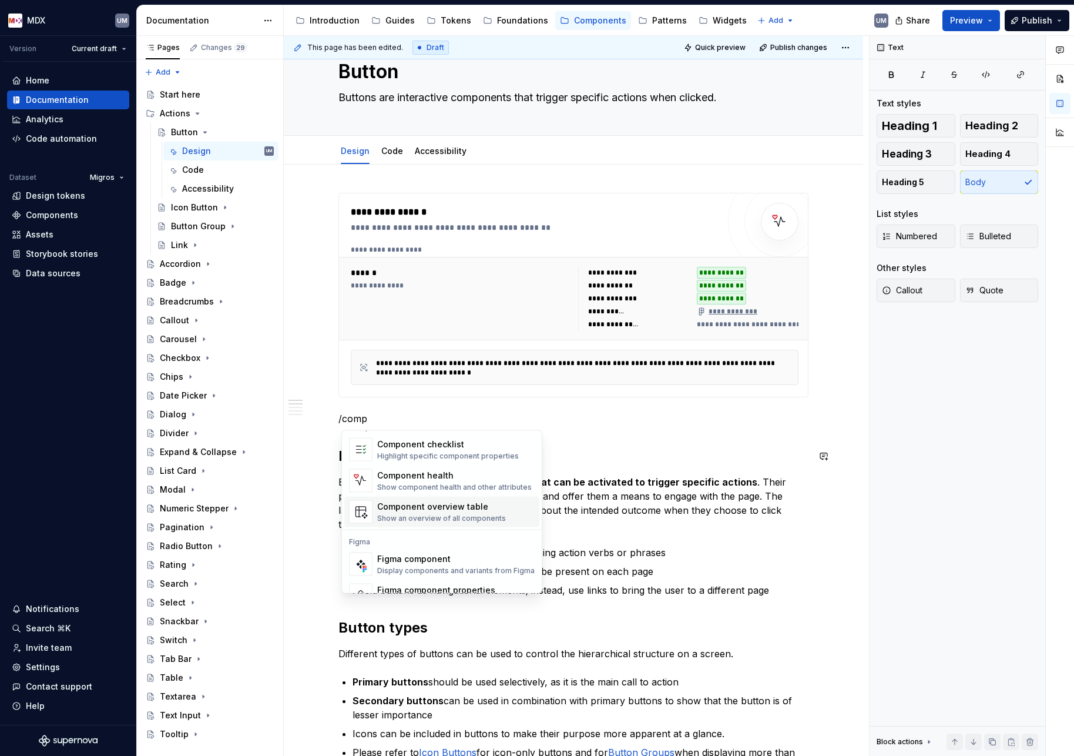
scroll to position [18, 0]
click at [464, 511] on div "Show an overview of all components" at bounding box center [441, 515] width 129 height 9
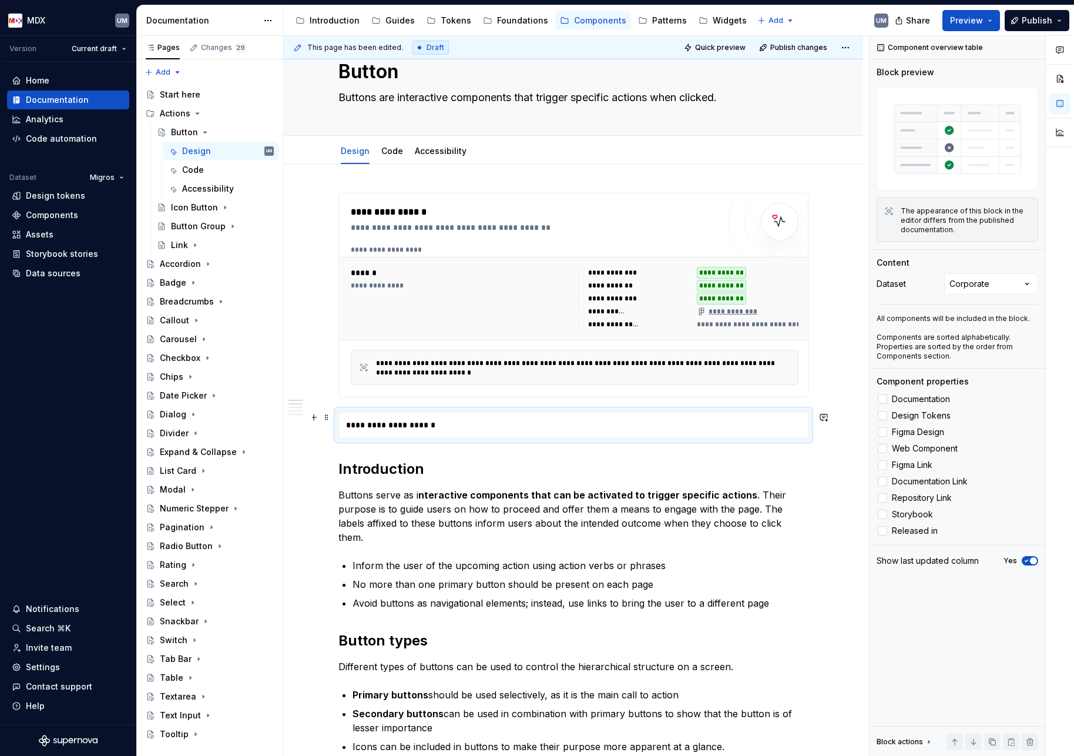
click at [443, 427] on div "**********" at bounding box center [573, 425] width 469 height 26
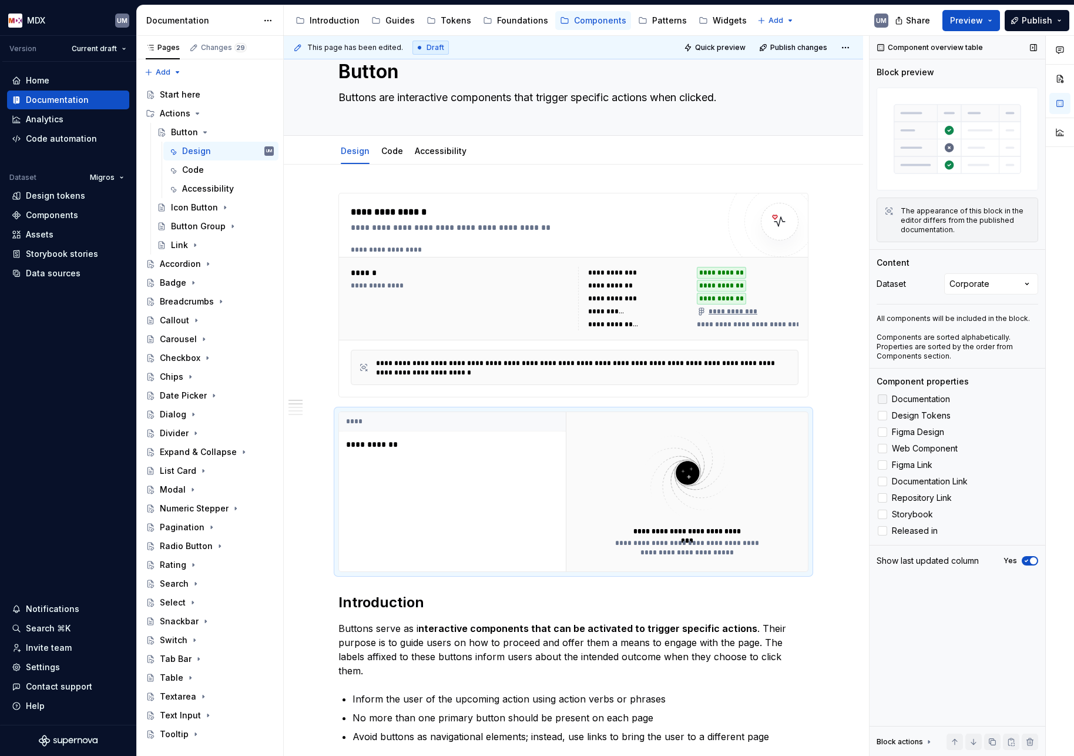
click at [888, 398] on label "Documentation" at bounding box center [958, 399] width 162 height 14
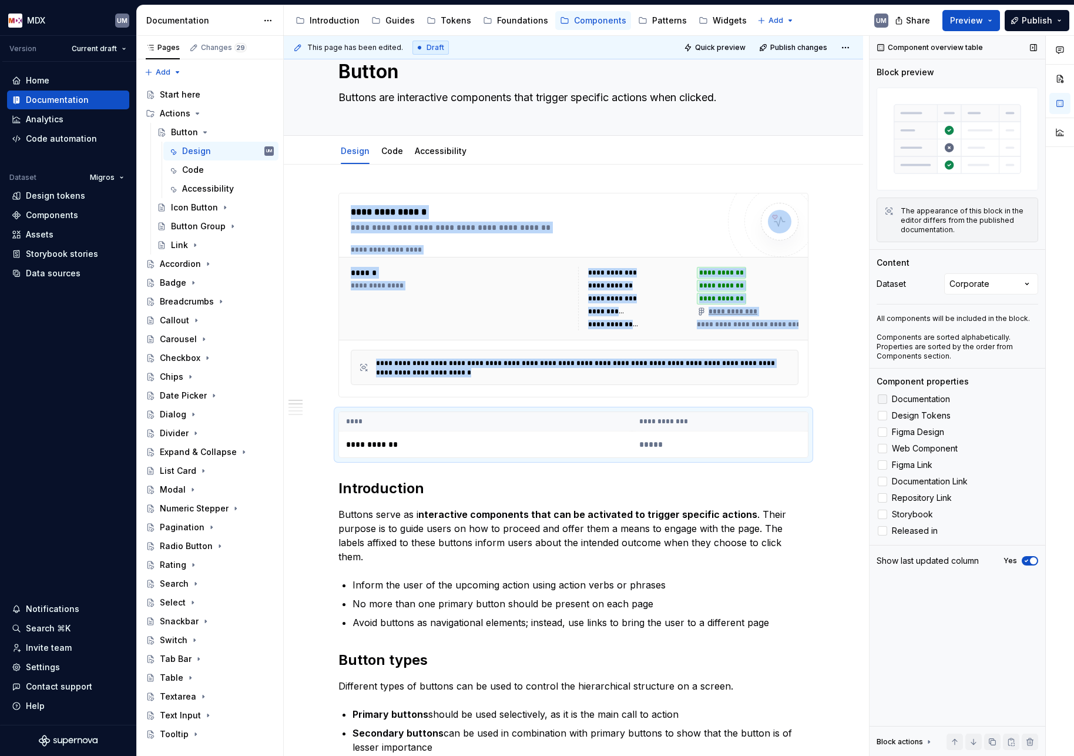
click at [887, 399] on label "Documentation" at bounding box center [958, 399] width 162 height 14
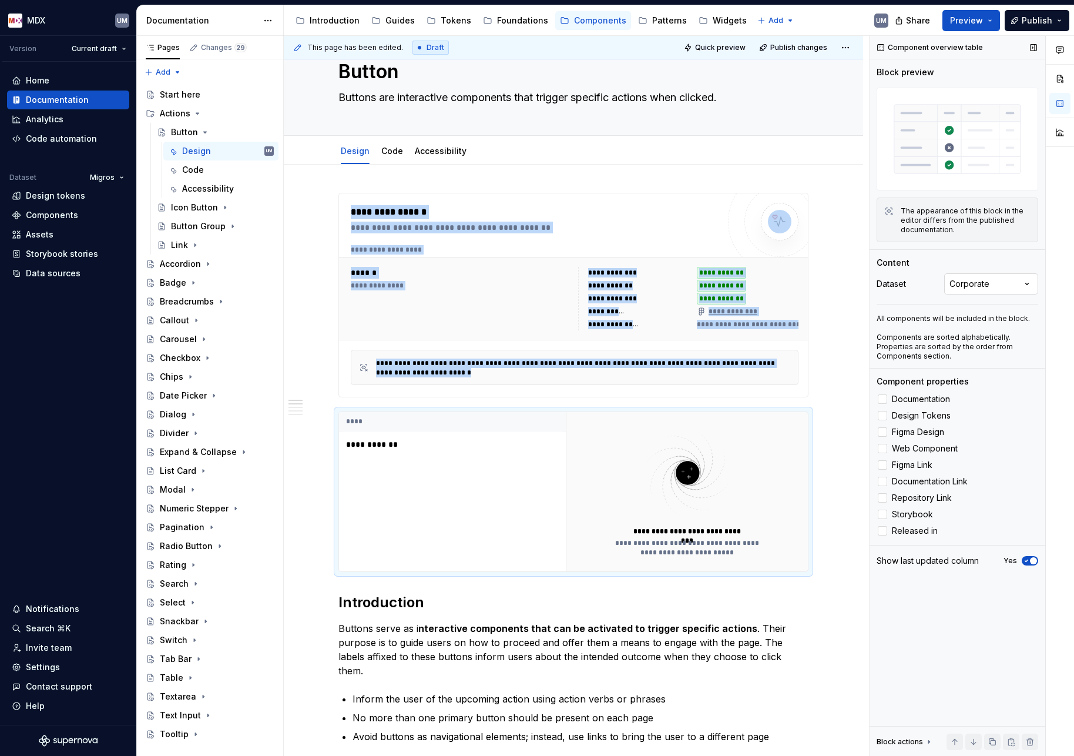
click at [1004, 286] on div "Comments Open comments No comments yet Select ‘Comment’ from the block context …" at bounding box center [972, 396] width 204 height 720
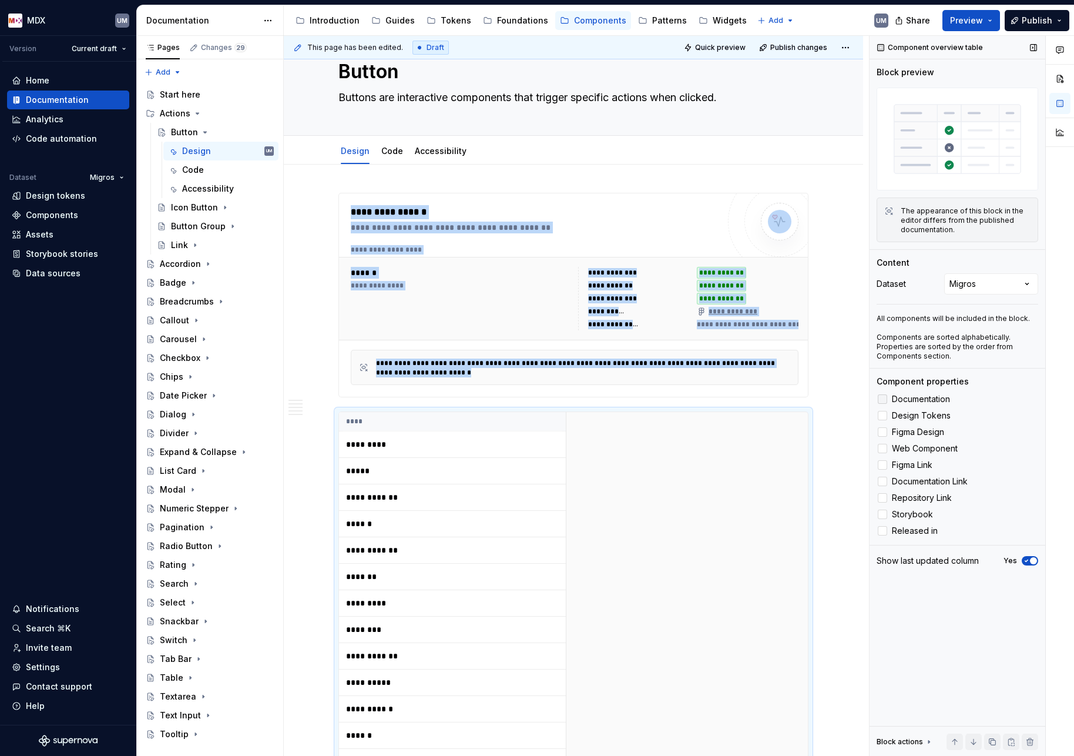
click at [888, 401] on label "Documentation" at bounding box center [958, 399] width 162 height 14
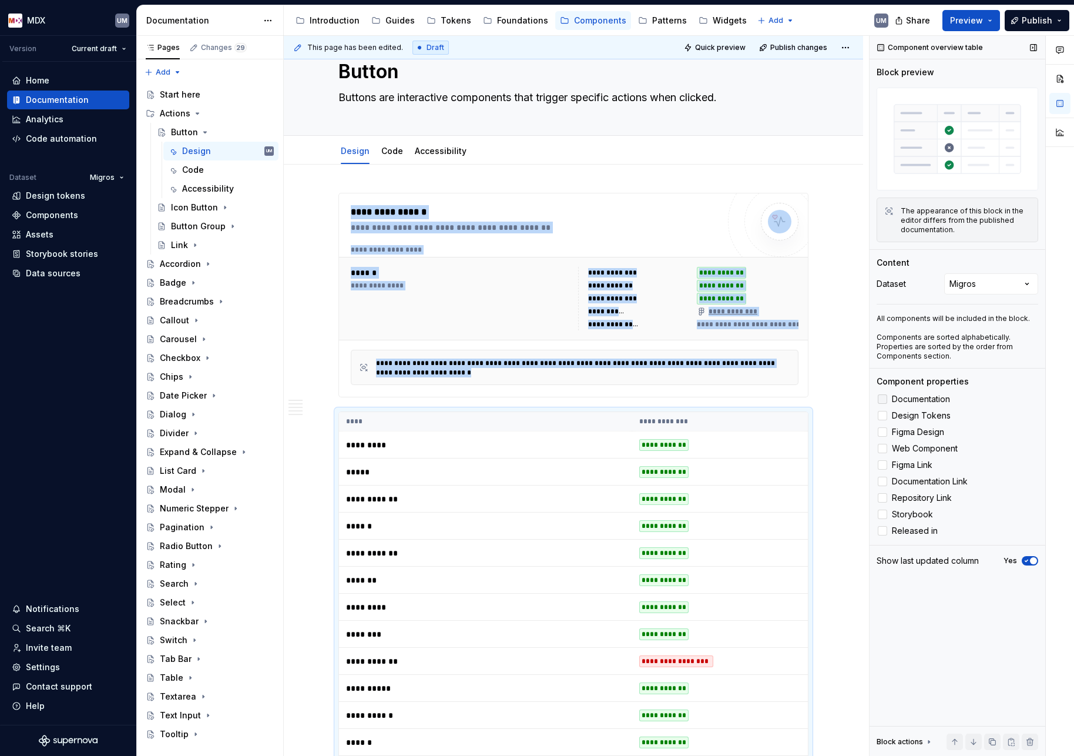
scroll to position [415, 0]
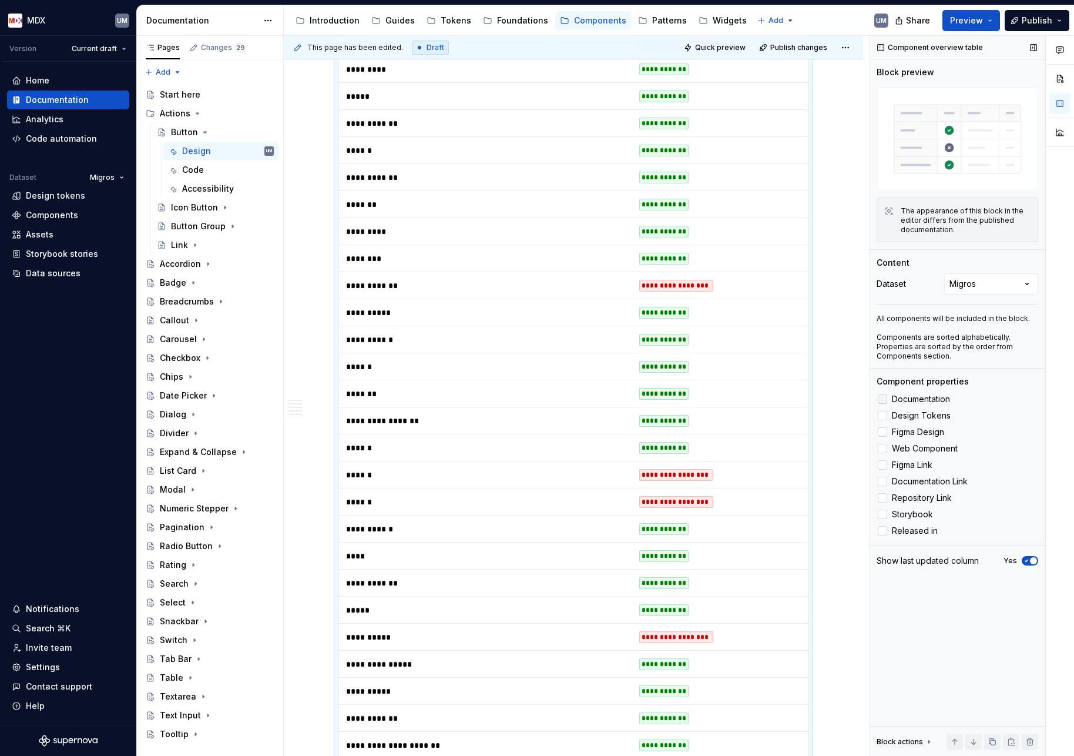
click at [887, 401] on label "Documentation" at bounding box center [958, 399] width 162 height 14
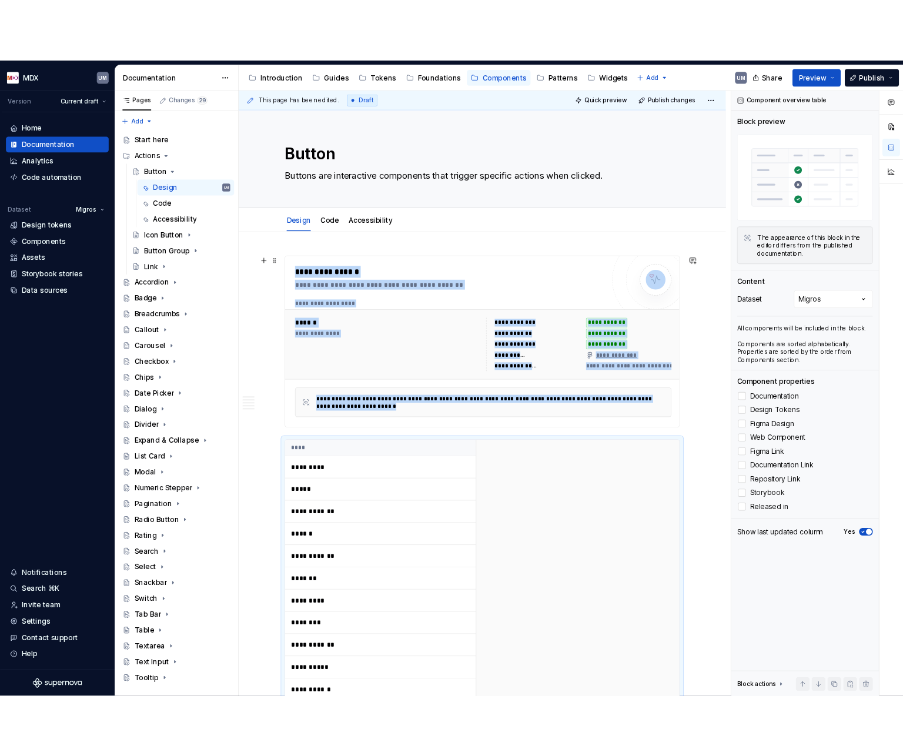
scroll to position [5, 0]
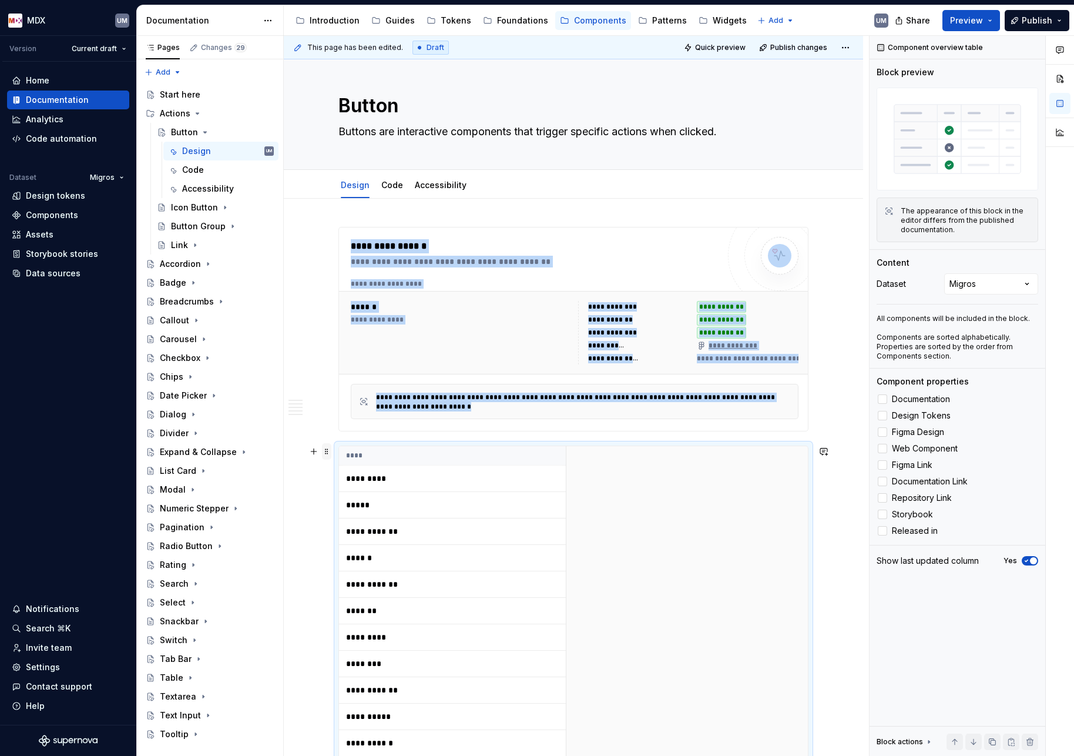
click at [328, 453] on span at bounding box center [326, 451] width 9 height 16
click at [344, 555] on div "Delete" at bounding box center [378, 555] width 100 height 19
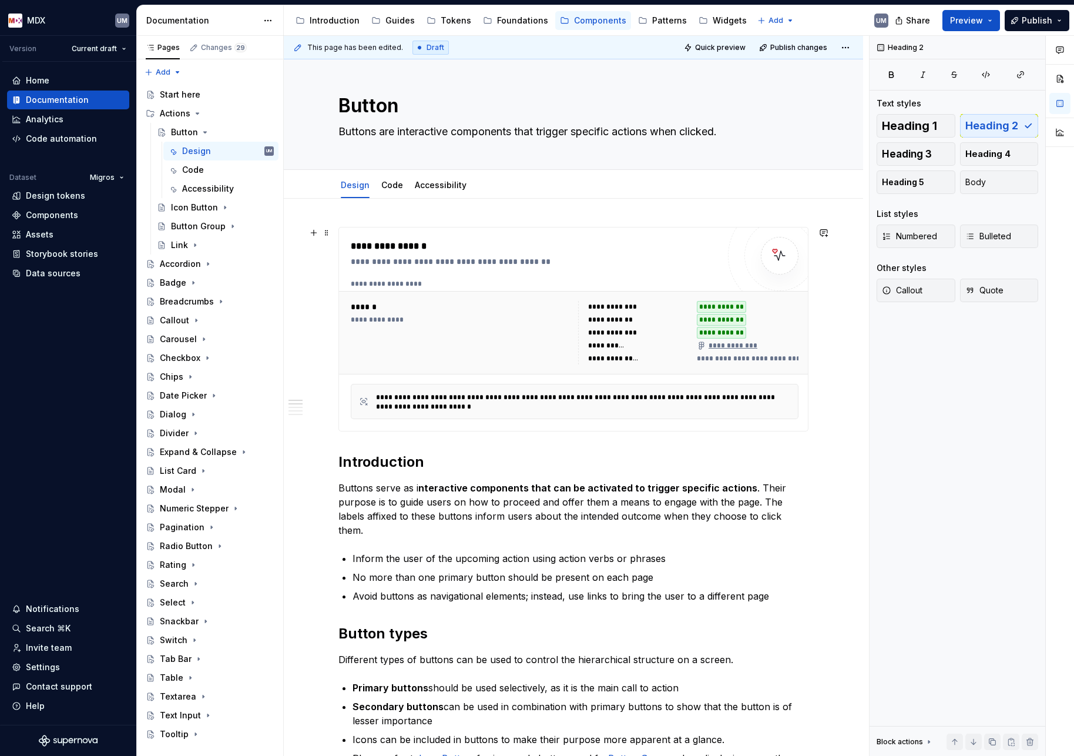
click at [420, 399] on div "**********" at bounding box center [583, 402] width 415 height 19
click at [343, 459] on h2 "Introduction" at bounding box center [573, 461] width 470 height 19
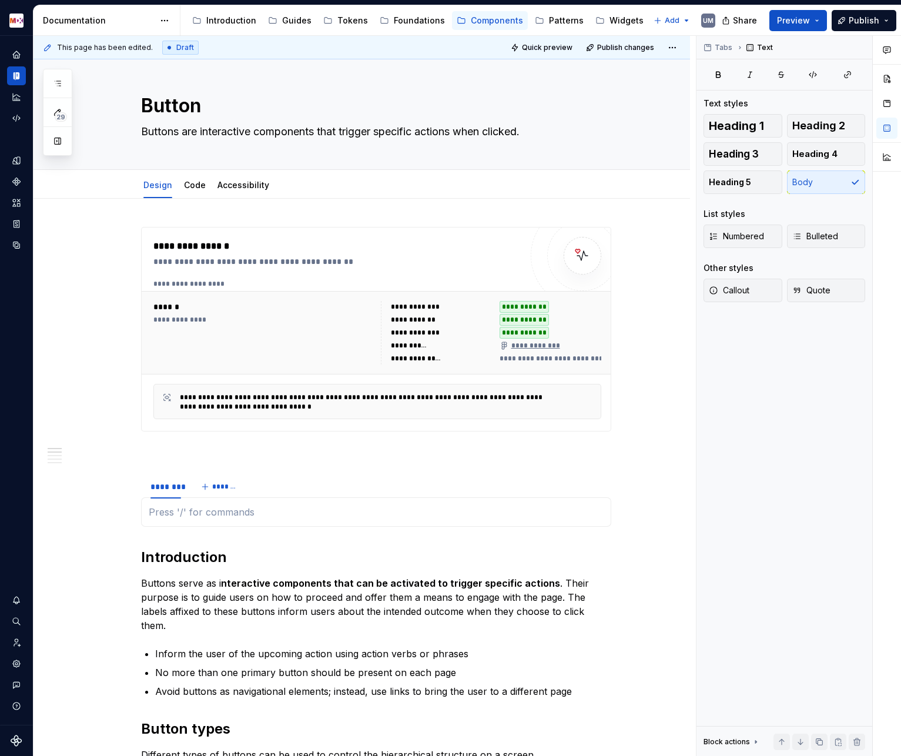
type textarea "*"
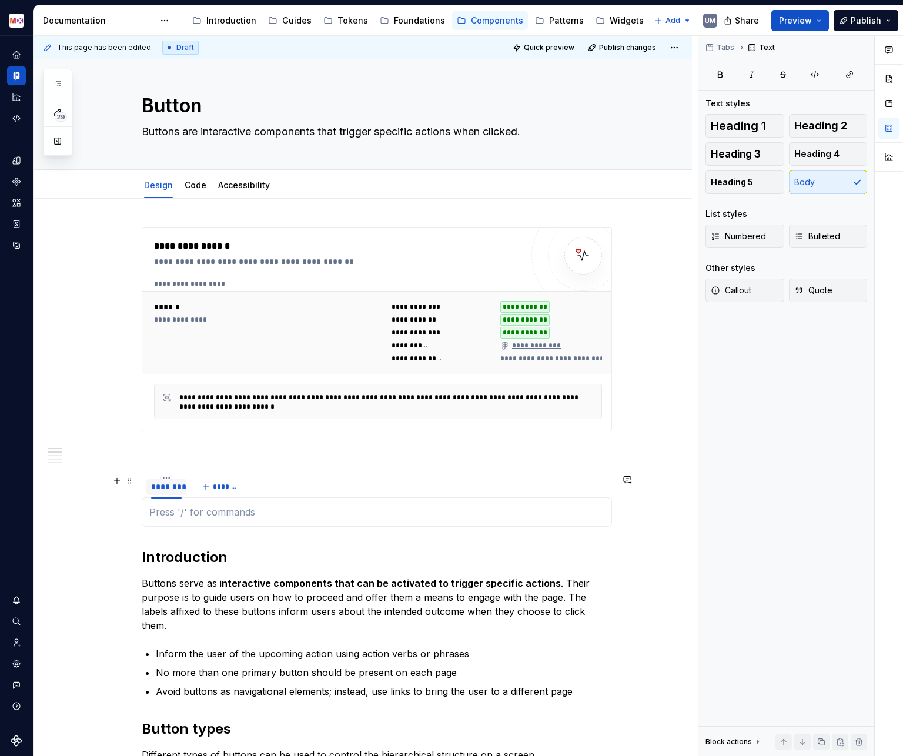
click at [173, 485] on div "********" at bounding box center [166, 487] width 31 height 12
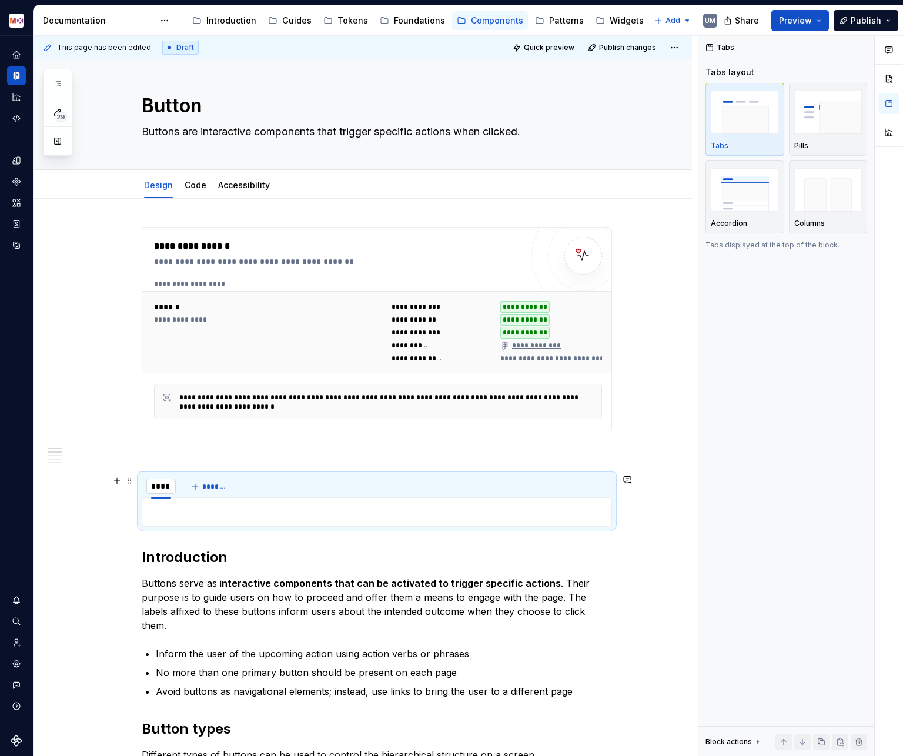
type input "*****"
click at [213, 488] on span "*******" at bounding box center [219, 486] width 26 height 9
type input "****"
click at [240, 484] on button "*******" at bounding box center [246, 486] width 46 height 16
type input "****"
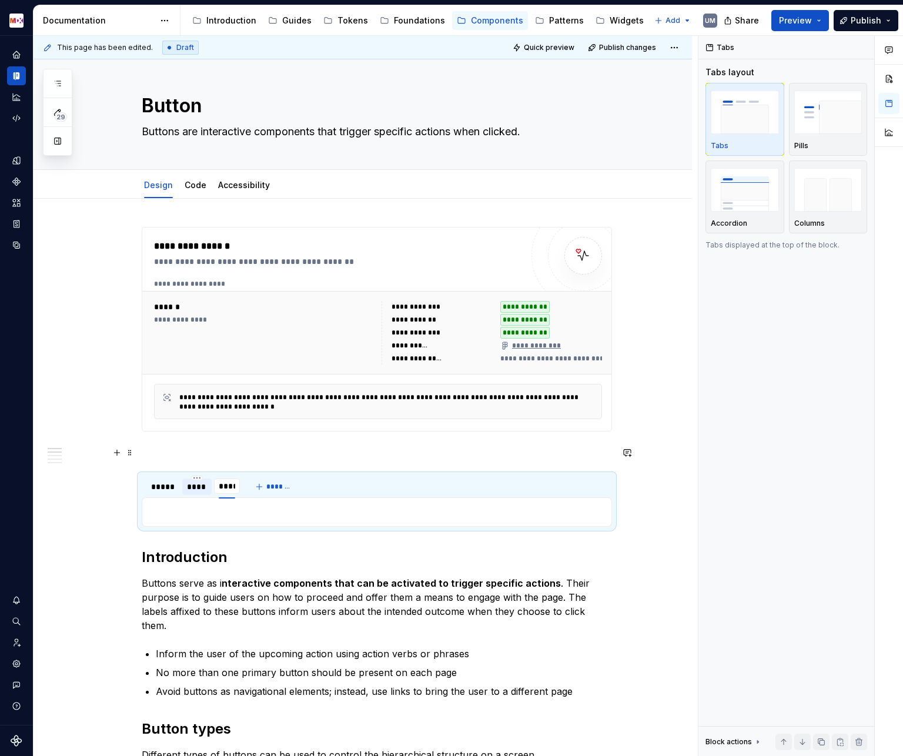
click at [294, 457] on p at bounding box center [377, 452] width 470 height 14
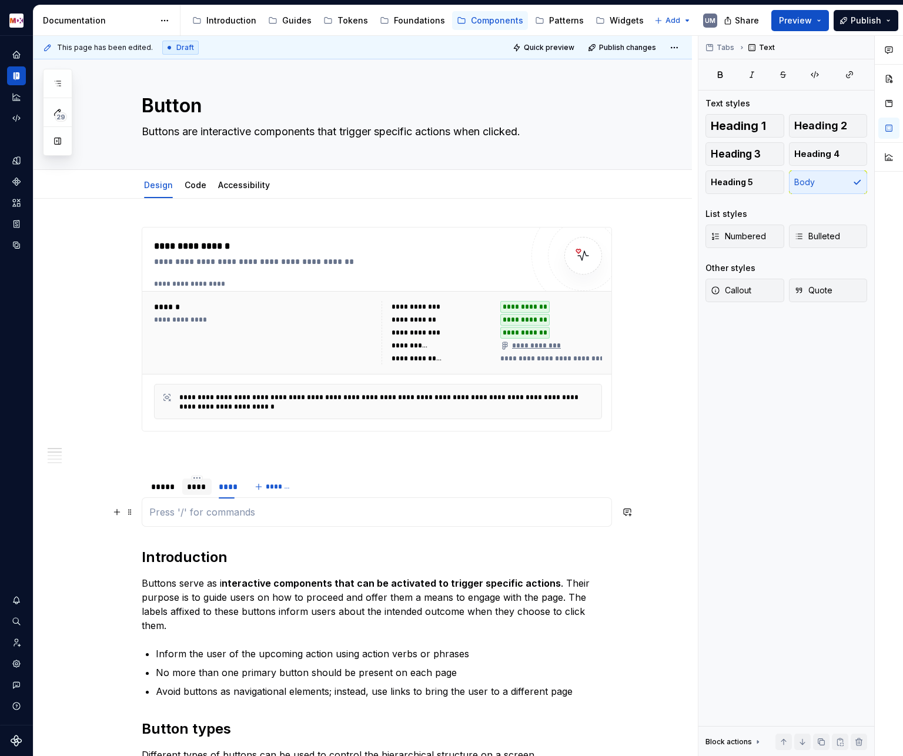
click at [305, 508] on p at bounding box center [376, 512] width 455 height 14
click at [157, 491] on div "*****" at bounding box center [163, 487] width 24 height 12
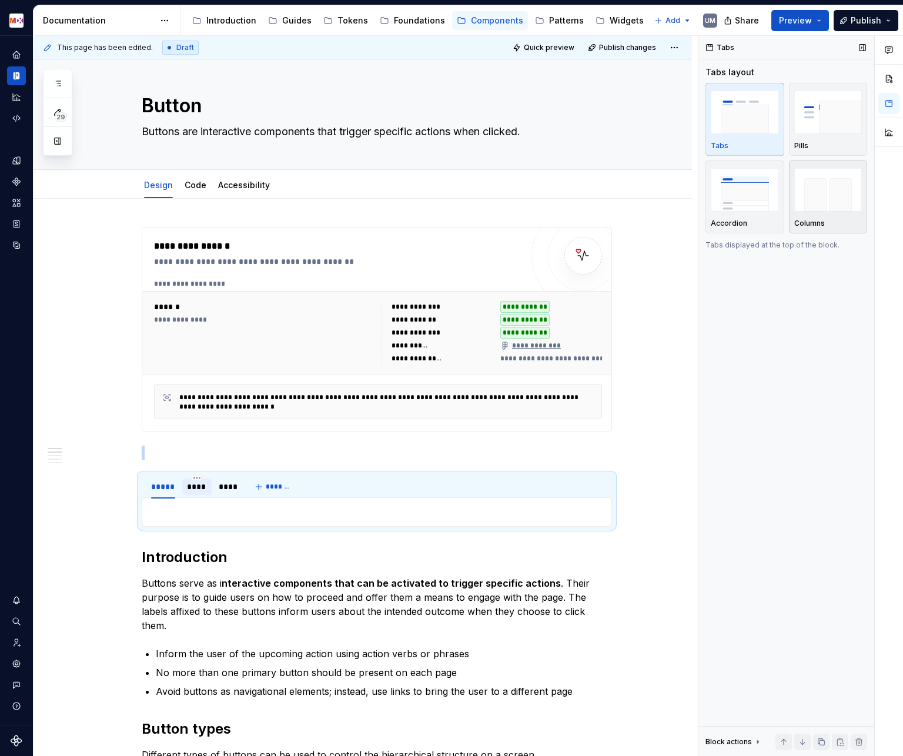
click at [827, 208] on img "button" at bounding box center [828, 189] width 68 height 43
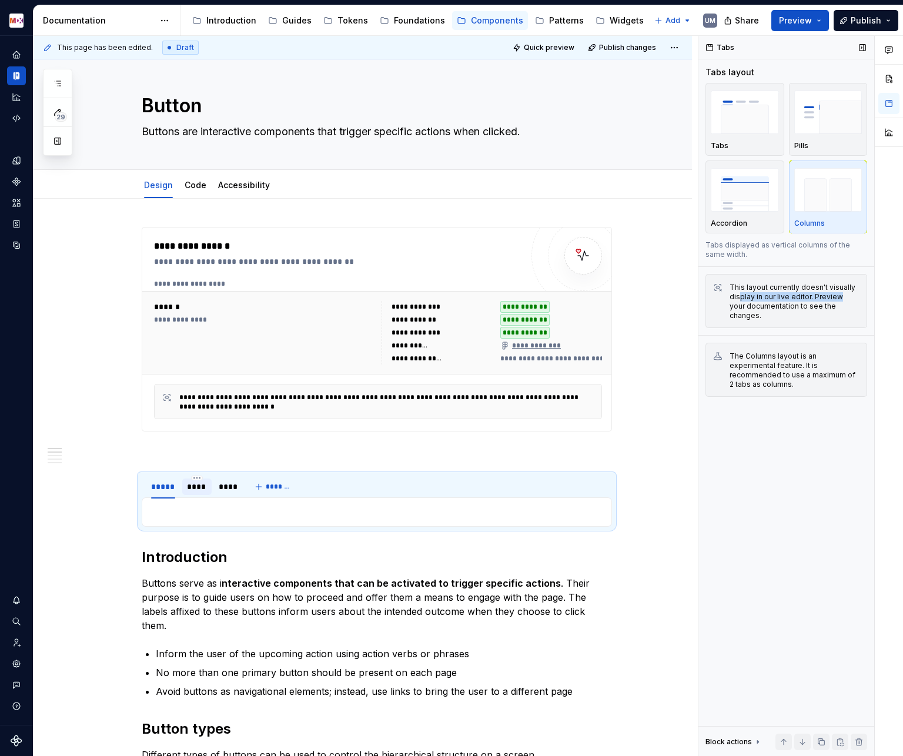
drag, startPoint x: 740, startPoint y: 294, endPoint x: 836, endPoint y: 294, distance: 95.8
click at [836, 294] on div "This layout currently doesn't visually display in our live editor. Preview your…" at bounding box center [794, 302] width 130 height 38
click at [199, 518] on p at bounding box center [376, 512] width 455 height 14
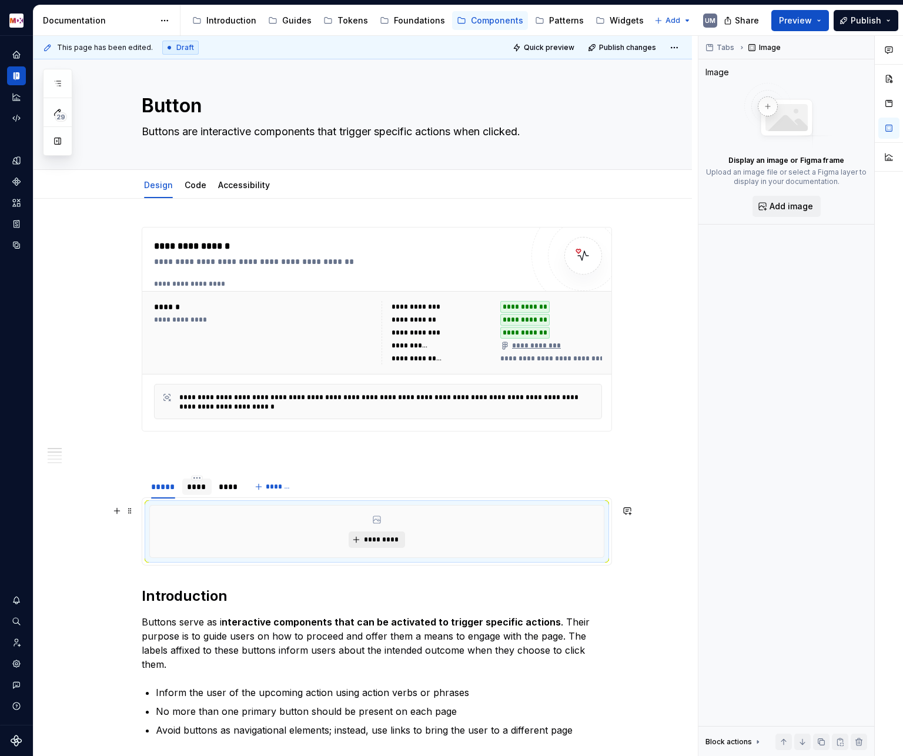
click at [393, 537] on span "*********" at bounding box center [381, 539] width 36 height 9
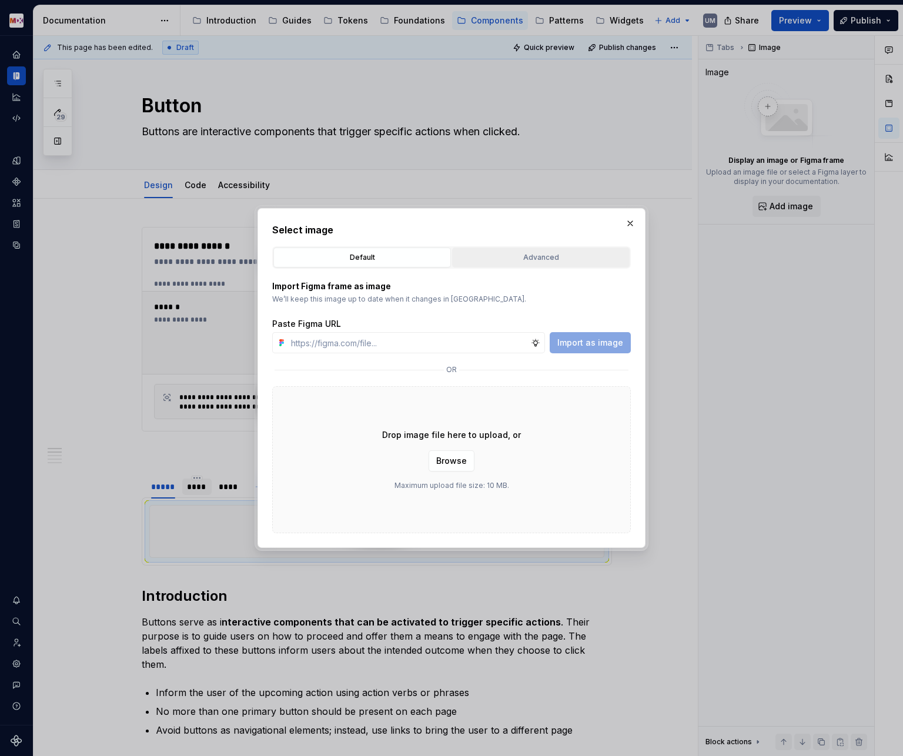
click at [522, 256] on div "Advanced" at bounding box center [540, 257] width 169 height 12
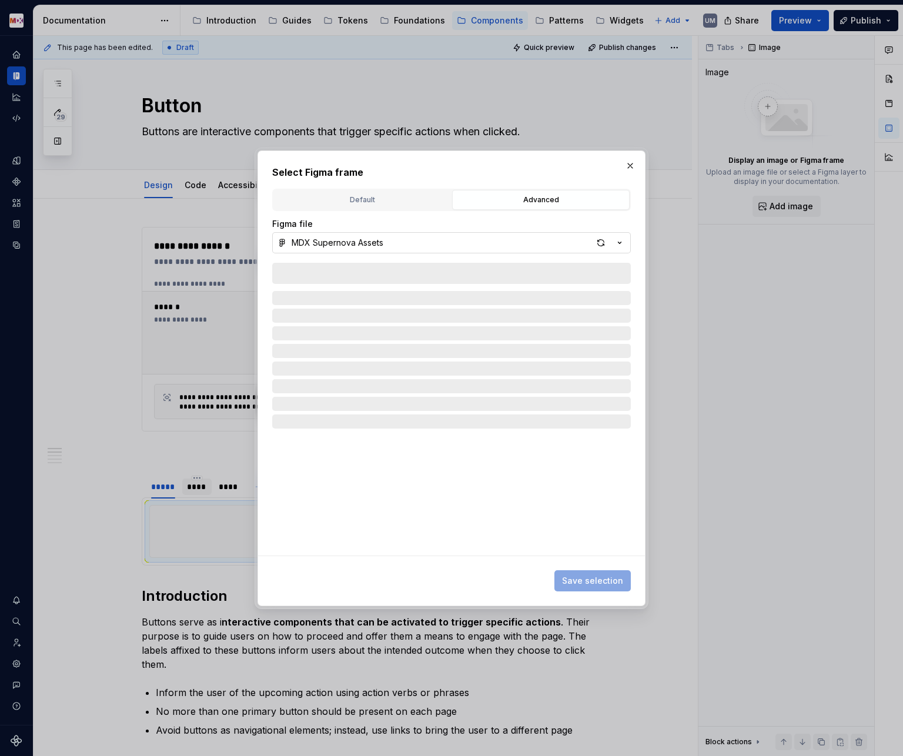
click at [614, 236] on div "button" at bounding box center [608, 242] width 33 height 16
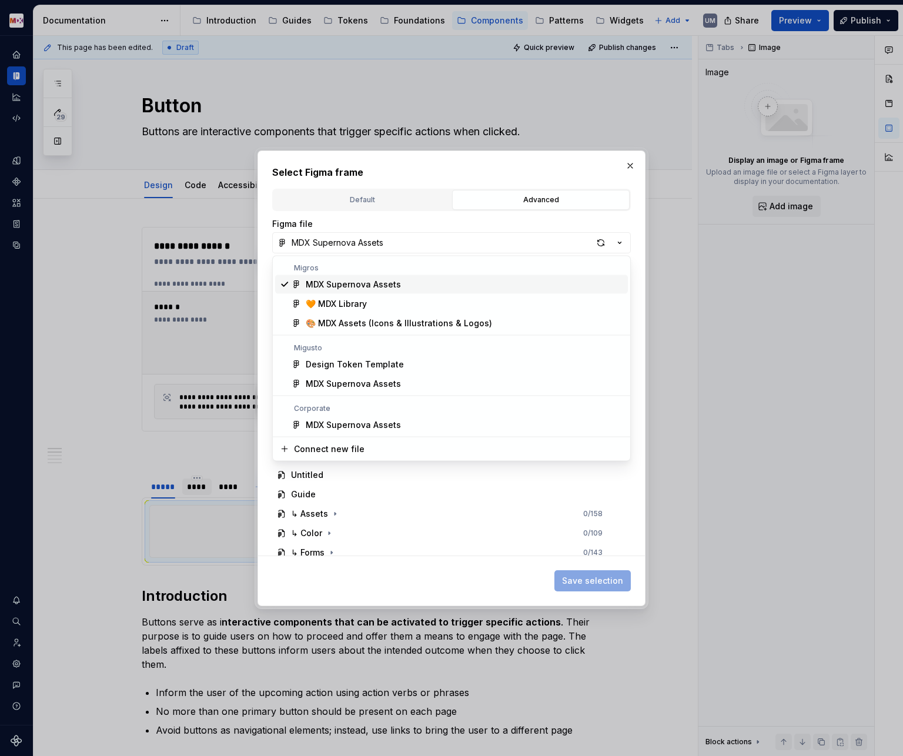
click at [350, 284] on div "MDX Supernova Assets" at bounding box center [353, 285] width 95 height 12
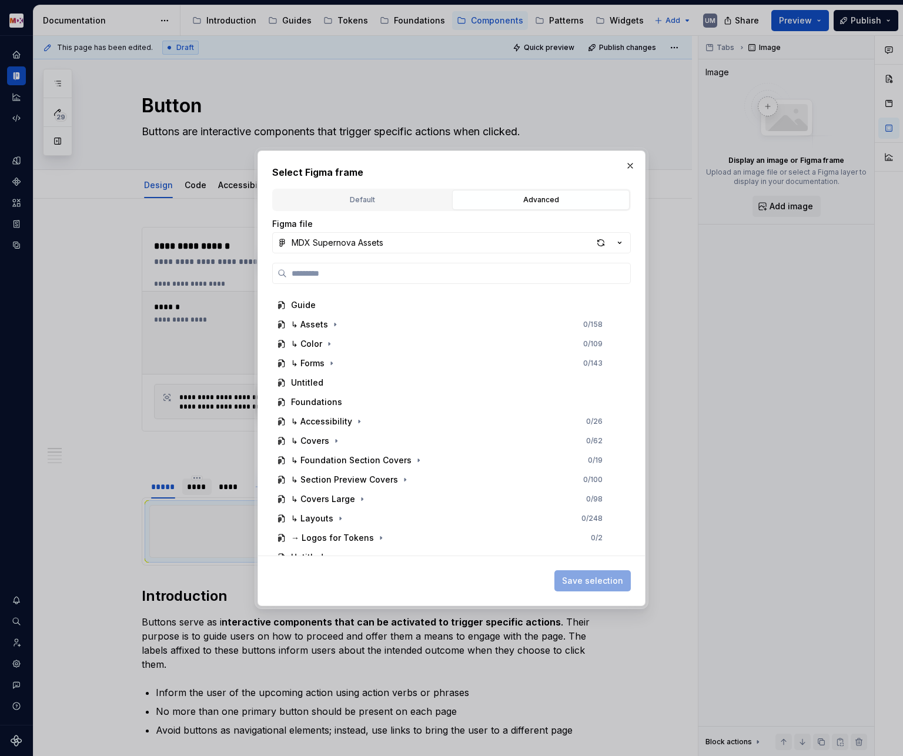
scroll to position [193, 0]
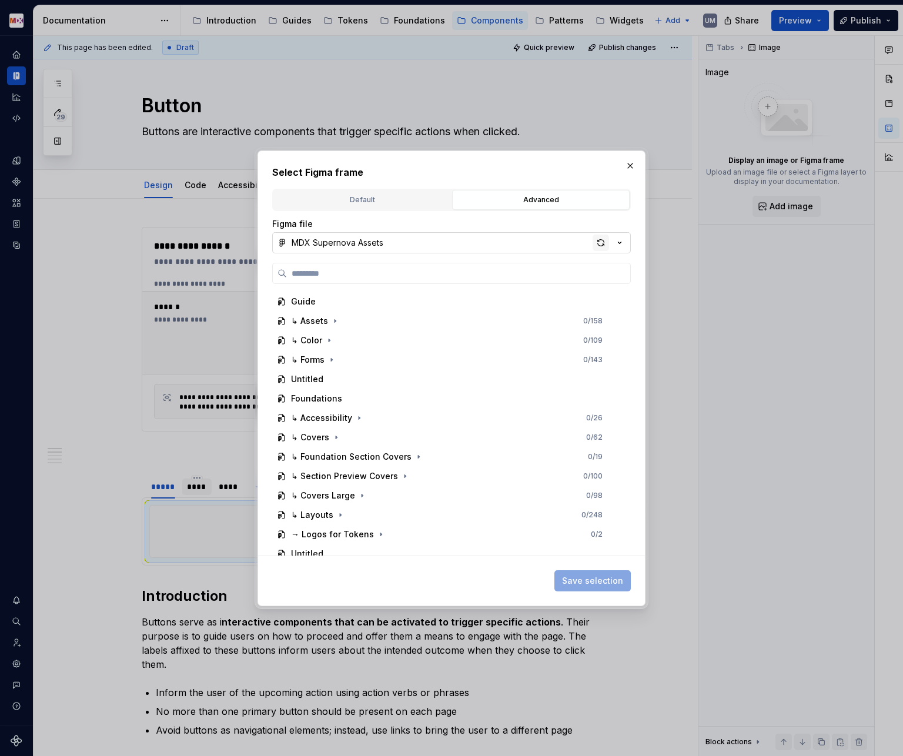
click at [602, 237] on div "button" at bounding box center [600, 242] width 16 height 16
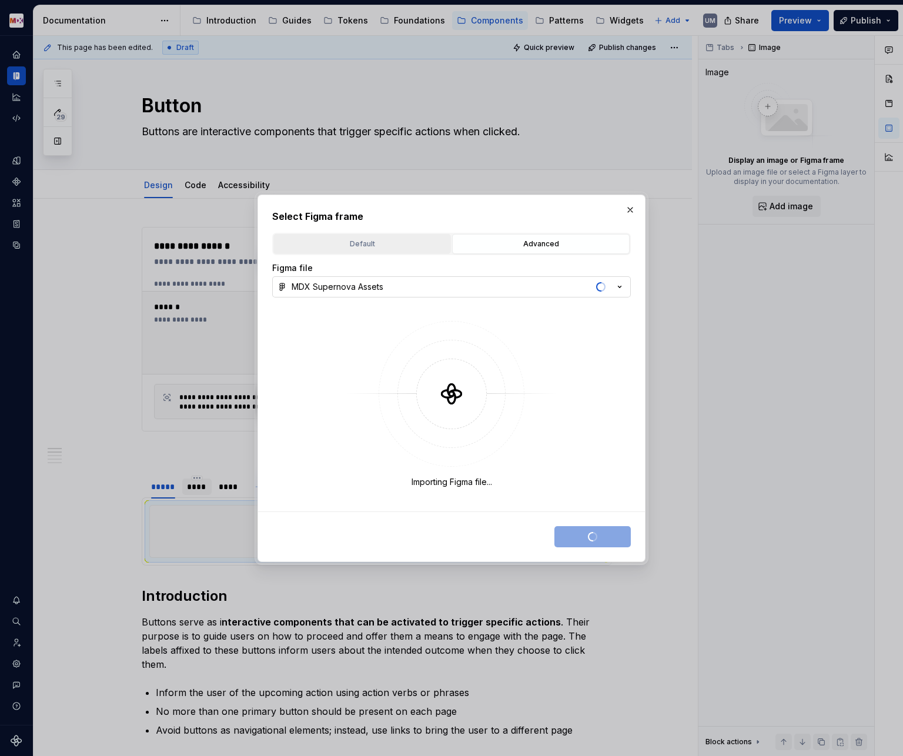
click at [408, 244] on div "Default" at bounding box center [361, 244] width 169 height 12
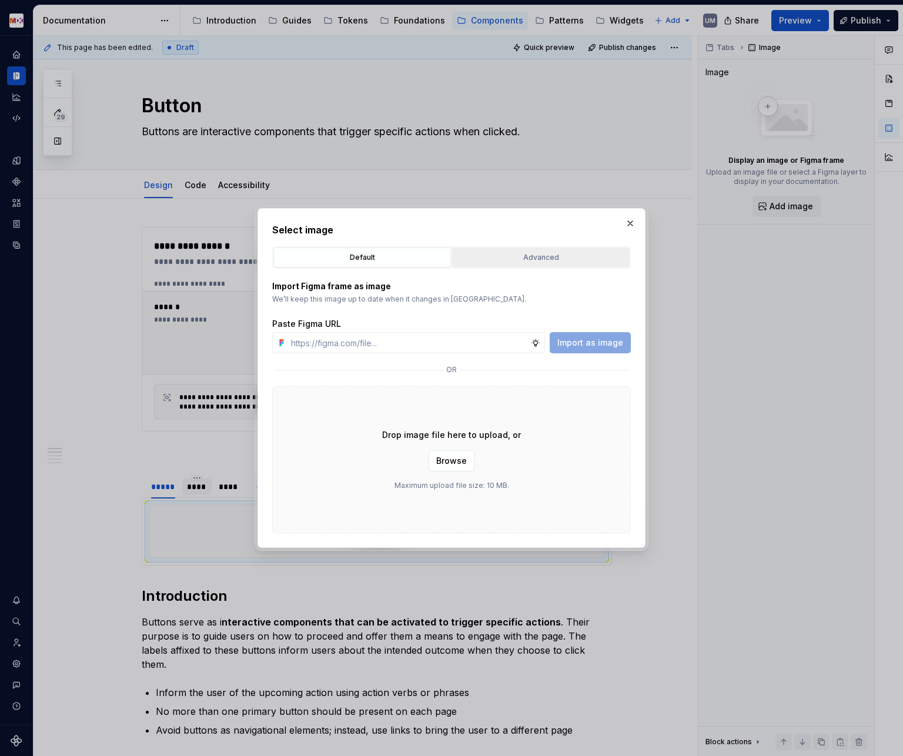
click at [545, 256] on div "Advanced" at bounding box center [540, 257] width 169 height 12
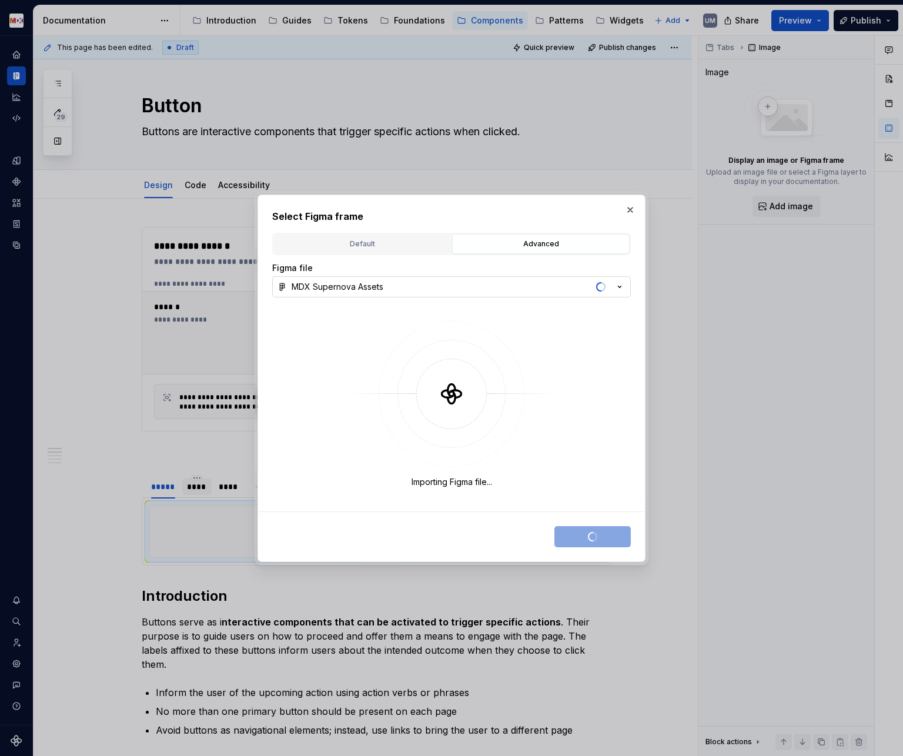
click at [615, 286] on icon "button" at bounding box center [619, 287] width 12 height 12
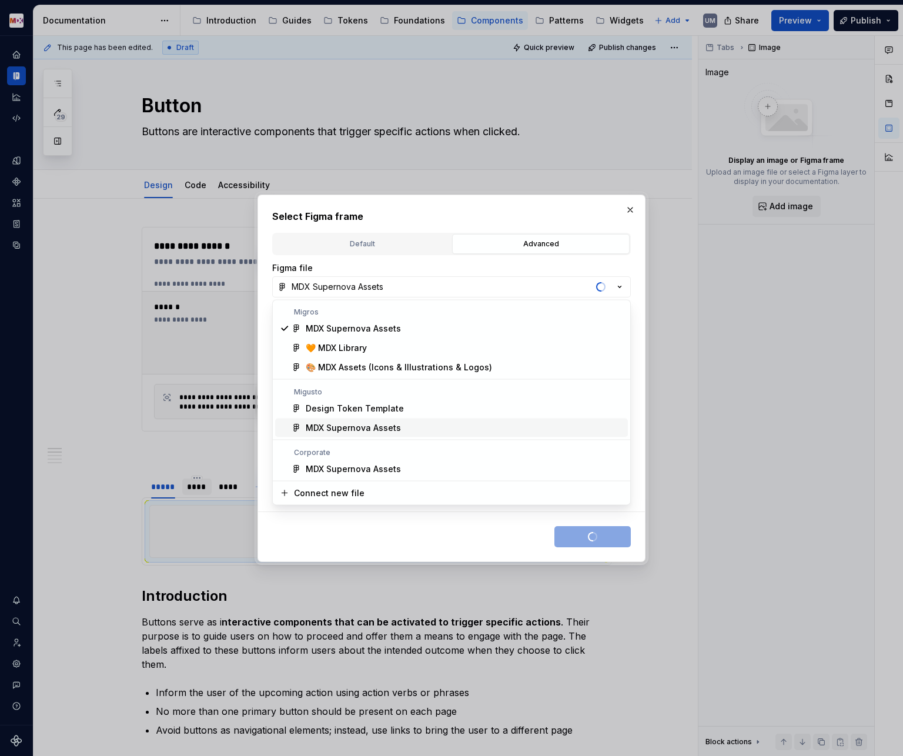
click at [360, 426] on div "MDX Supernova Assets" at bounding box center [353, 428] width 95 height 12
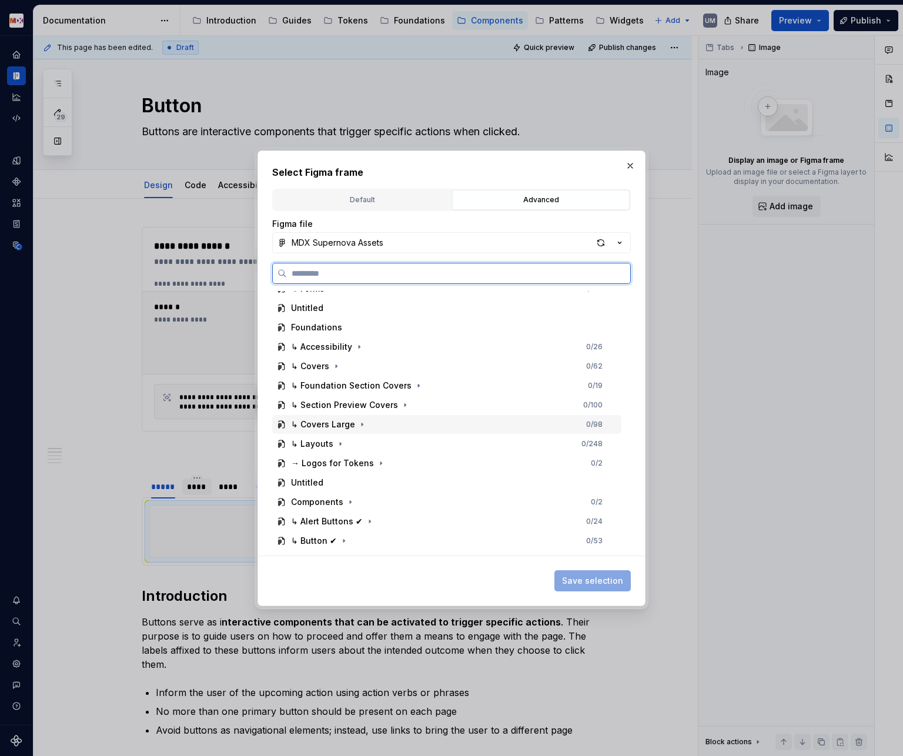
scroll to position [264, 0]
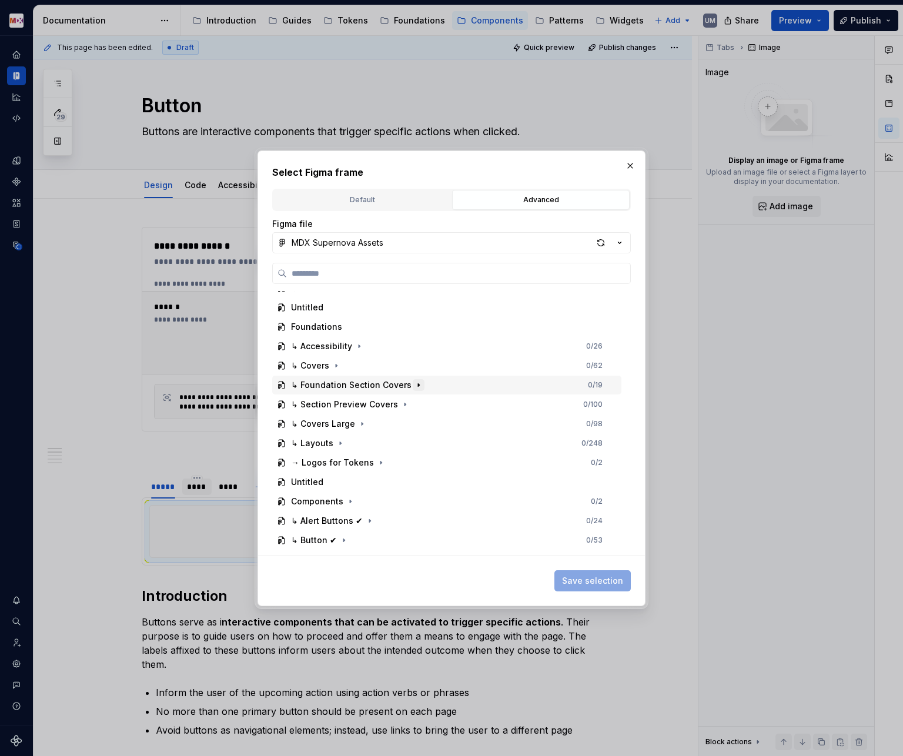
click at [415, 386] on icon "button" at bounding box center [418, 384] width 9 height 9
click at [568, 244] on button "MDX Supernova Assets" at bounding box center [451, 242] width 358 height 21
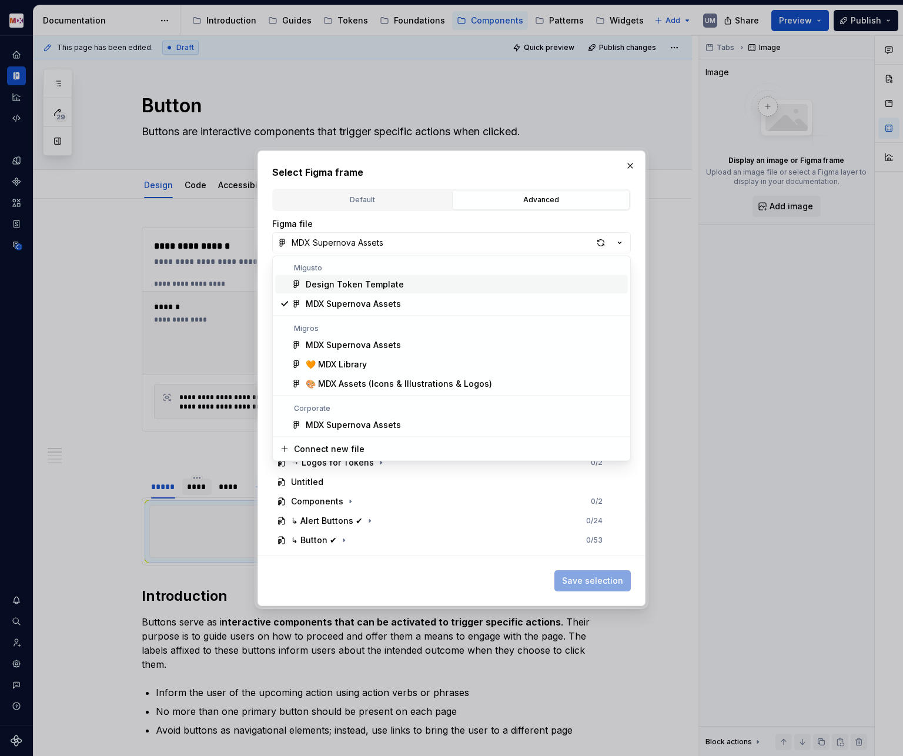
click at [431, 277] on span "Design Token Template" at bounding box center [451, 284] width 353 height 19
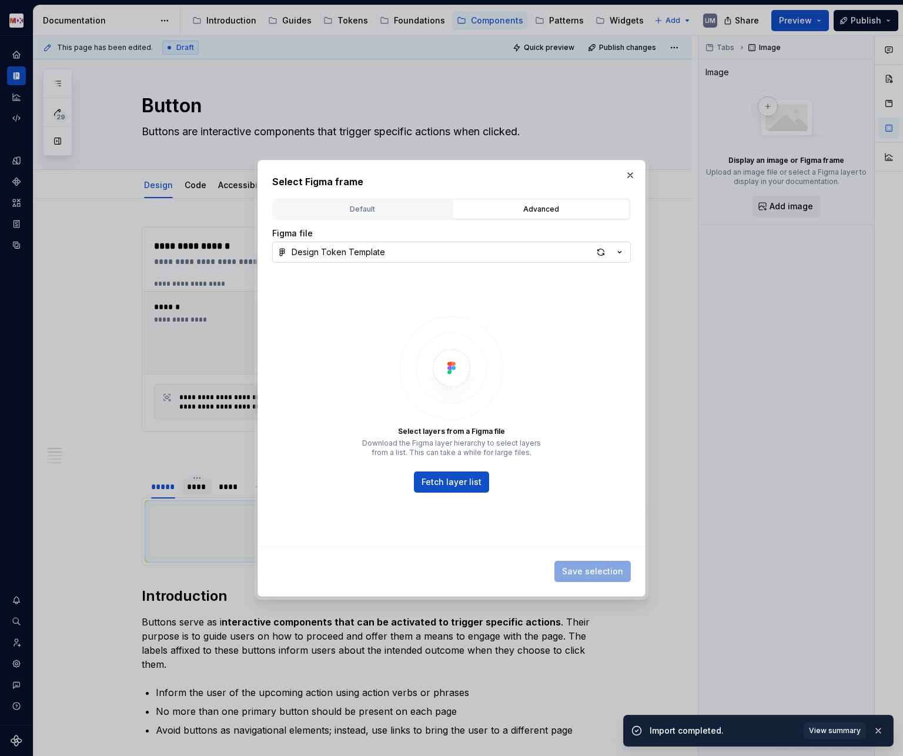
click at [437, 251] on button "Design Token Template" at bounding box center [451, 251] width 358 height 21
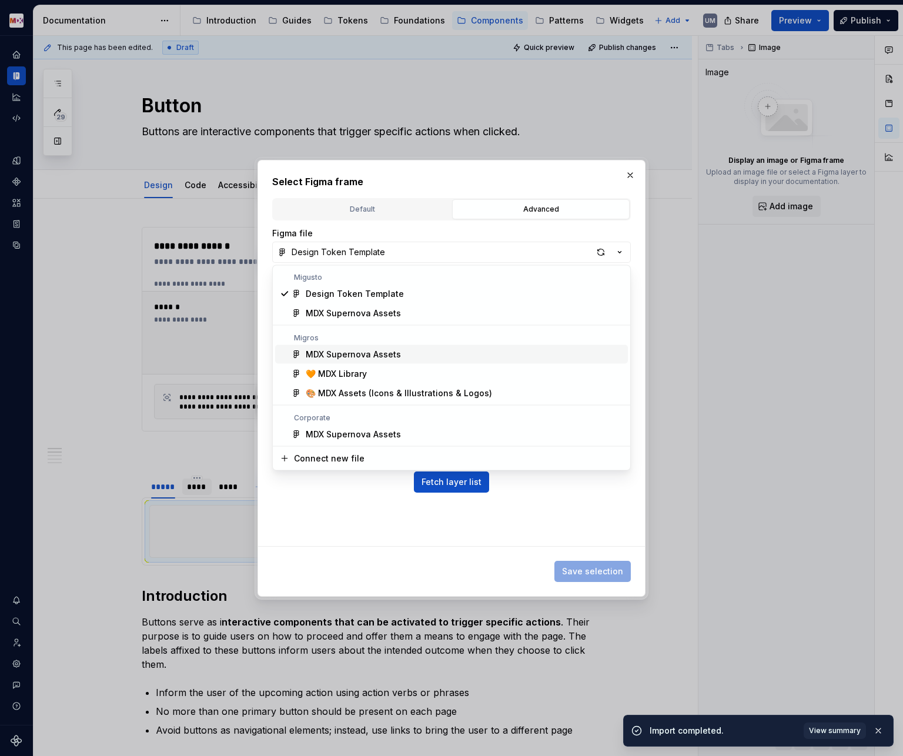
click at [378, 340] on div "Migros" at bounding box center [451, 337] width 353 height 9
click at [376, 352] on div "MDX Supernova Assets" at bounding box center [353, 354] width 95 height 12
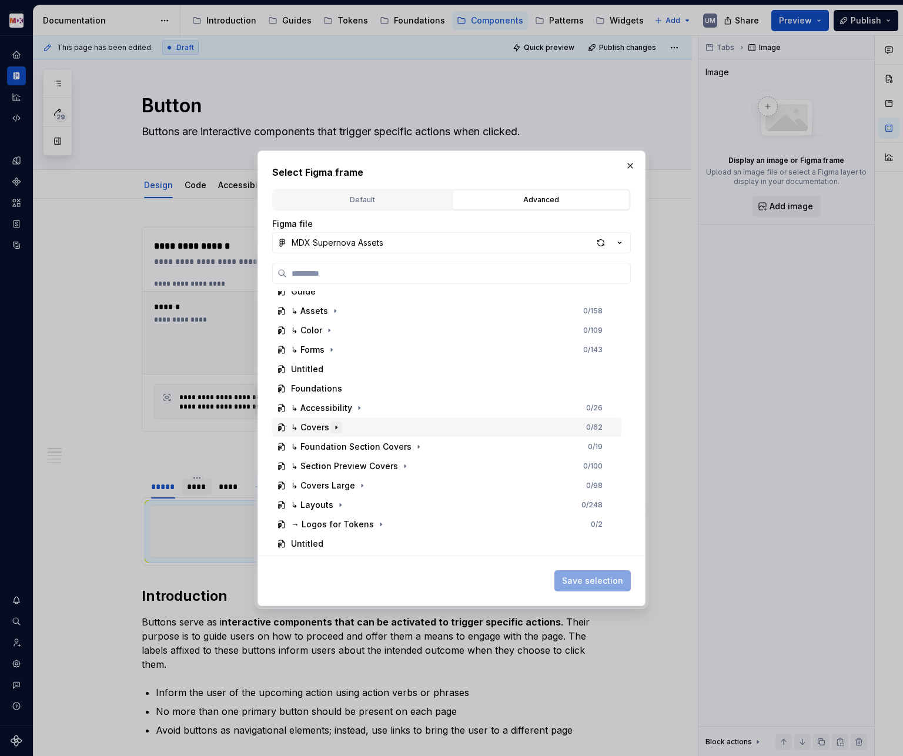
scroll to position [204, 0]
click at [334, 427] on icon "button" at bounding box center [335, 425] width 9 height 9
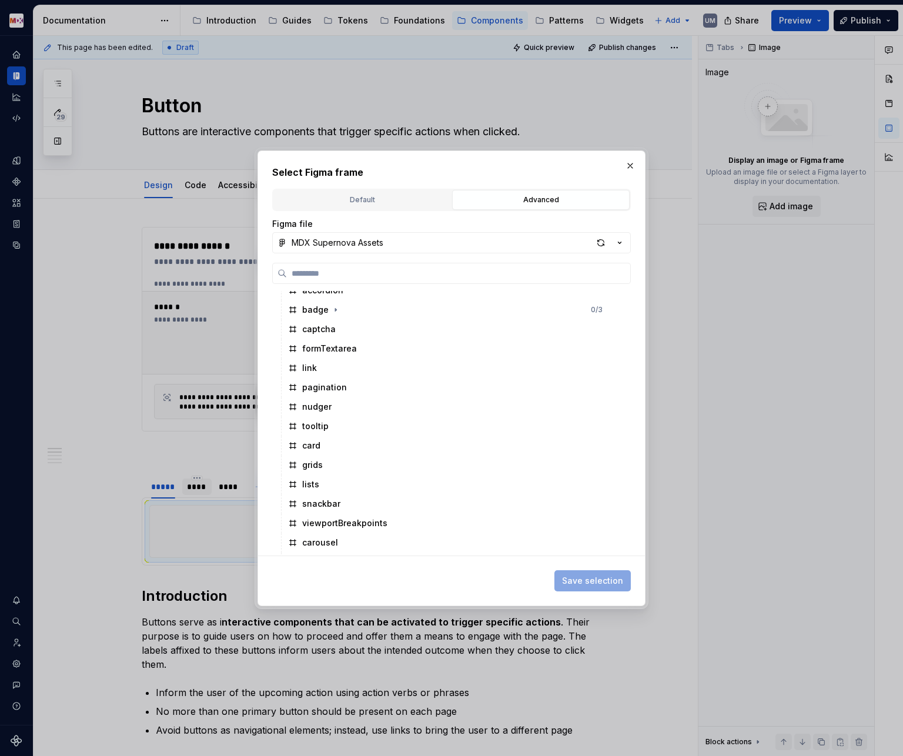
scroll to position [542, 0]
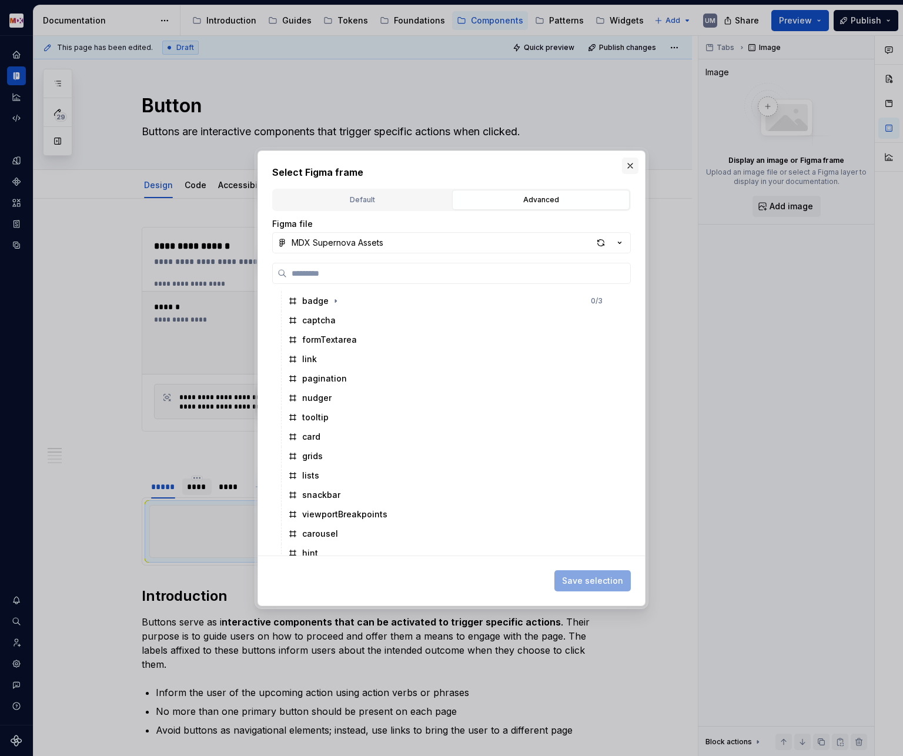
click at [631, 166] on button "button" at bounding box center [630, 165] width 16 height 16
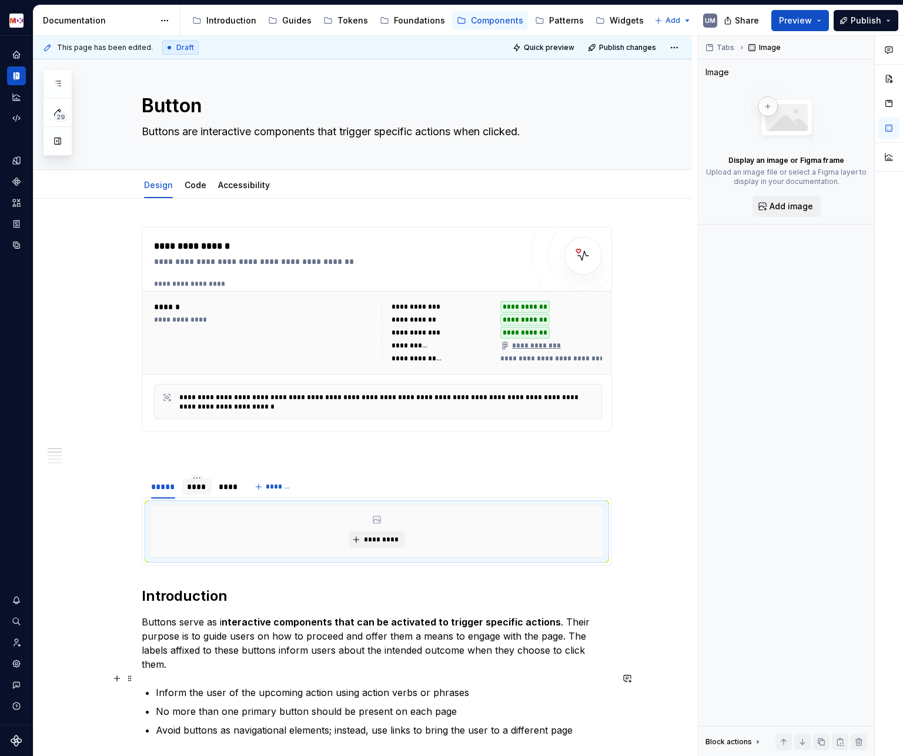
click at [522, 685] on p "Inform the user of the upcoming action using action verbs or phrases" at bounding box center [384, 692] width 456 height 14
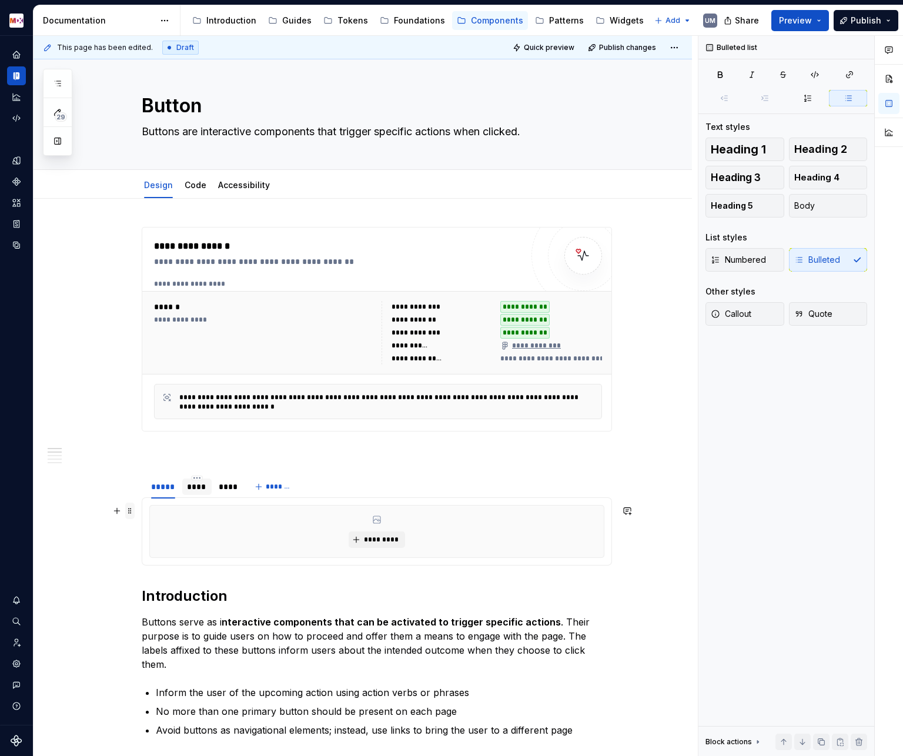
click at [135, 508] on span at bounding box center [129, 510] width 9 height 16
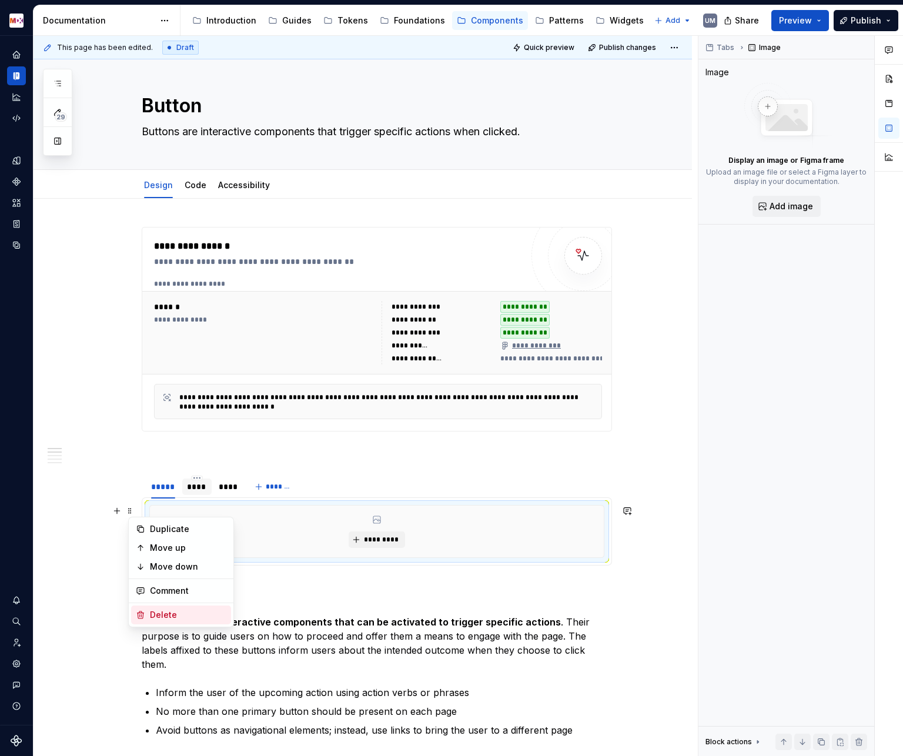
click at [165, 612] on div "Delete" at bounding box center [188, 615] width 76 height 12
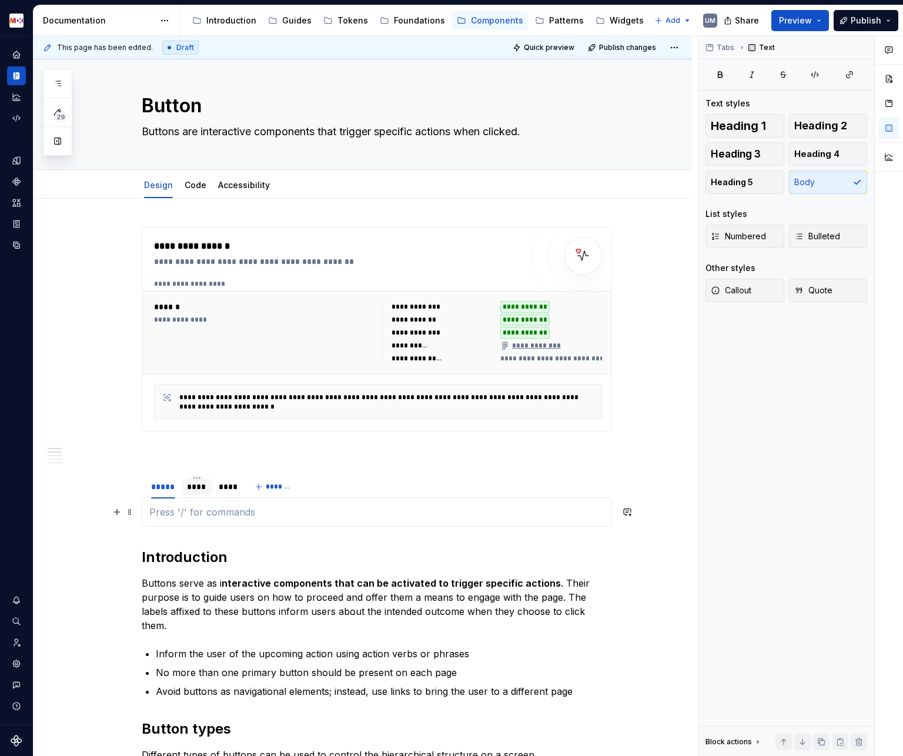
click at [204, 507] on p at bounding box center [376, 512] width 455 height 14
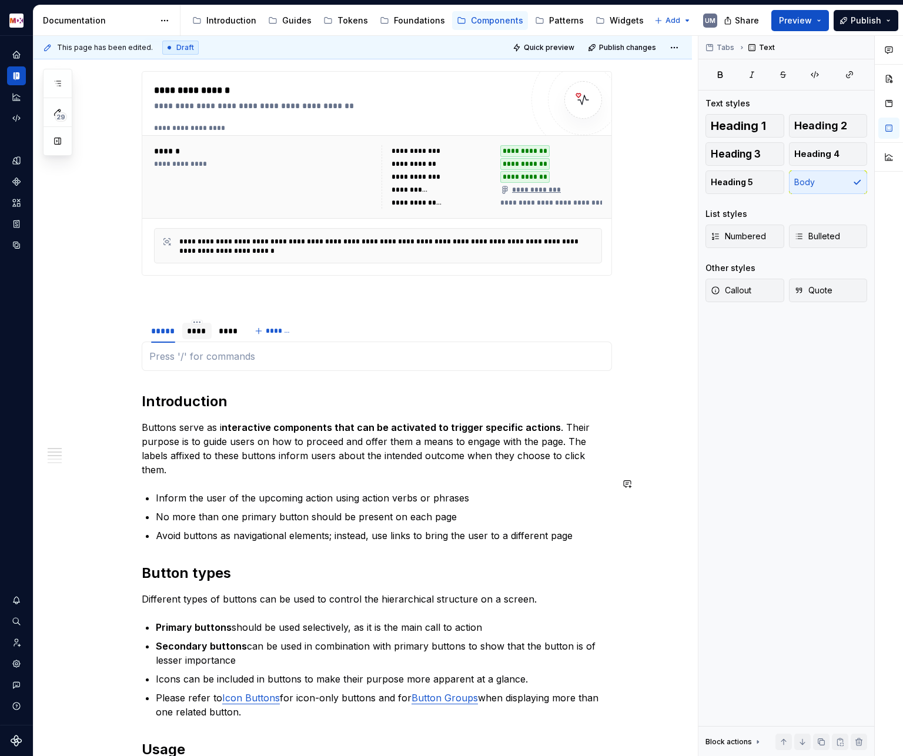
scroll to position [0, 0]
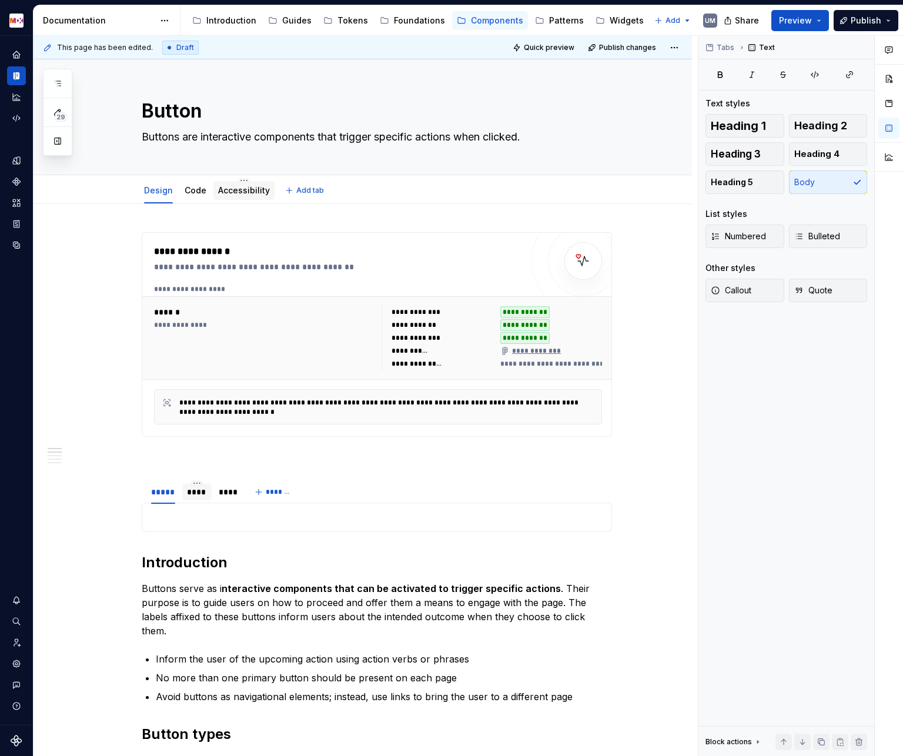
click at [243, 189] on link "Accessibility" at bounding box center [244, 190] width 52 height 10
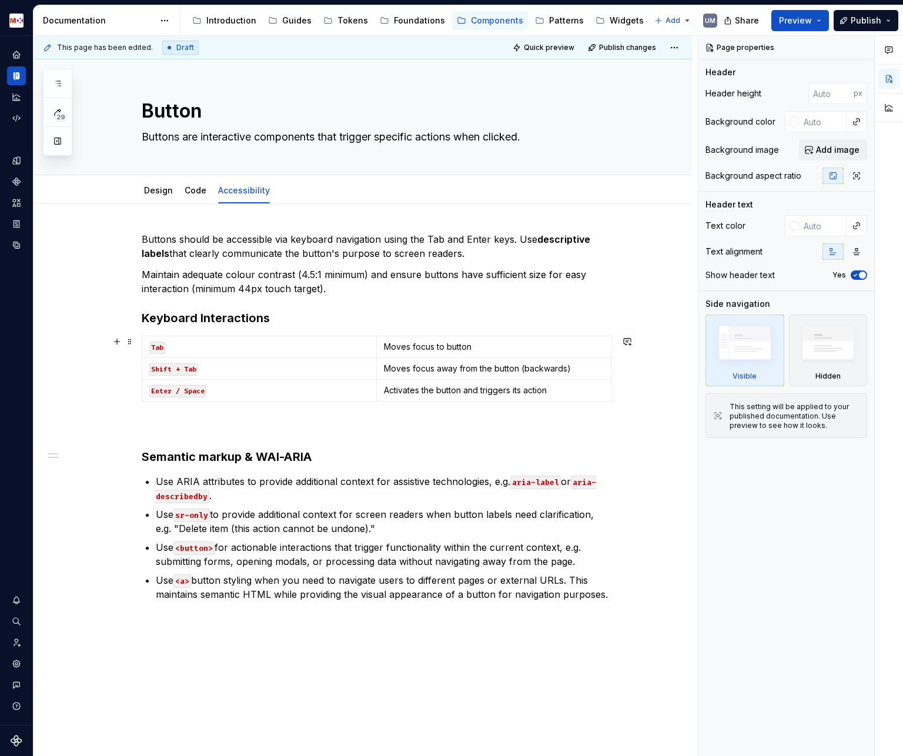
click at [135, 338] on span at bounding box center [129, 341] width 9 height 16
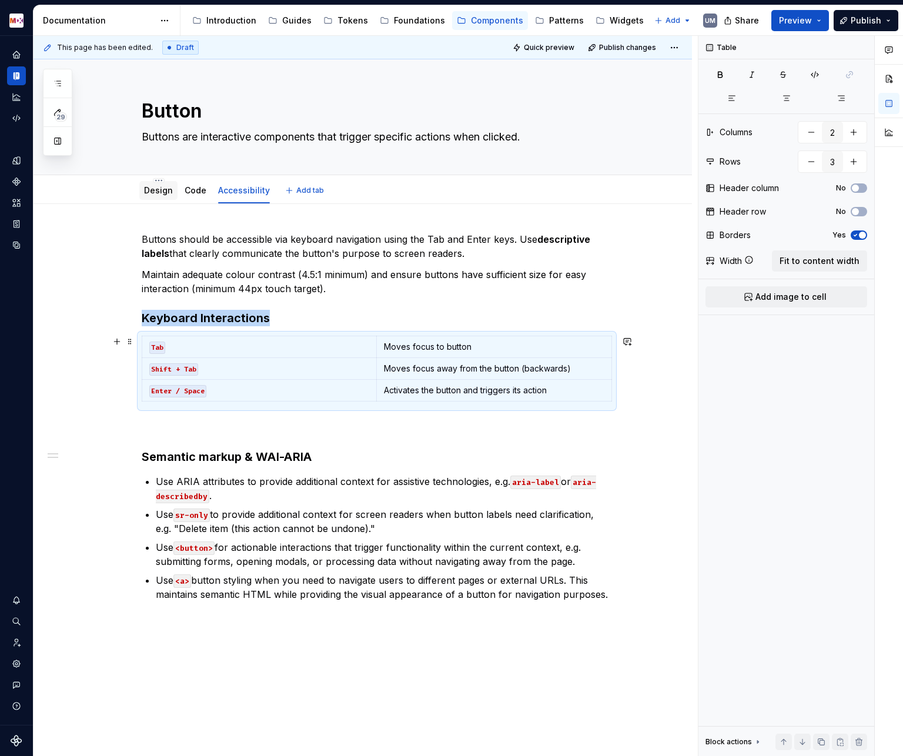
click at [162, 194] on link "Design" at bounding box center [158, 190] width 29 height 10
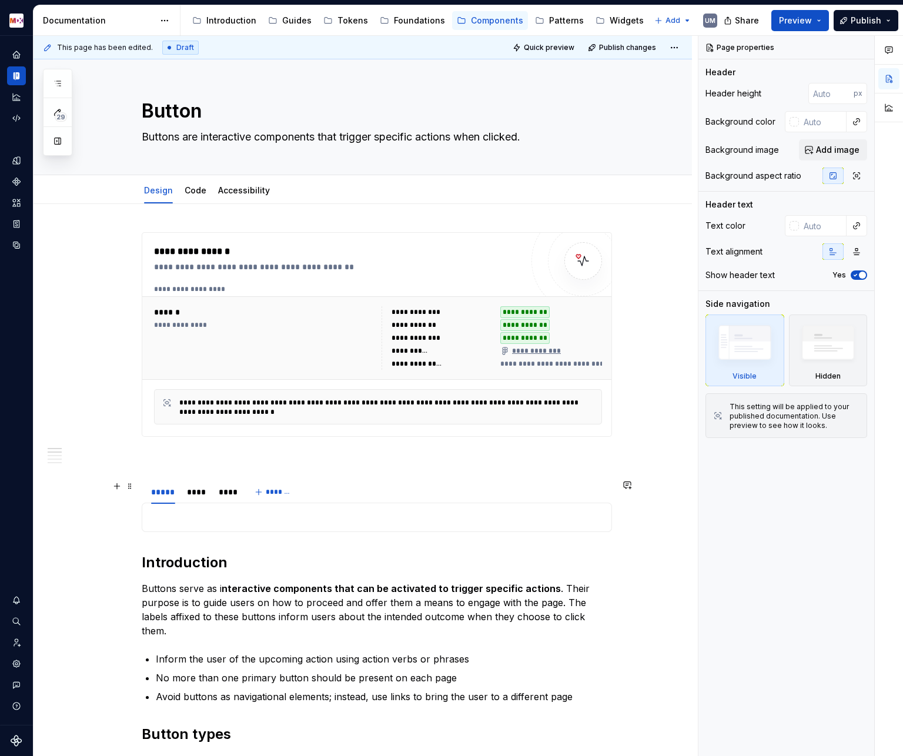
type textarea "*"
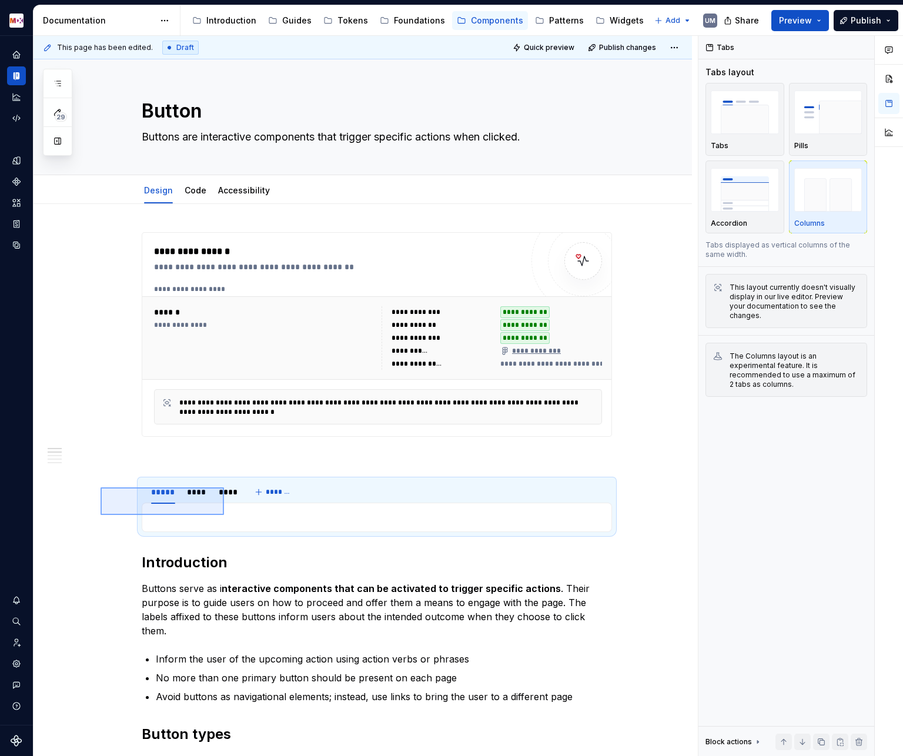
drag, startPoint x: 100, startPoint y: 487, endPoint x: 224, endPoint y: 515, distance: 126.4
click at [224, 515] on div "**********" at bounding box center [365, 396] width 664 height 720
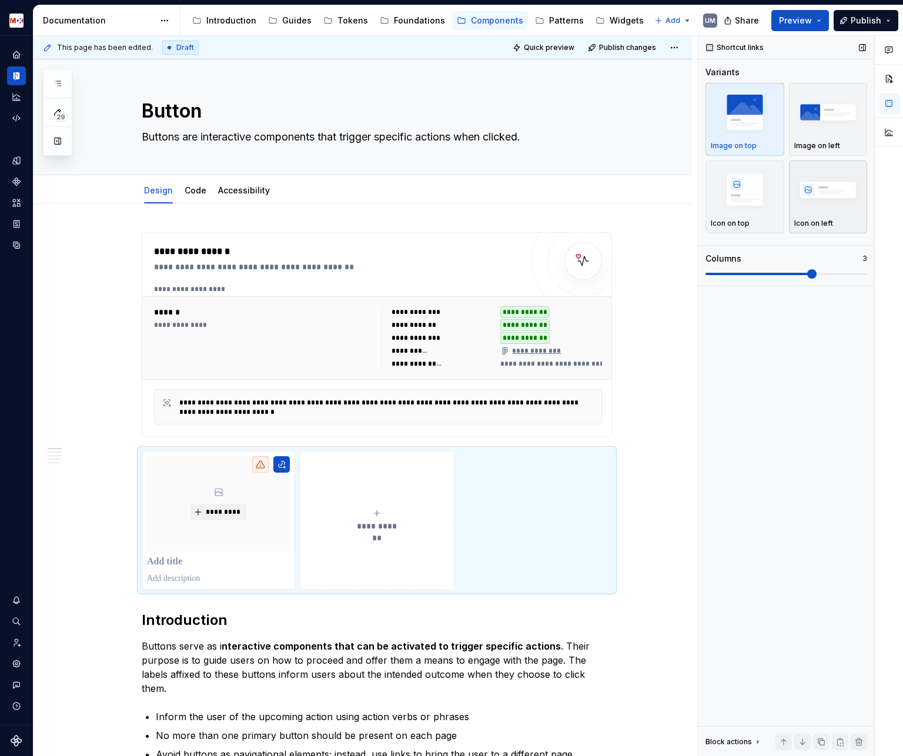
click at [842, 195] on img "button" at bounding box center [828, 189] width 68 height 43
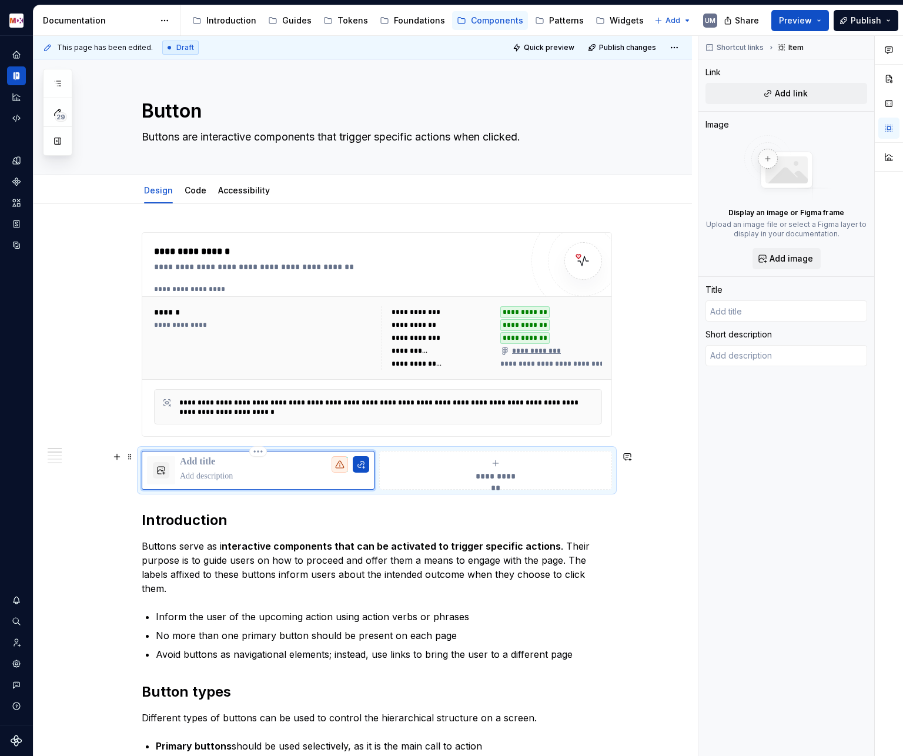
click at [373, 467] on div at bounding box center [258, 470] width 233 height 39
click at [363, 466] on button "button" at bounding box center [361, 464] width 16 height 16
type textarea "*"
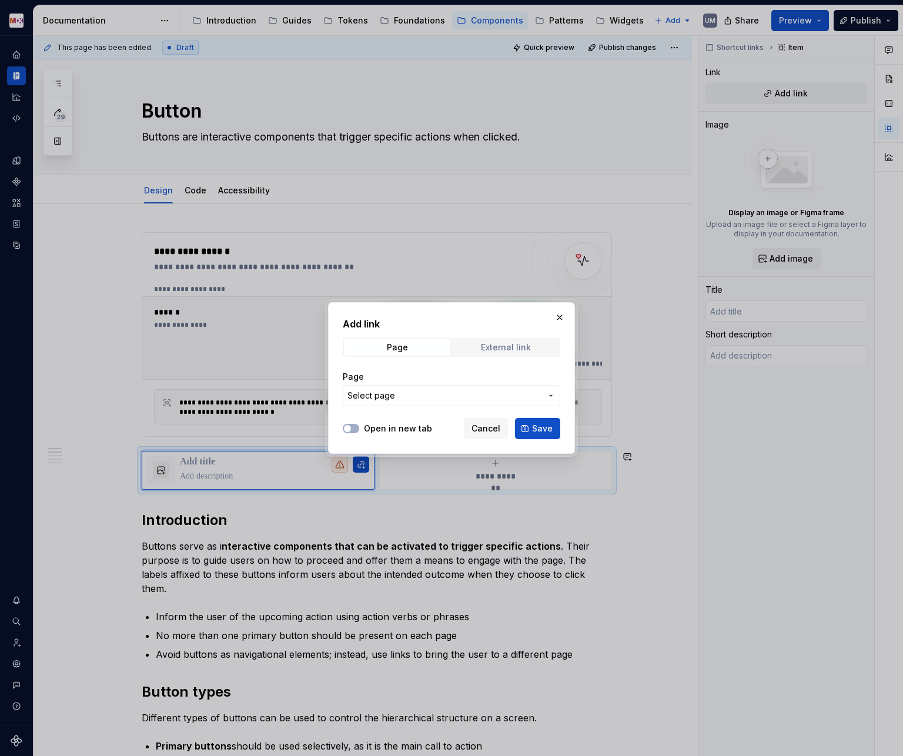
click at [509, 354] on span "External link" at bounding box center [505, 347] width 106 height 16
click at [409, 398] on input "URL" at bounding box center [451, 395] width 217 height 21
paste input "[URL][DOMAIN_NAME]"
type input "[URL][DOMAIN_NAME]"
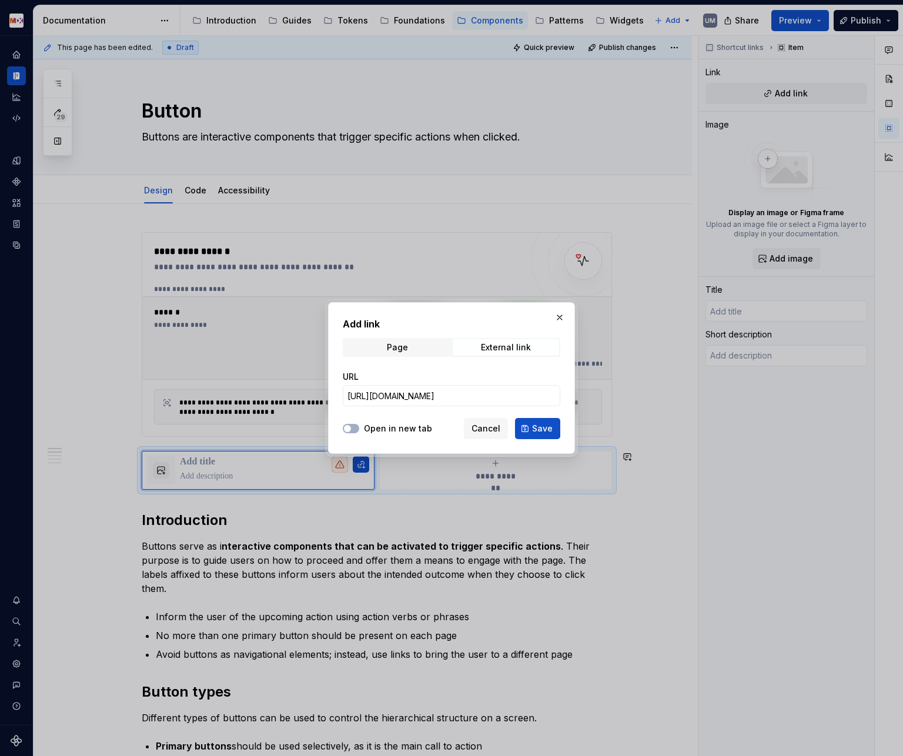
scroll to position [0, 0]
click at [411, 429] on label "Open in new tab" at bounding box center [398, 428] width 68 height 12
click at [359, 429] on button "Open in new tab" at bounding box center [351, 428] width 16 height 9
click at [541, 428] on span "Save" at bounding box center [542, 428] width 21 height 12
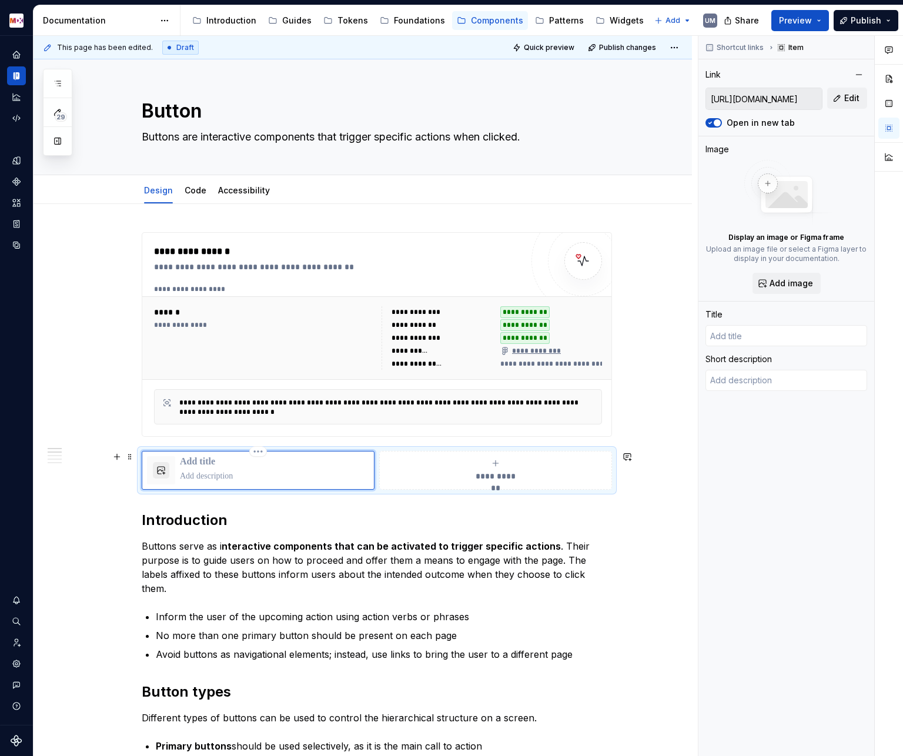
click at [163, 471] on button "button" at bounding box center [161, 470] width 16 height 16
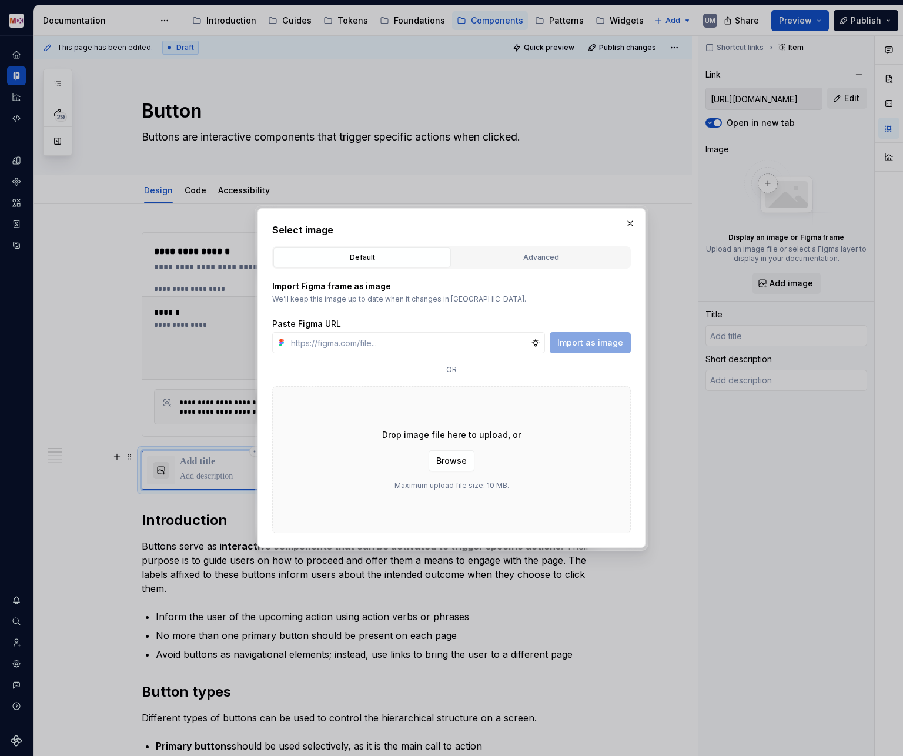
type textarea "*"
type input "Login | Figma"
click at [535, 259] on div "Advanced" at bounding box center [540, 257] width 169 height 12
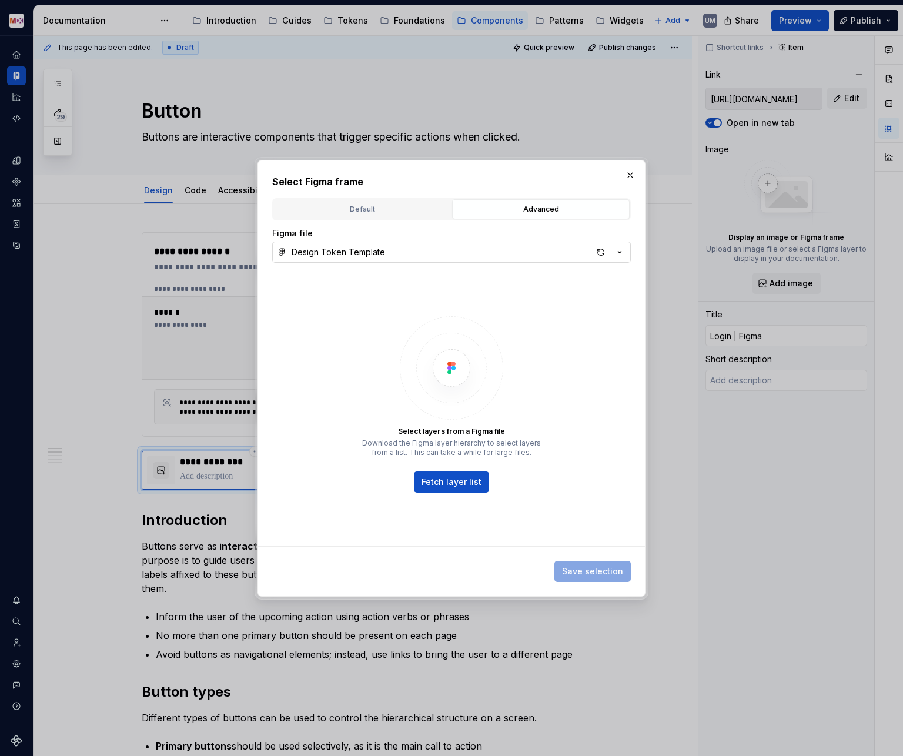
click at [624, 249] on icon "button" at bounding box center [619, 252] width 12 height 12
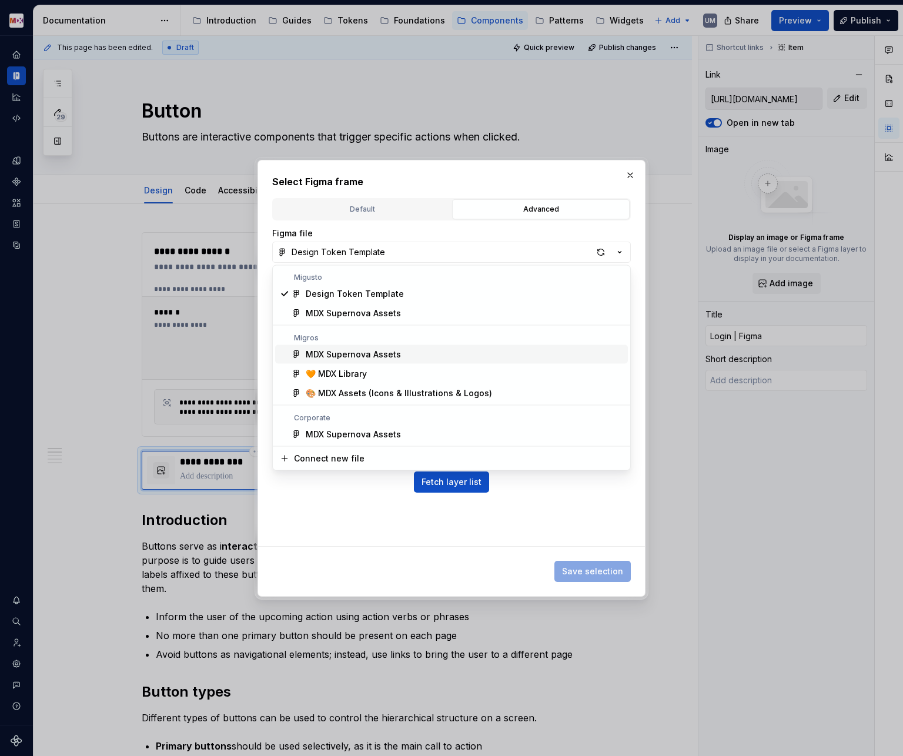
click at [382, 350] on div "MDX Supernova Assets" at bounding box center [353, 354] width 95 height 12
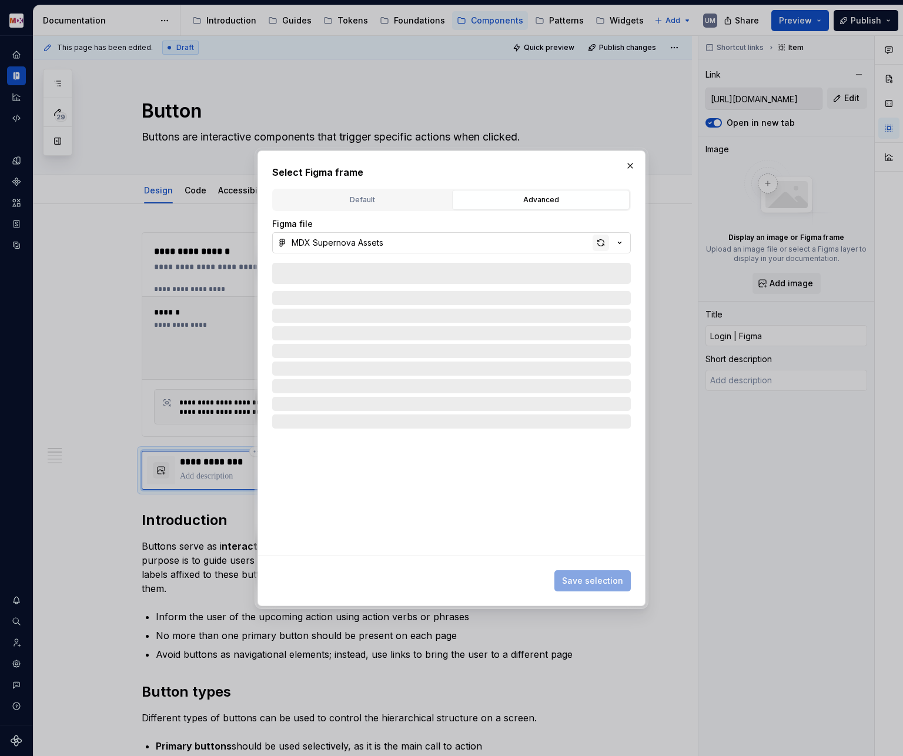
click at [599, 241] on div "button" at bounding box center [600, 242] width 16 height 16
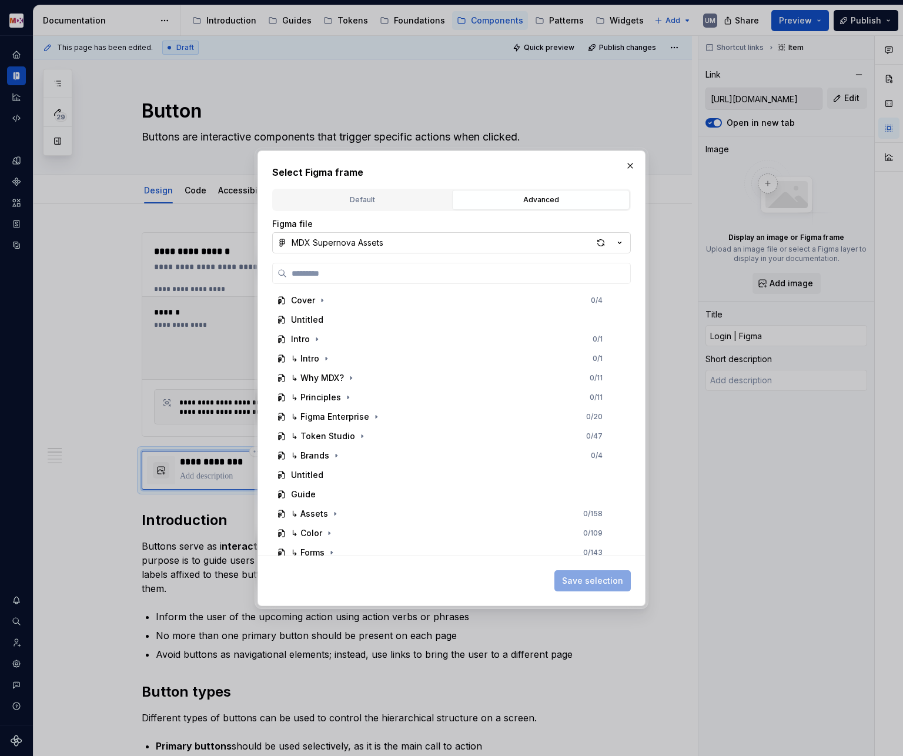
type textarea "*"
